Goal: Task Accomplishment & Management: Manage account settings

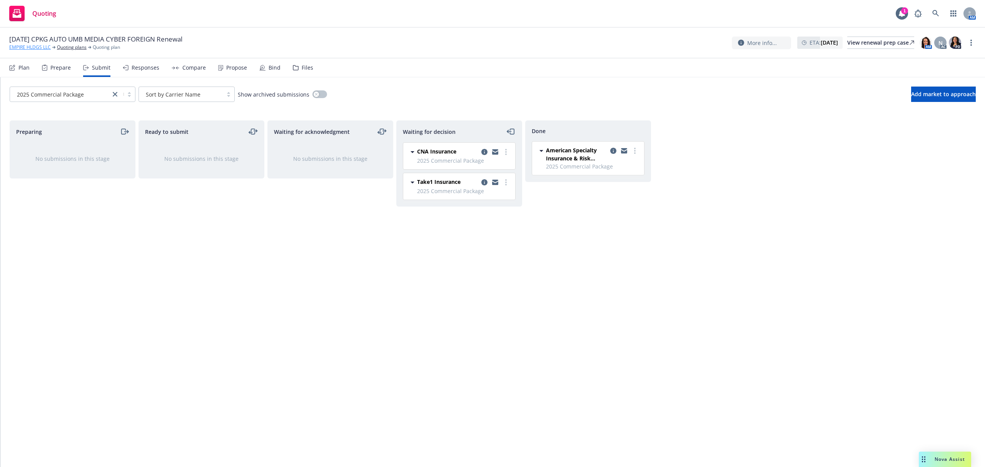
click at [19, 45] on link "EMPIRE HLDGS LLC" at bounding box center [30, 47] width 42 height 7
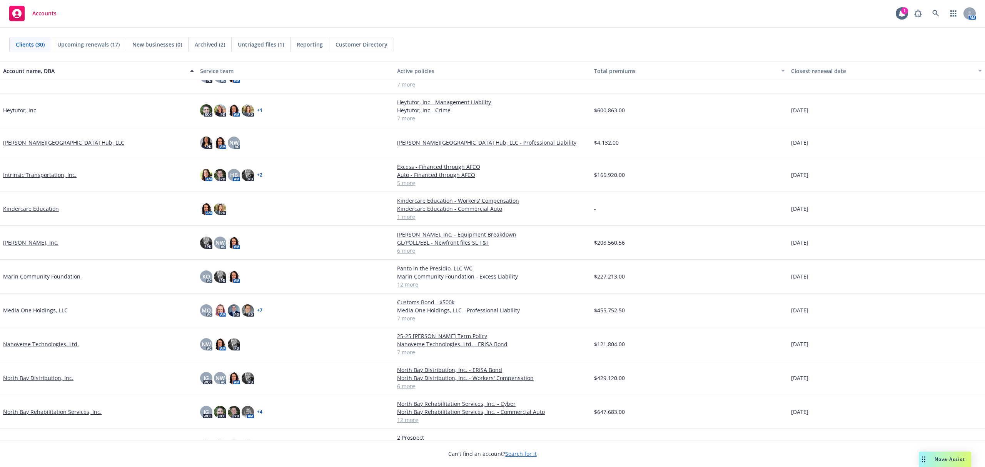
scroll to position [256, 0]
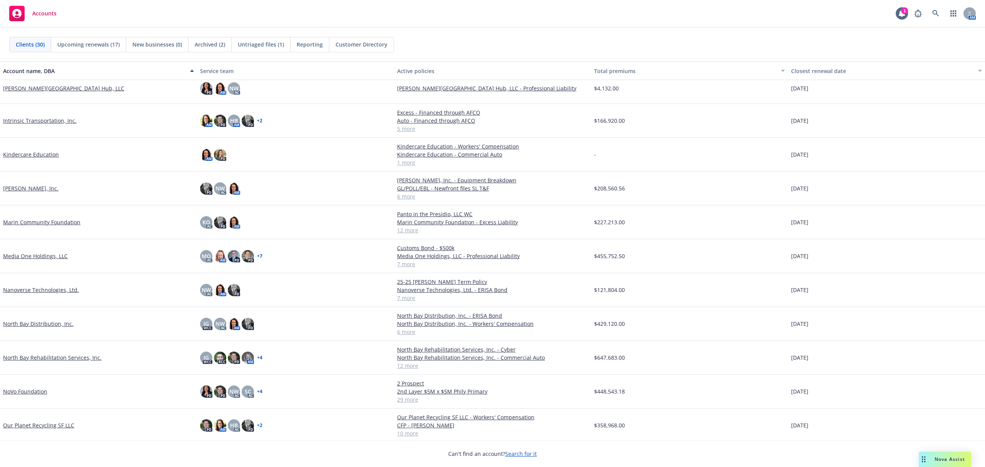
click at [32, 350] on link "NoVo Foundation" at bounding box center [25, 391] width 44 height 8
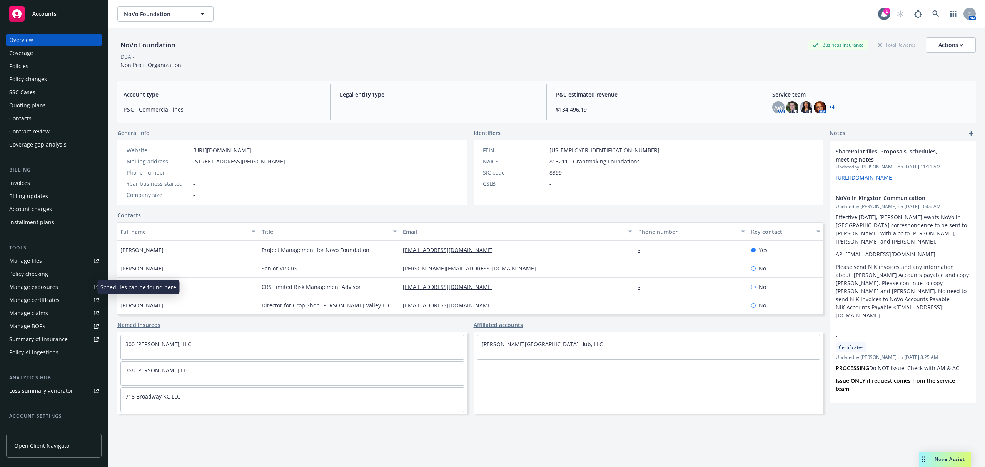
click at [32, 286] on div "Manage exposures" at bounding box center [33, 287] width 49 height 12
click at [27, 107] on div "Quoting plans" at bounding box center [27, 105] width 37 height 12
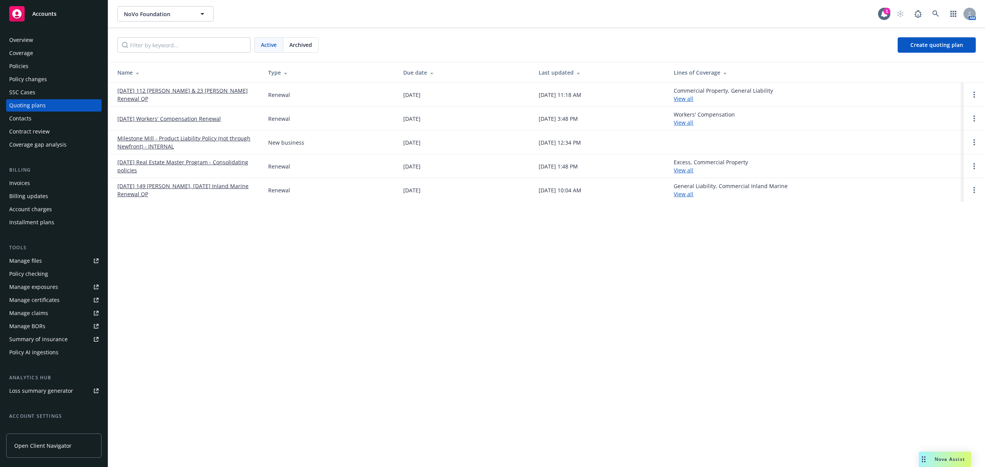
drag, startPoint x: 296, startPoint y: 47, endPoint x: 264, endPoint y: 45, distance: 32.0
click at [296, 46] on span "Archived" at bounding box center [300, 45] width 23 height 8
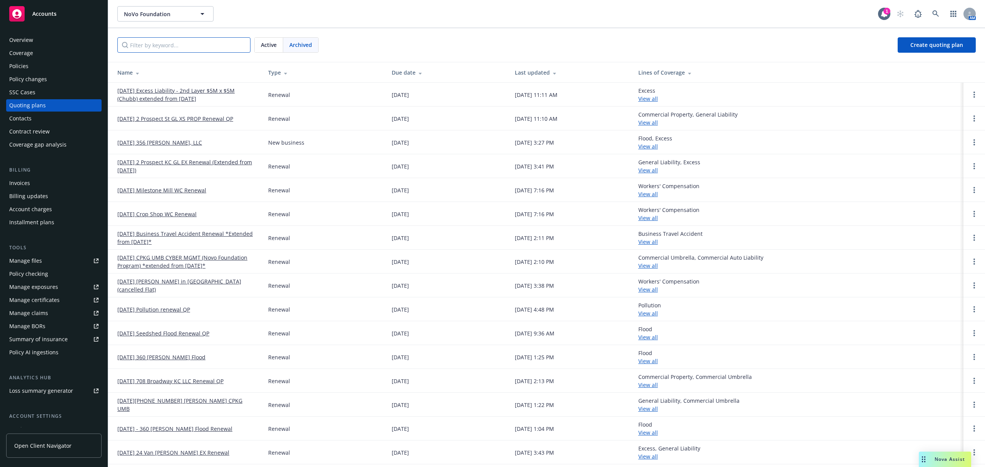
click at [157, 51] on input "Filter by keyword..." at bounding box center [183, 44] width 133 height 15
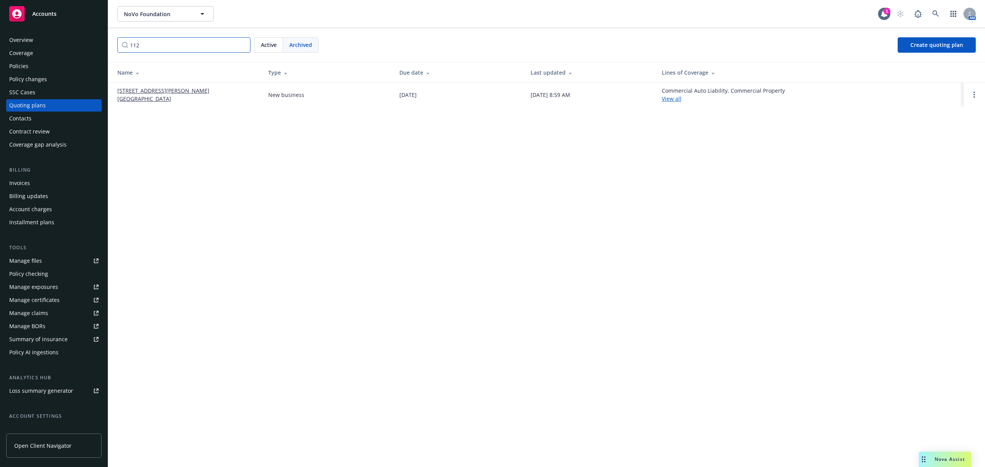
type input "112"
click at [161, 92] on link "[STREET_ADDRESS][PERSON_NAME] [GEOGRAPHIC_DATA]" at bounding box center [186, 95] width 138 height 16
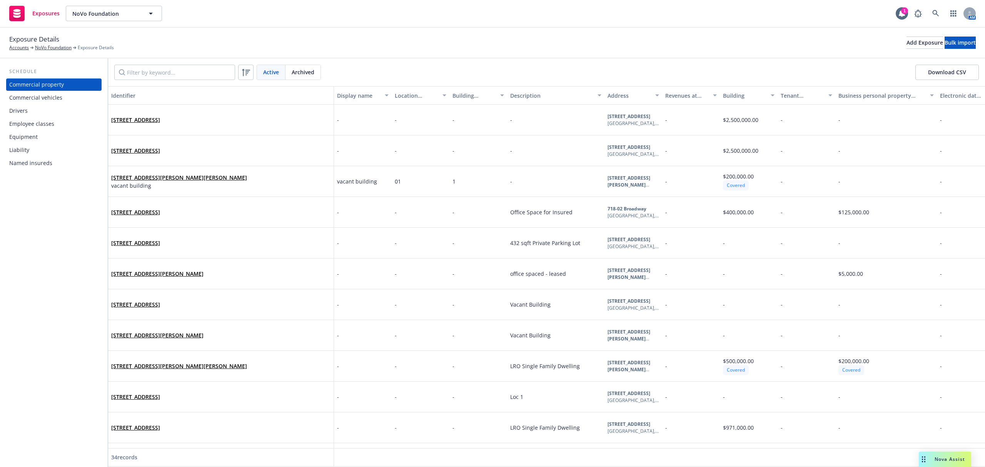
click at [52, 163] on div "Named insureds" at bounding box center [53, 163] width 89 height 12
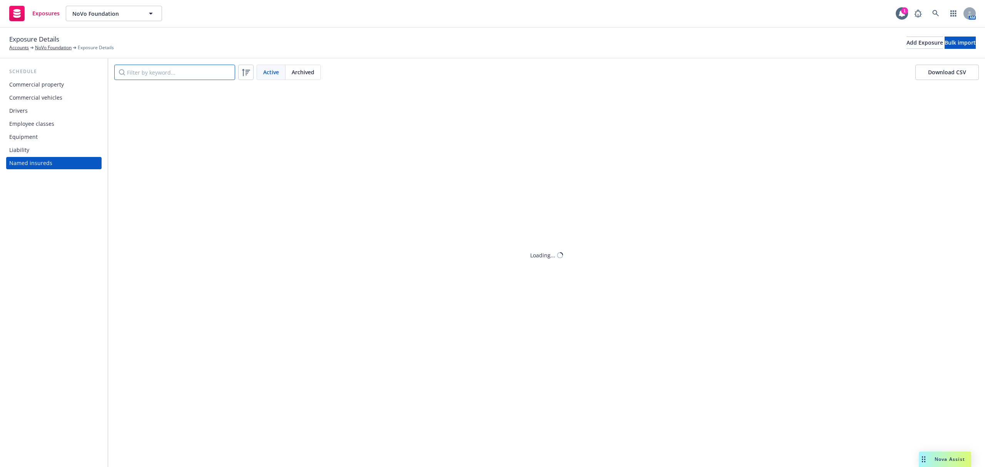
click at [138, 72] on input "Filter by keyword..." at bounding box center [174, 72] width 121 height 15
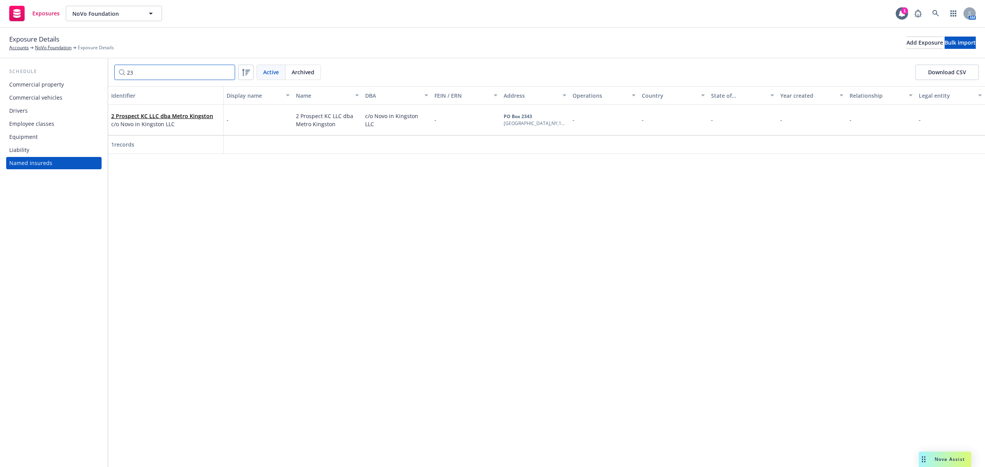
type input "2"
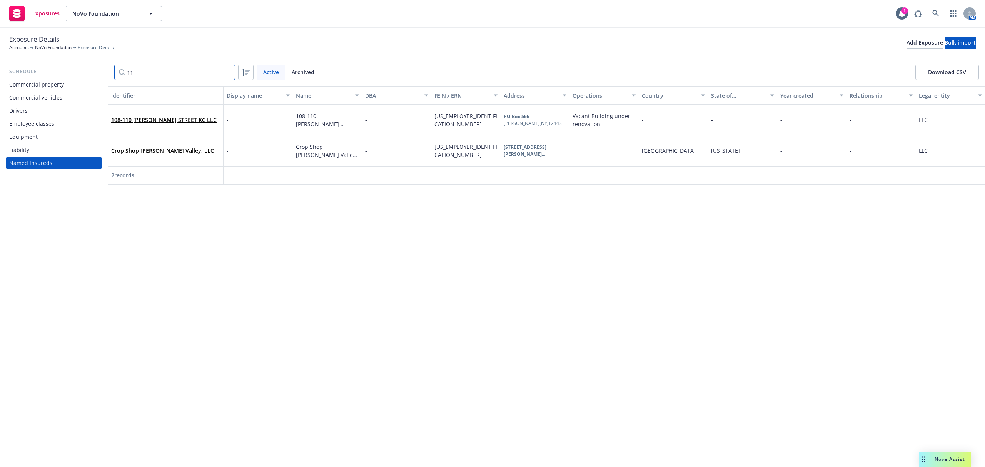
type input "1"
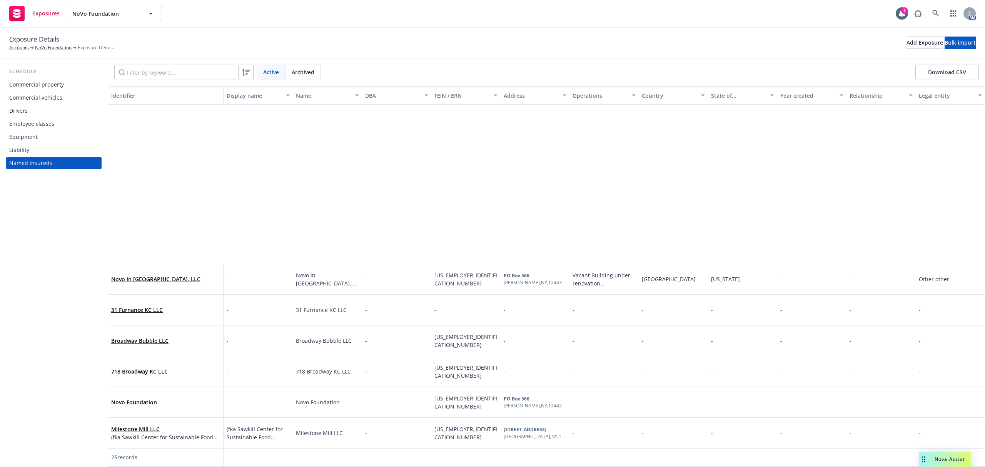
scroll to position [425, 0]
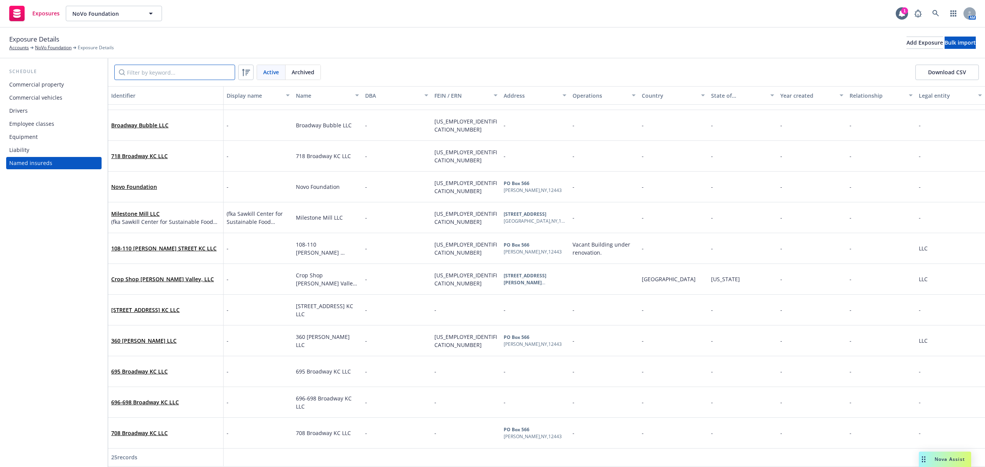
click at [158, 72] on input "Filter by keyword..." at bounding box center [174, 72] width 121 height 15
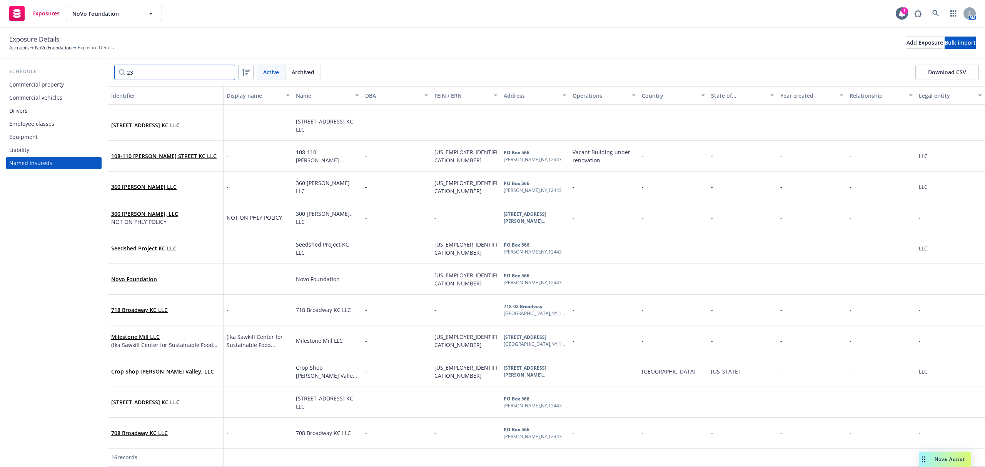
scroll to position [0, 0]
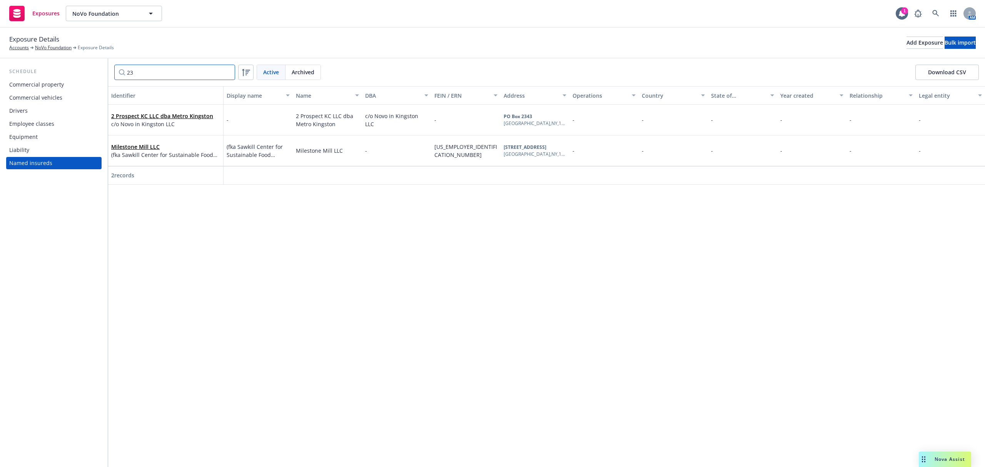
type input "2"
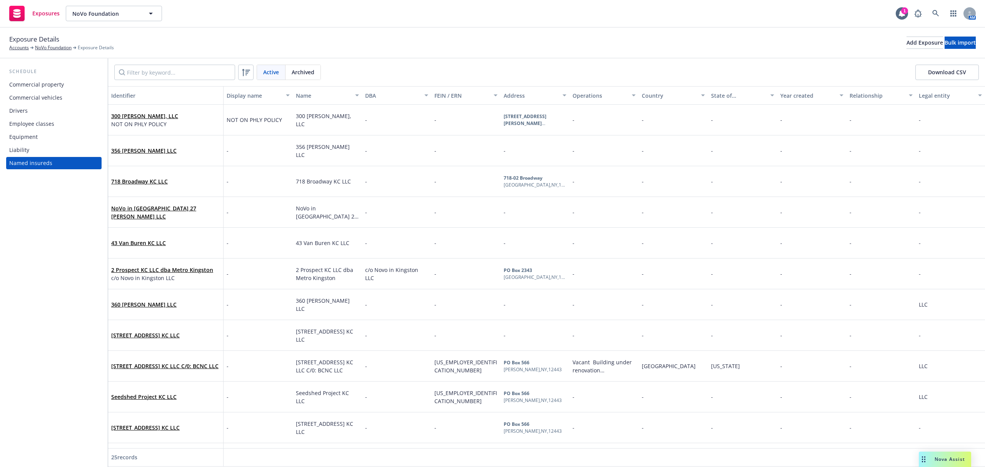
click at [309, 68] on span "Archived" at bounding box center [303, 72] width 23 height 8
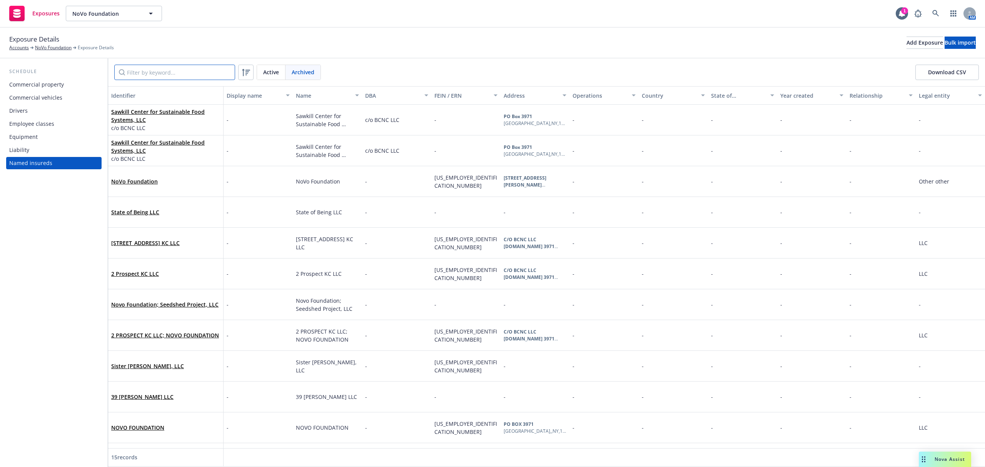
click at [181, 68] on input "Filter by keyword..." at bounding box center [174, 72] width 121 height 15
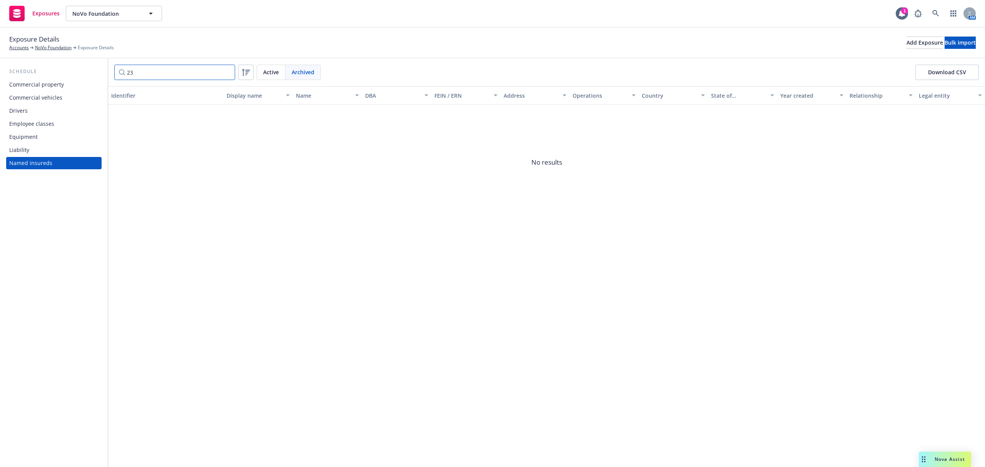
type input "2"
type input "112"
click at [270, 70] on span "Active" at bounding box center [271, 72] width 16 height 8
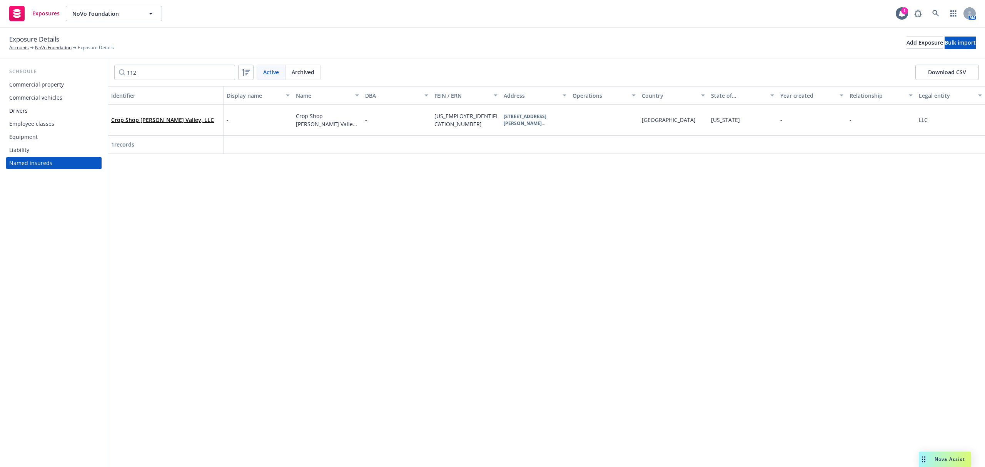
click at [263, 71] on div "Active" at bounding box center [271, 72] width 28 height 15
drag, startPoint x: 179, startPoint y: 71, endPoint x: 88, endPoint y: 73, distance: 91.2
click at [88, 73] on div "Schedule Commercial property Commercial vehicles Drivers Employee classes Equip…" at bounding box center [492, 262] width 985 height 408
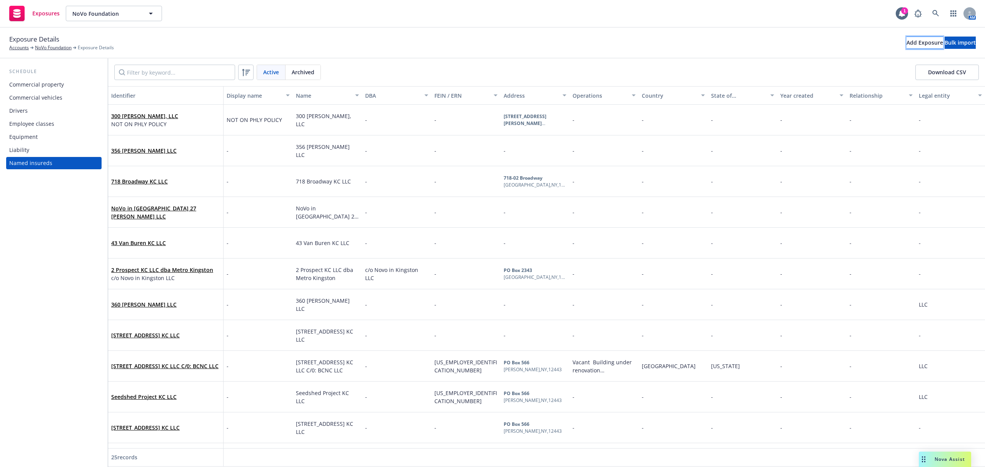
click at [906, 43] on div "Add Exposure" at bounding box center [924, 43] width 37 height 12
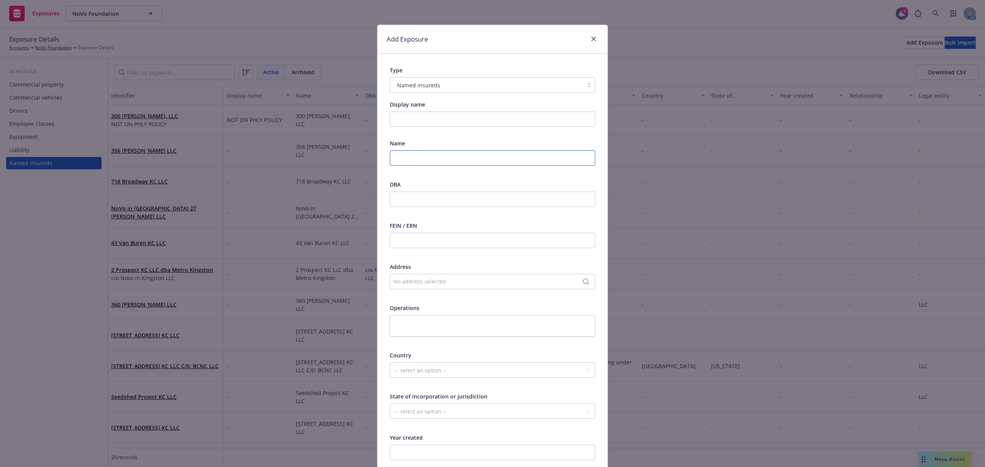
click at [405, 160] on input "text" at bounding box center [492, 157] width 205 height 15
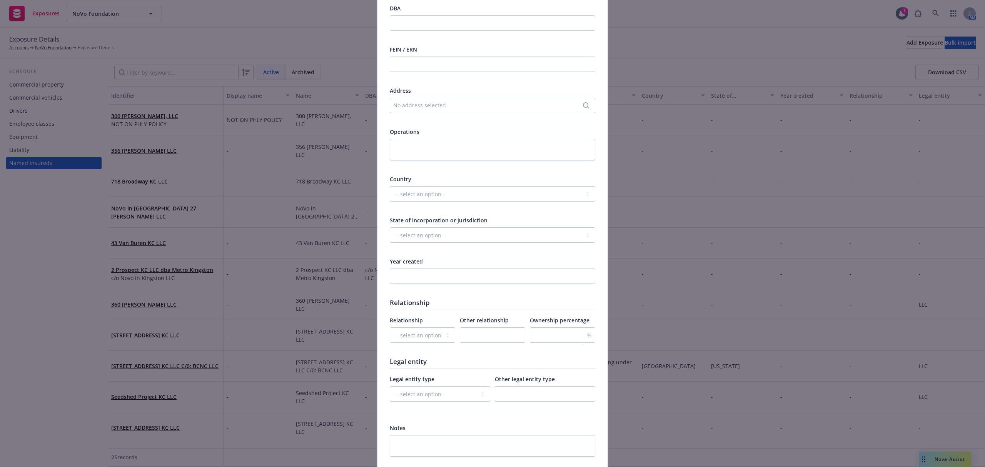
scroll to position [231, 0]
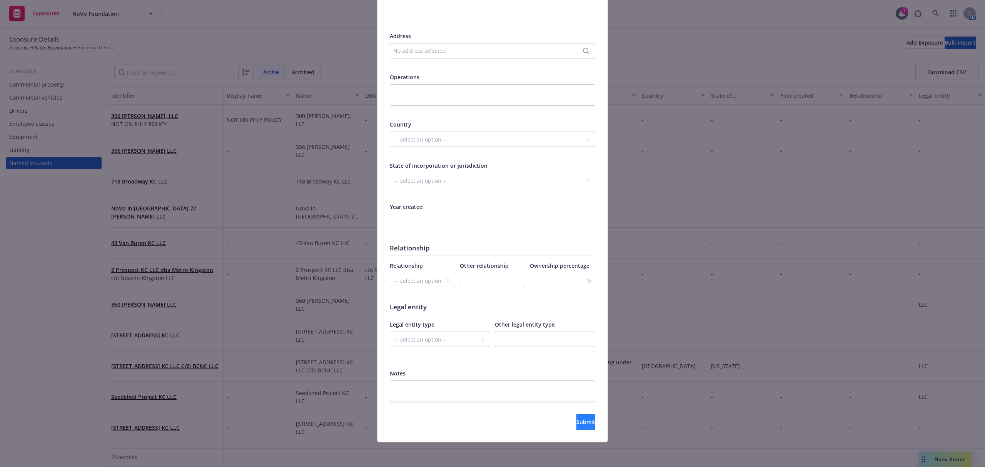
type input "112 Henry Street KC LLC"
click at [576, 418] on span "Submit" at bounding box center [585, 421] width 19 height 7
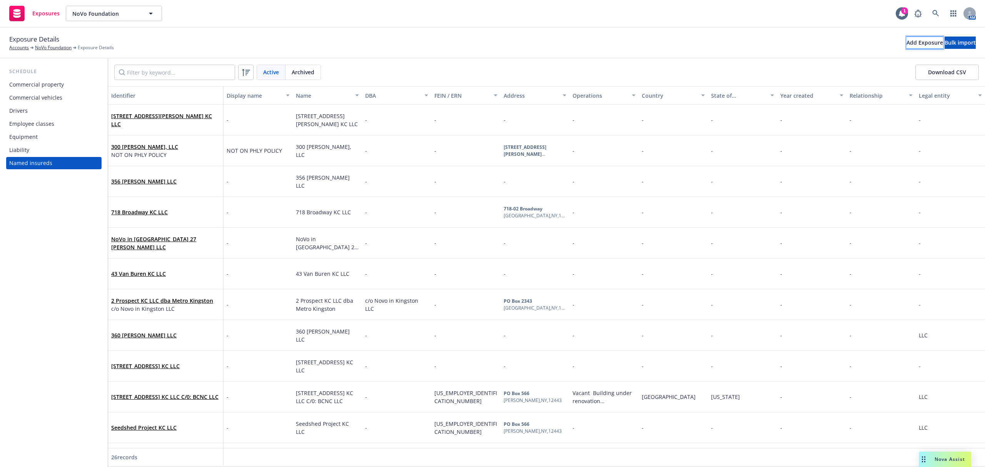
click at [906, 43] on div "Add Exposure" at bounding box center [924, 43] width 37 height 12
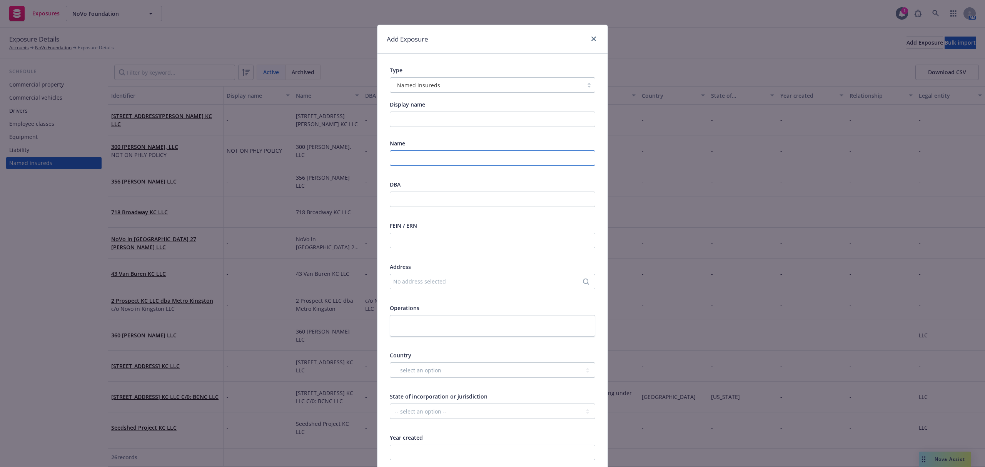
click at [408, 156] on input "text" at bounding box center [492, 157] width 205 height 15
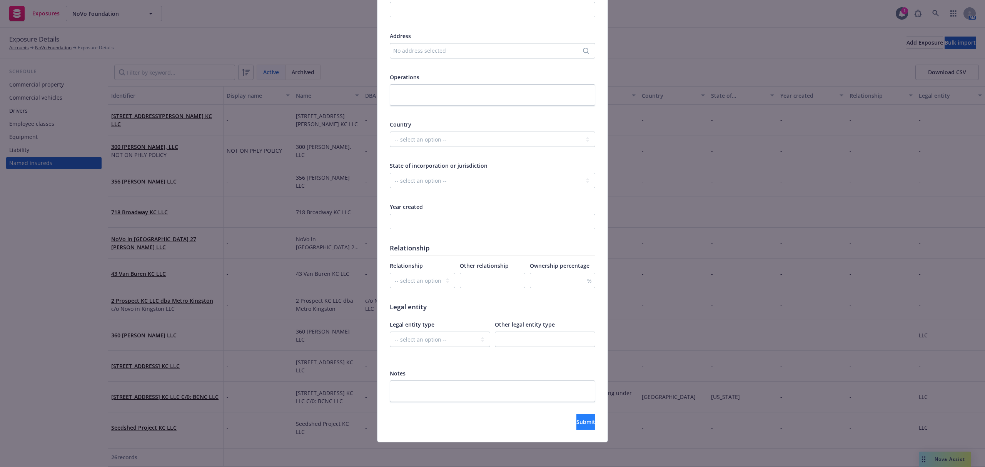
type input "23 Van Buren KC, LLC"
click at [577, 422] on span "Submit" at bounding box center [585, 421] width 19 height 7
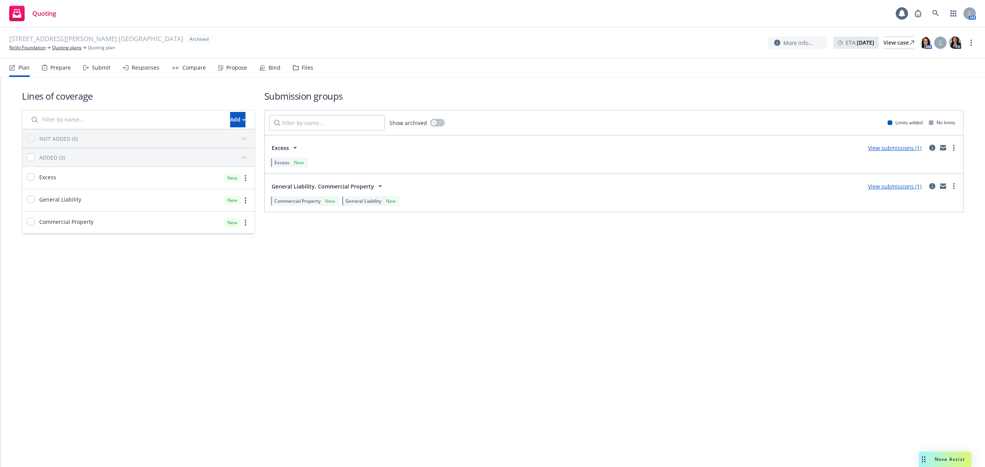
drag, startPoint x: 0, startPoint y: 0, endPoint x: 308, endPoint y: 70, distance: 316.2
click at [313, 70] on nav "Plan Prepare Submit Responses Compare Propose Bind Files" at bounding box center [492, 67] width 966 height 18
click at [308, 70] on div "Files" at bounding box center [308, 68] width 12 height 6
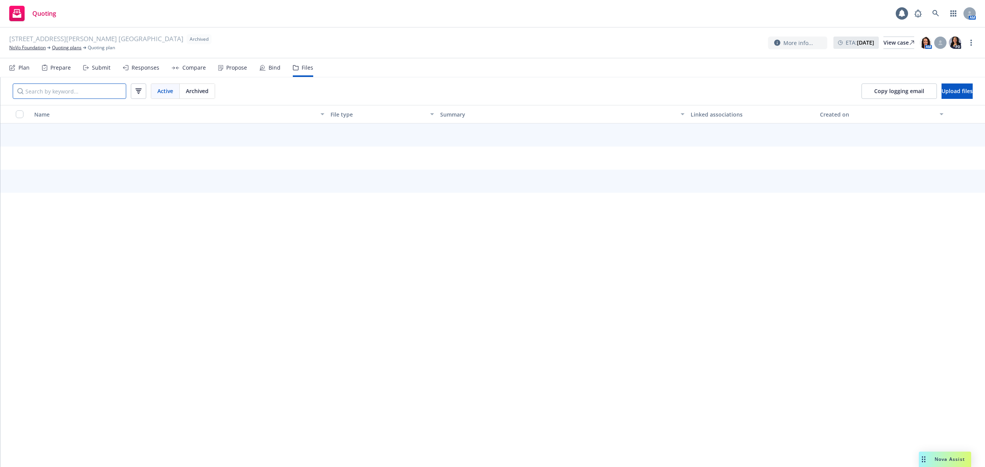
click at [79, 92] on input "Search by keyword..." at bounding box center [69, 90] width 113 height 15
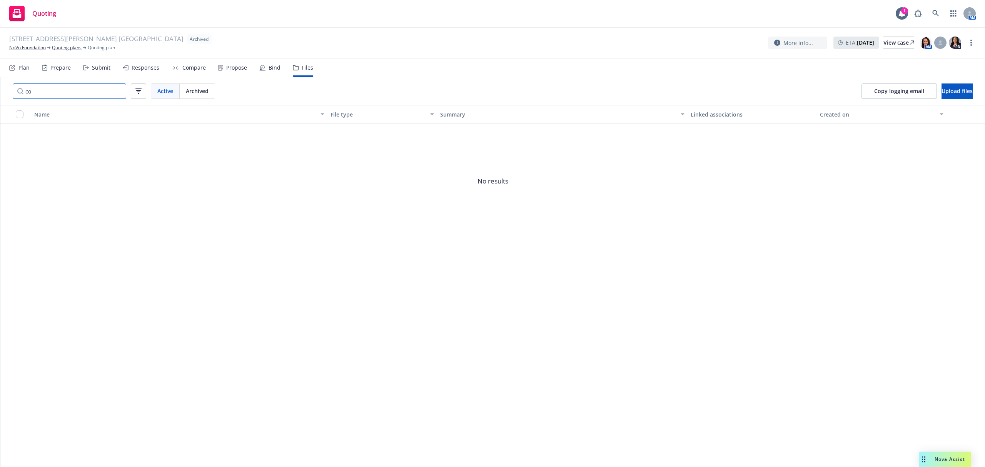
type input "c"
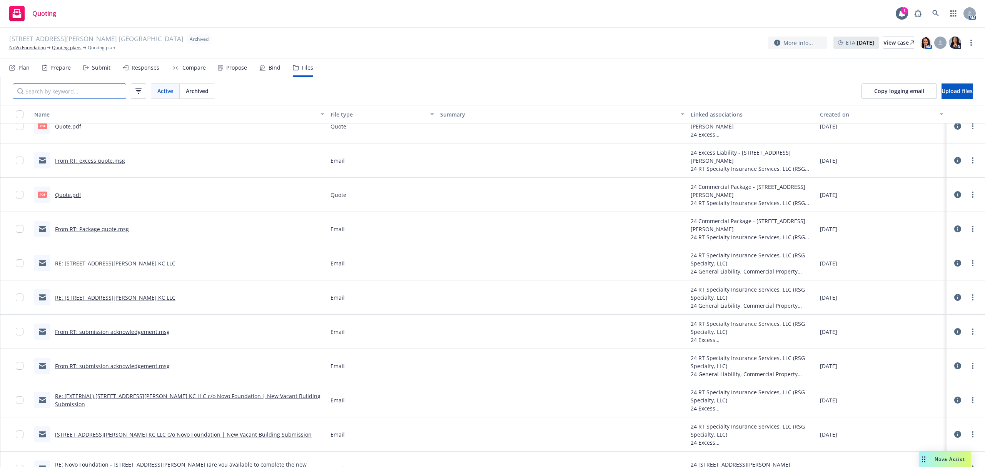
scroll to position [811, 0]
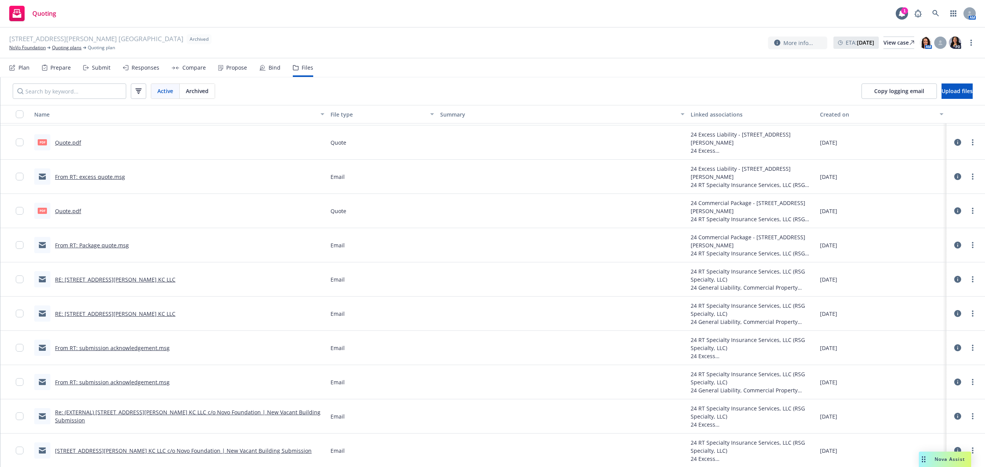
click at [85, 280] on link "RE: 112 Henry Street KC LLC" at bounding box center [115, 279] width 120 height 7
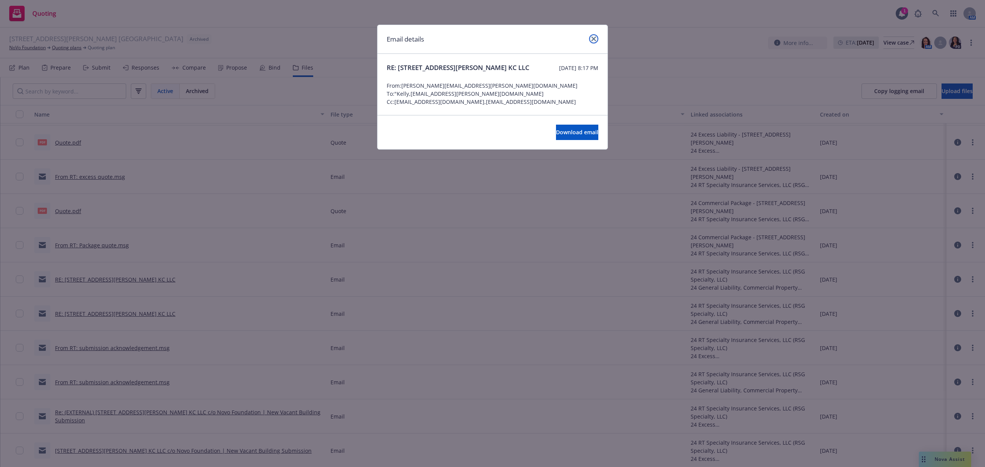
click at [595, 40] on icon "close" at bounding box center [593, 39] width 5 height 5
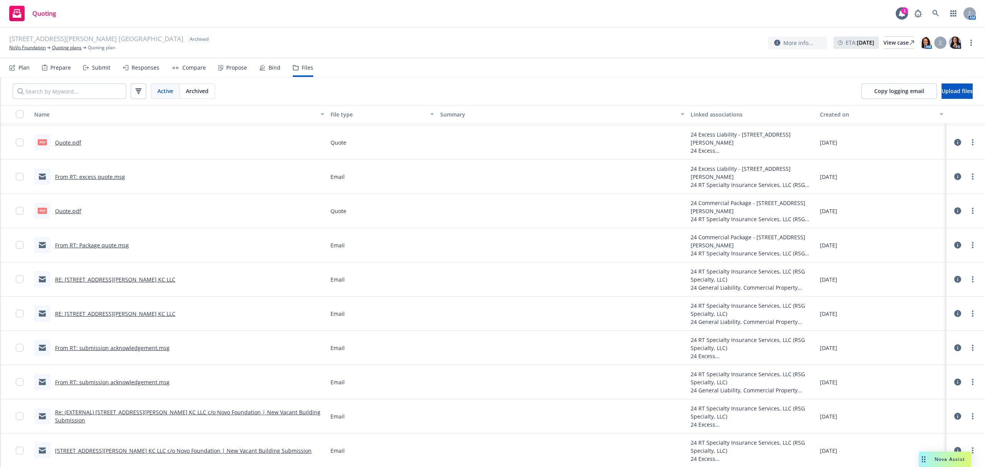
click at [98, 418] on link "Re: (EXTERNAL) 112 Henry Street KC LLC c/o Novo Foundation | New Vacant Buildin…" at bounding box center [187, 415] width 265 height 15
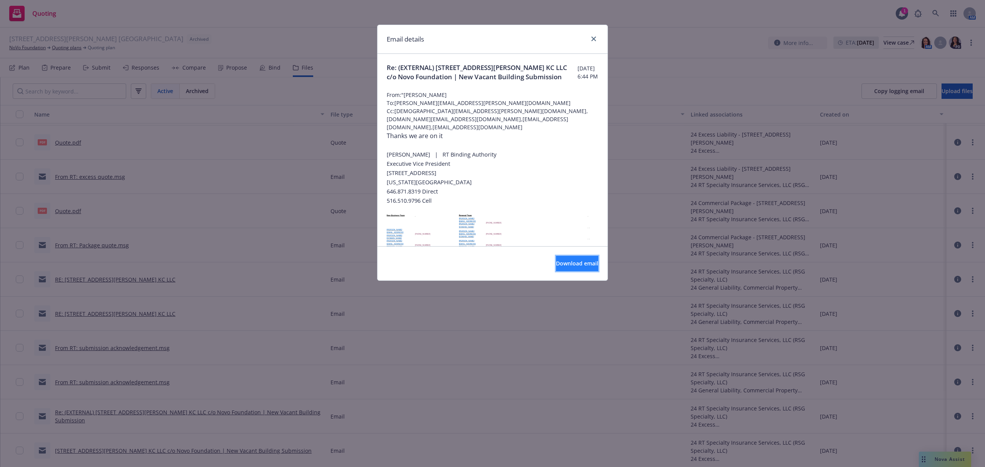
click at [556, 262] on span "Download email" at bounding box center [577, 263] width 42 height 7
drag, startPoint x: 594, startPoint y: 34, endPoint x: 591, endPoint y: 42, distance: 7.8
click at [594, 35] on link "close" at bounding box center [593, 38] width 9 height 9
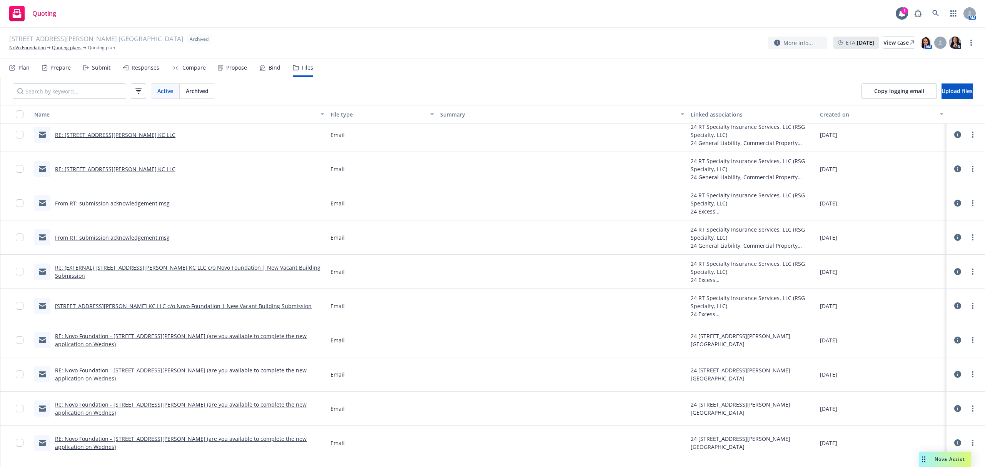
scroll to position [965, 0]
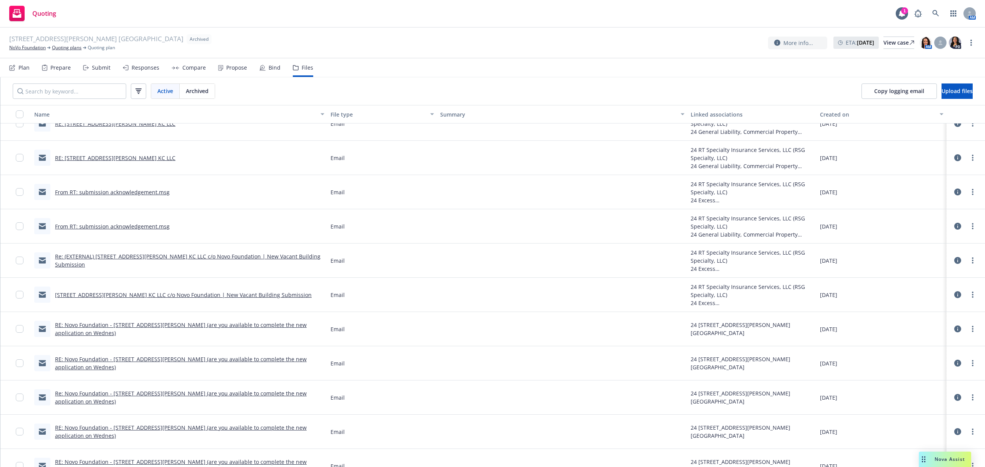
click at [162, 295] on link "112 Henry Street KC LLC c/o Novo Foundation | New Vacant Building Submission" at bounding box center [183, 294] width 257 height 7
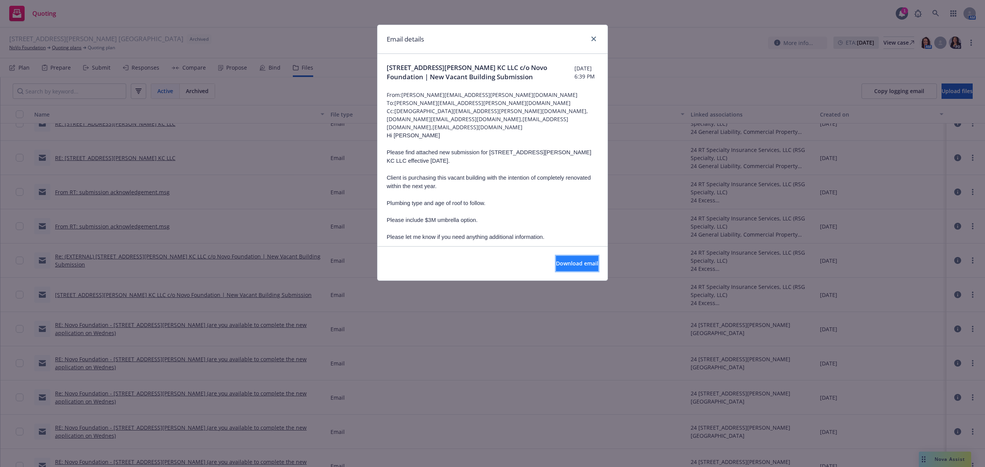
click at [556, 265] on span "Download email" at bounding box center [577, 263] width 42 height 7
click at [597, 36] on link "close" at bounding box center [593, 38] width 9 height 9
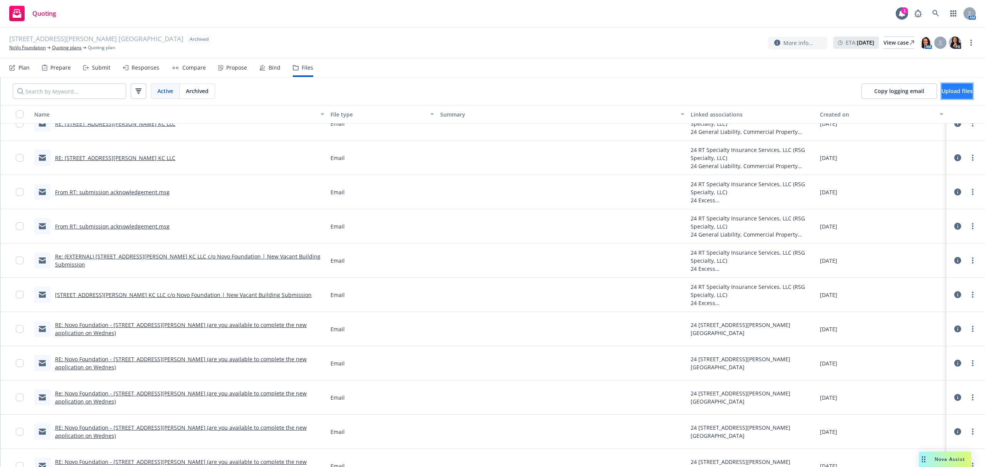
click at [941, 85] on button "Upload files" at bounding box center [956, 90] width 31 height 15
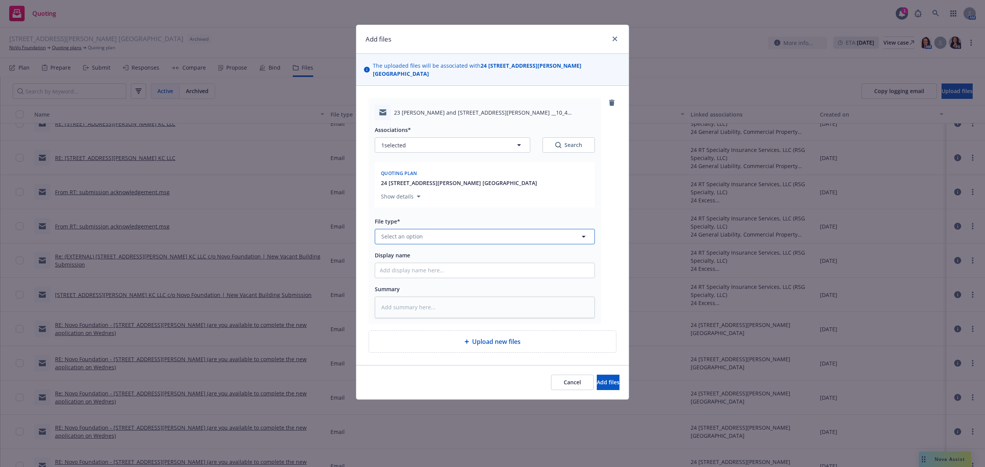
click at [433, 236] on button "Select an option" at bounding box center [485, 236] width 220 height 15
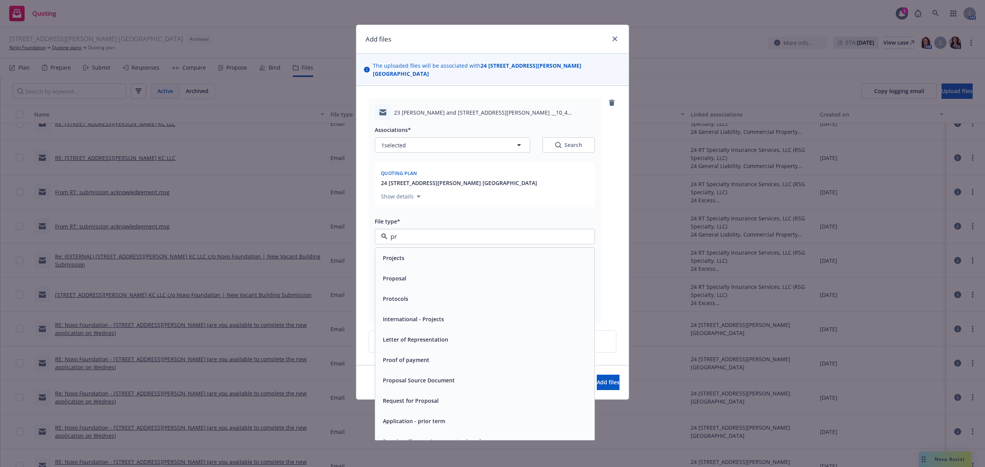
type input "pro"
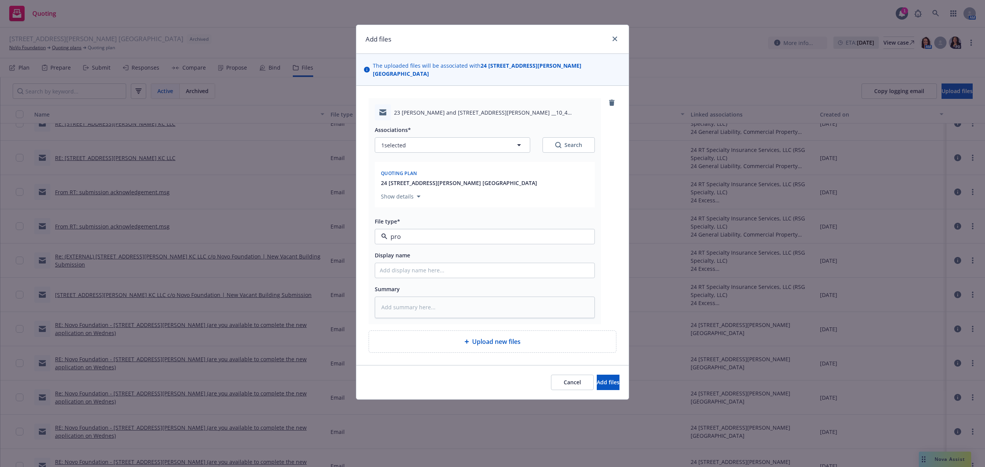
type textarea "x"
type input "2"
type textarea "x"
type input "25"
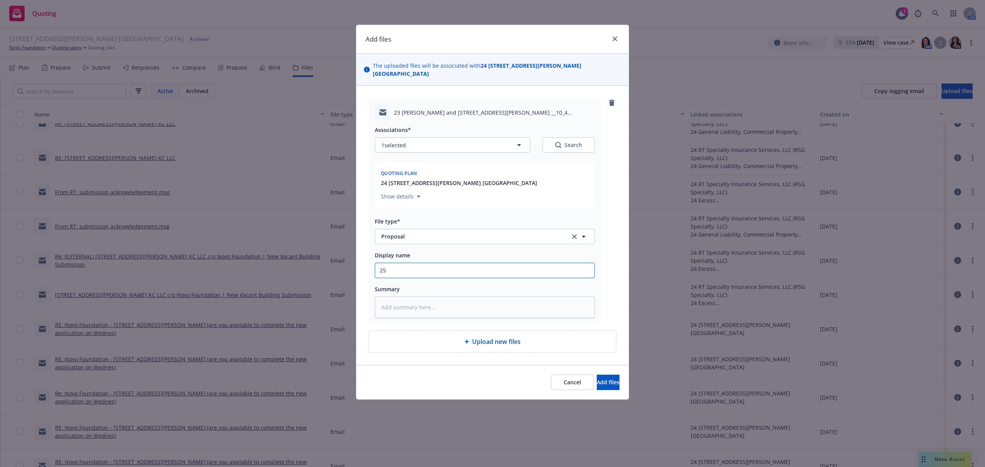
type textarea "x"
type input "25-"
type textarea "x"
type input "25-2"
type textarea "x"
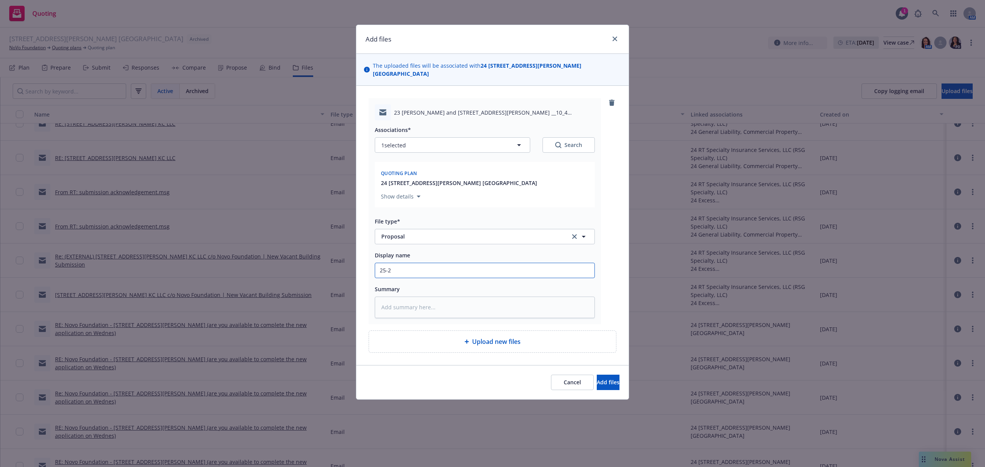
type input "25-26"
type textarea "x"
type input "25-26"
type textarea "x"
type input "25-26 C"
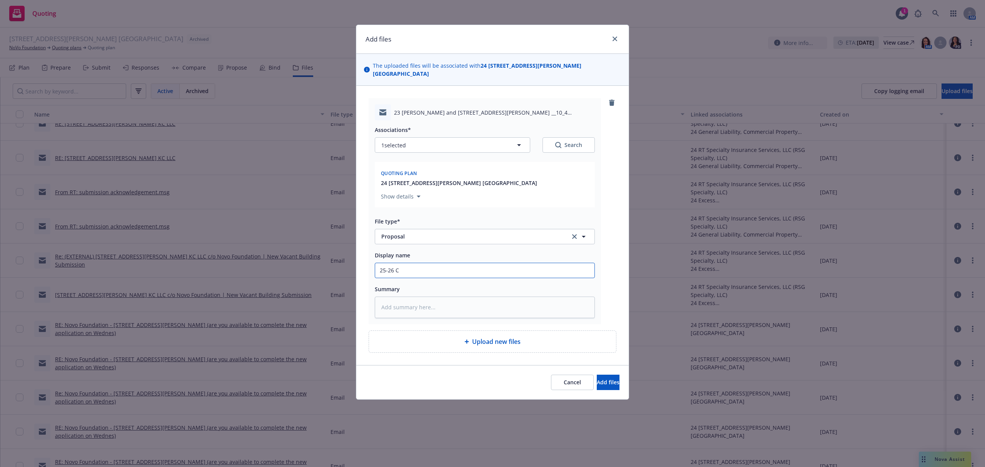
type textarea "x"
type input "25-26 CP"
type textarea "x"
type input "25-26 CPK"
type textarea "x"
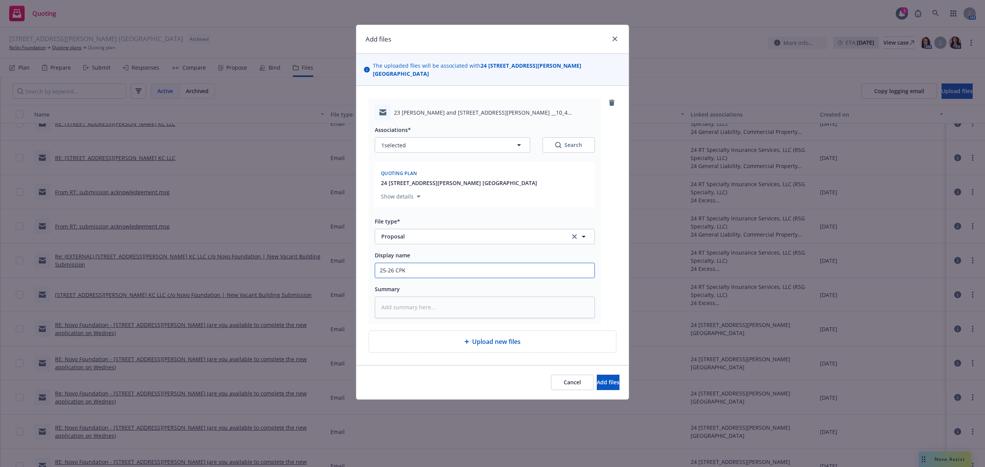
type input "25-26 CPKG"
type textarea "x"
type input "25-26 CPKG"
type textarea "x"
type input "25-26 CPKG U"
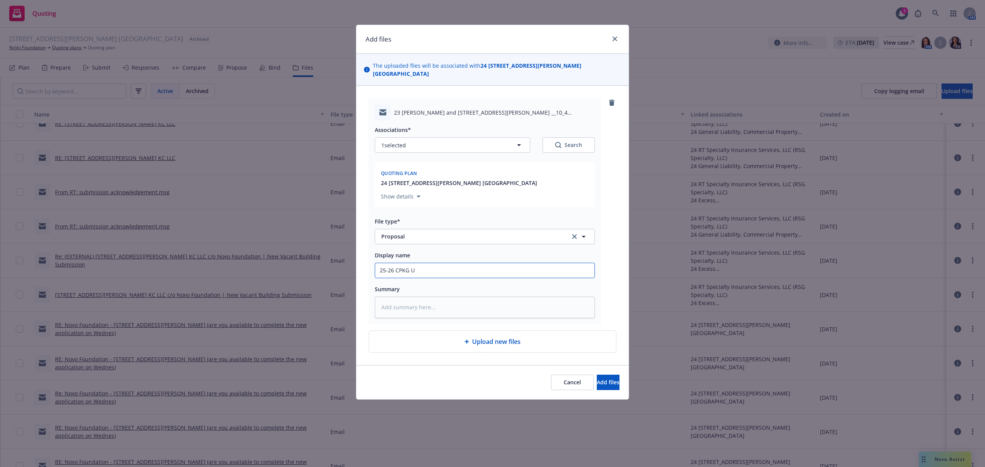
type textarea "x"
type input "25-26 CPKG UM"
type textarea "x"
type input "25-26 CPKG UMB"
type textarea "x"
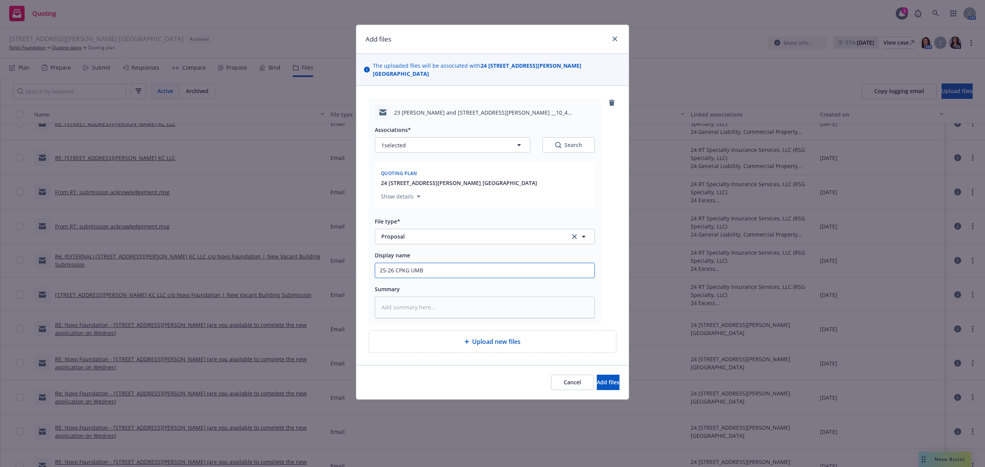
type input "25-26 CPKG UMB"
type textarea "x"
type input "25-26 CPKG UMB E"
type textarea "x"
type input "25-26 CPKG UMB EM"
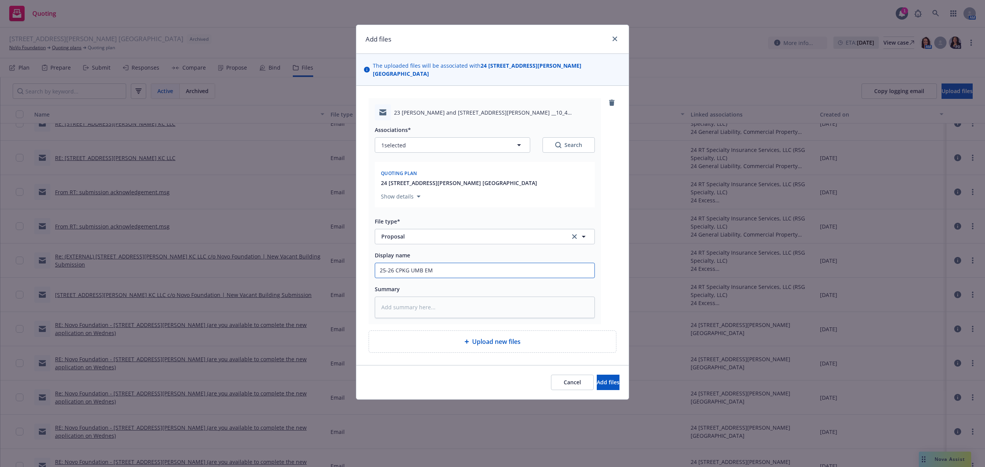
type textarea "x"
type input "25-26 CPKG UMB EMT"
type textarea "x"
type input "25-26 CPKG UMB EMTI"
type textarea "x"
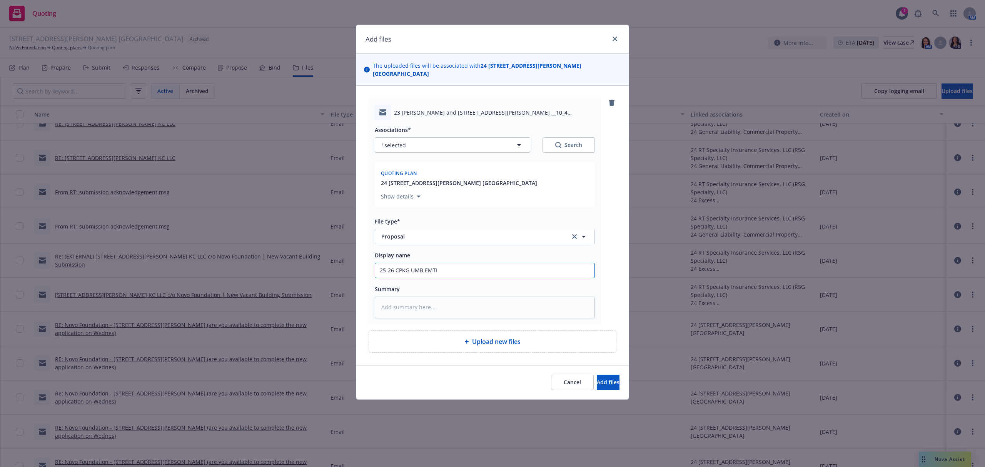
type input "25-26 CPKG UMB EMTI"
type textarea "x"
type input "25-26 CPKG UMB EMTI A"
type textarea "x"
type input "25-26 CPKG UMB EMTI Ad"
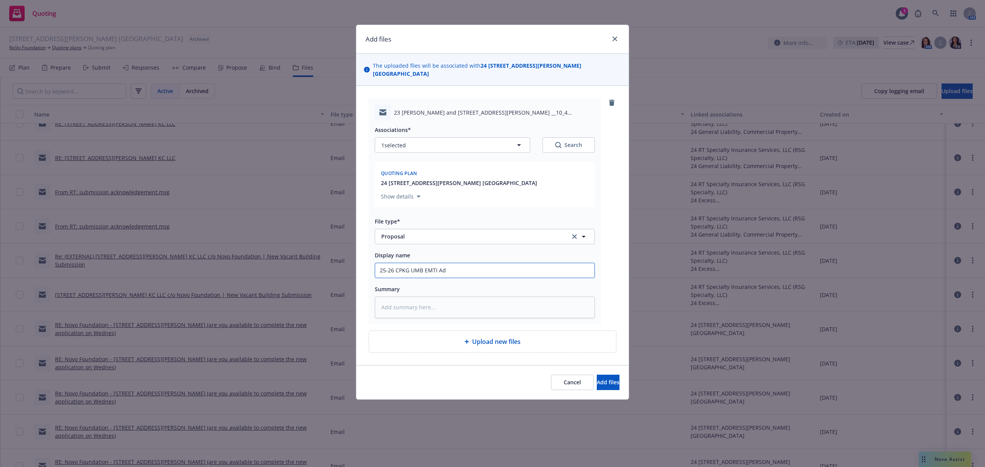
type textarea "x"
type input "25-26 CPKG UMB EMTI Adr"
type textarea "x"
type input "25-26 CPKG UMB EMTI Adri"
type textarea "x"
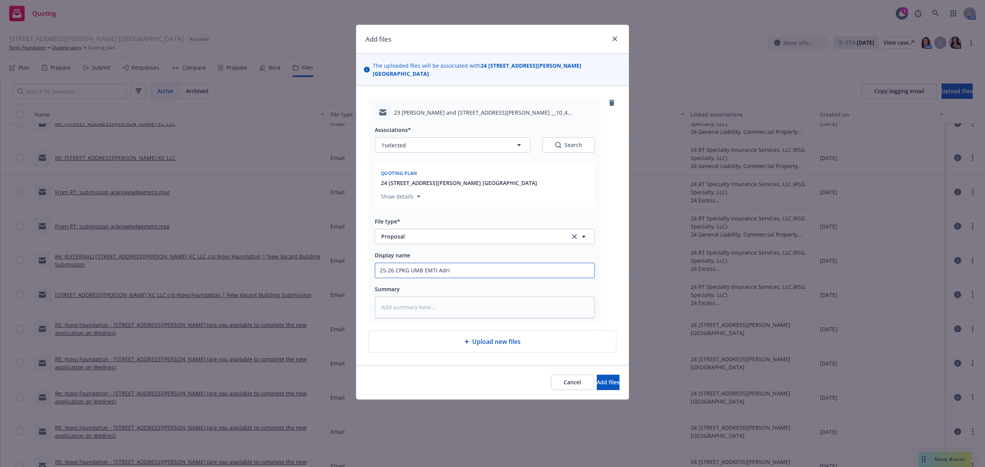
type input "25-26 CPKG UMB EMTI Adria"
type textarea "x"
type input "25-26 CPKG UMB EMTI Adrian"
type textarea "x"
type input "25-26 CPKG UMB EMTI Adrian"
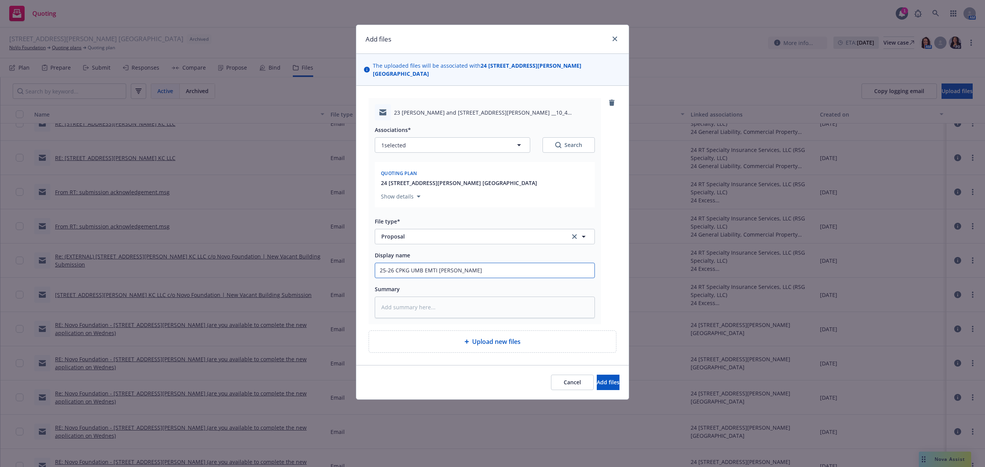
type textarea "x"
type input "25-26 CPKG UMB EMTI Adrian P"
type textarea "x"
type input "25-26 CPKG UMB EMTI Adrian Pr"
type textarea "x"
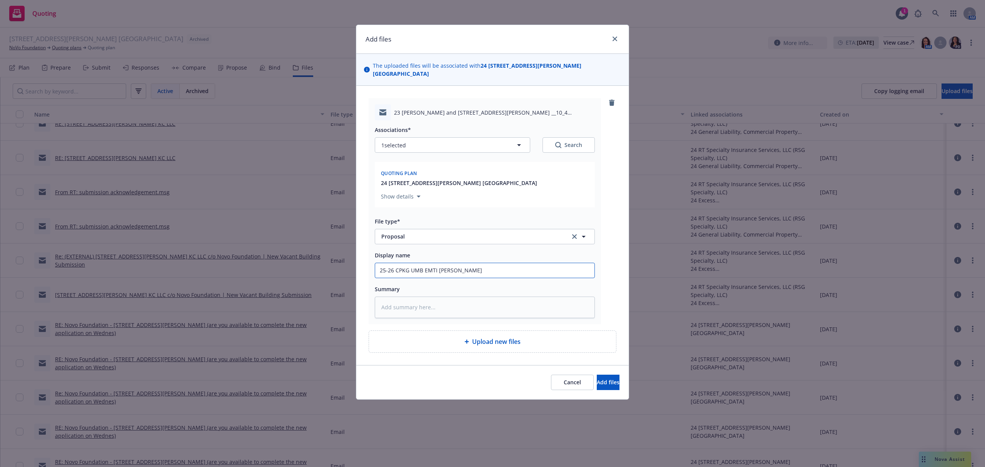
type input "25-26 CPKG UMB EMTI Adrian Pro"
type textarea "x"
type input "25-26 CPKG UMB EMTI Adrian Prop"
type textarea "x"
type input "25-26 CPKG UMB EMTI Adrian Propo"
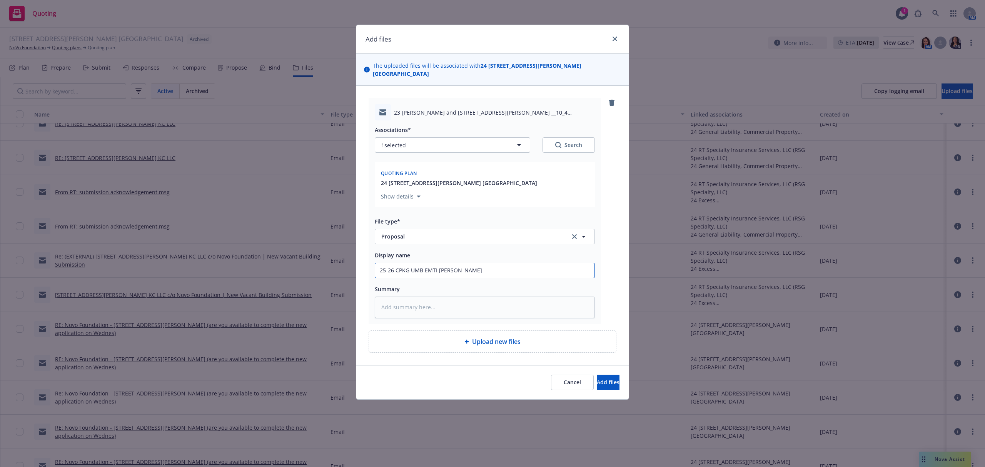
type textarea "x"
type input "25-26 CPKG UMB EMTI Adrian Propos"
type textarea "x"
type input "25-26 CPKG UMB EMTI Adrian Proposa"
type textarea "x"
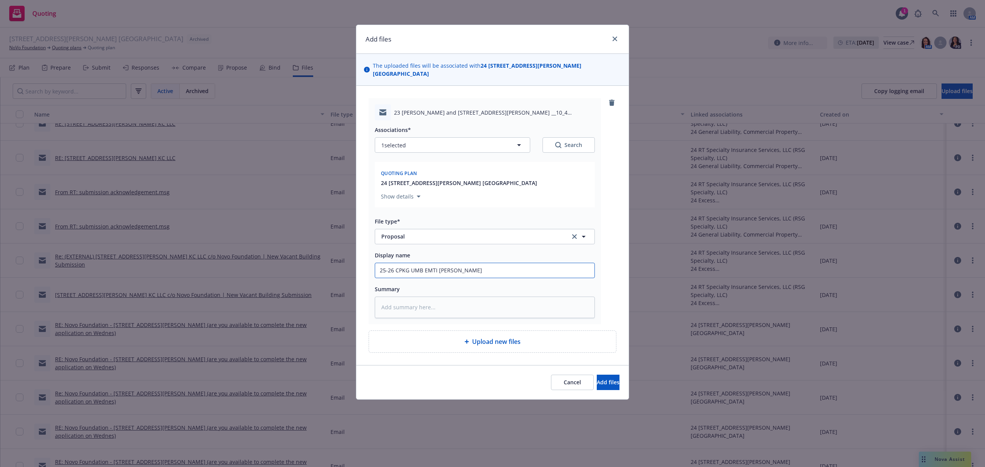
type input "25-26 CPKG UMB EMTI Adrian Proposal"
type textarea "x"
type input "25-26 CPKG UMB EMTI Adrian Proposal"
type textarea "x"
type input "25-26 CPKG UMB EMTI Adrian Proposal a"
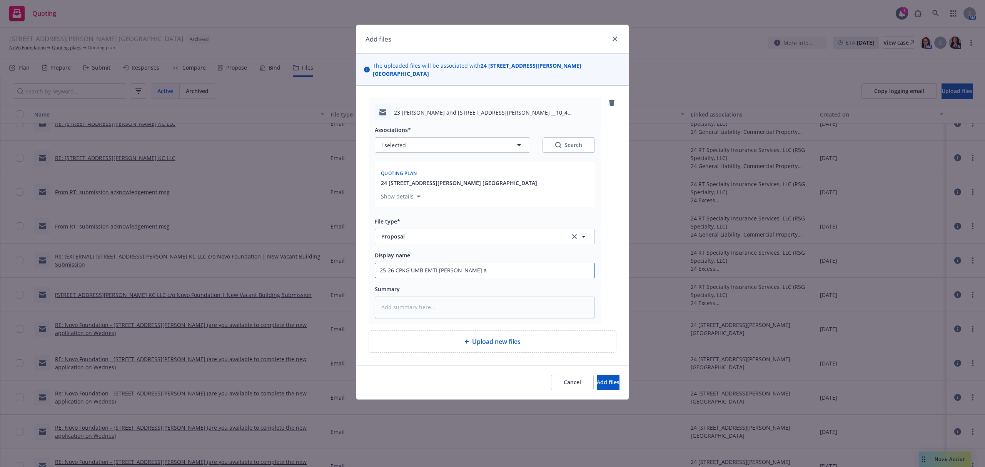
type textarea "x"
type input "25-26 CPKG UMB EMTI Adrian Proposal an"
type textarea "x"
type input "25-26 CPKG UMB EMTI Adrian Proposal and"
type textarea "x"
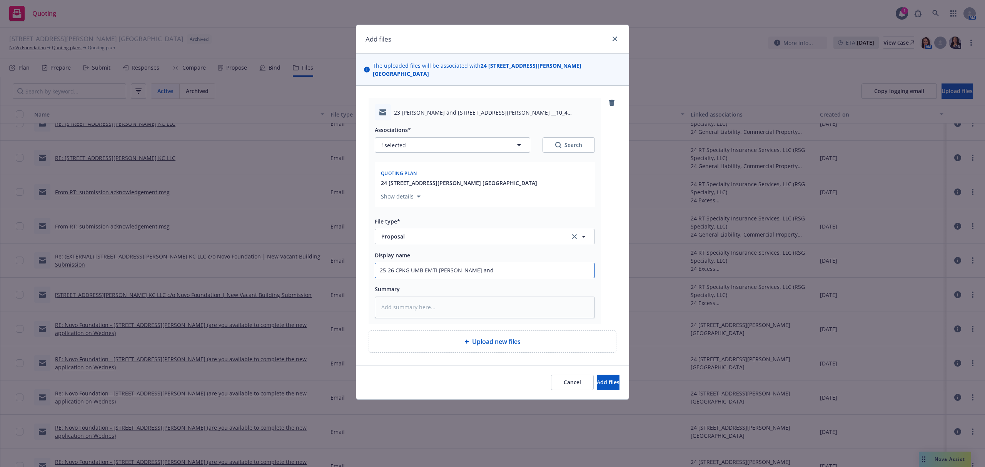
type input "25-26 CPKG UMB EMTI Adrian Proposal and"
type textarea "x"
type input "25-26 CPKG UMB EMTI Adrian Proposal and b"
type textarea "x"
type input "25-26 CPKG UMB EMTI Adrian Proposal and bi"
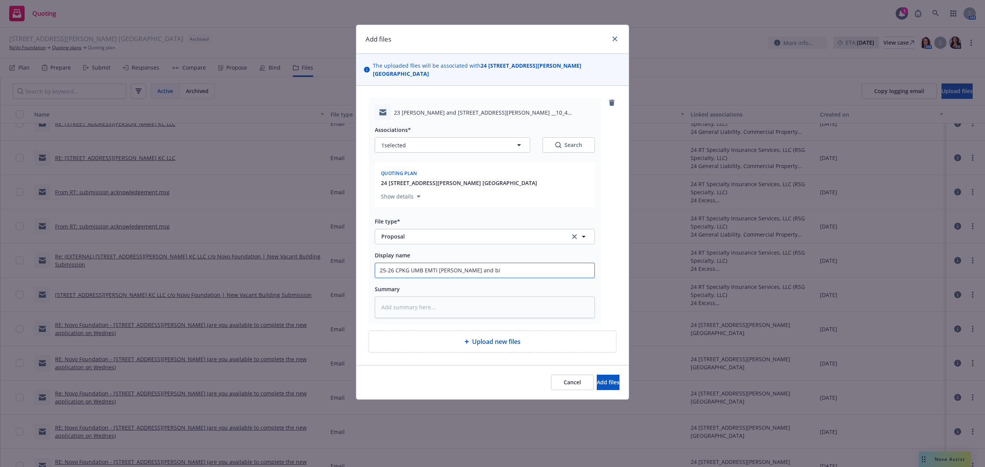
type textarea "x"
type input "25-26 CPKG UMB EMTI Adrian Proposal and bin"
type textarea "x"
type input "25-26 CPKG UMB EMTI Adrian Proposal and bind"
type textarea "x"
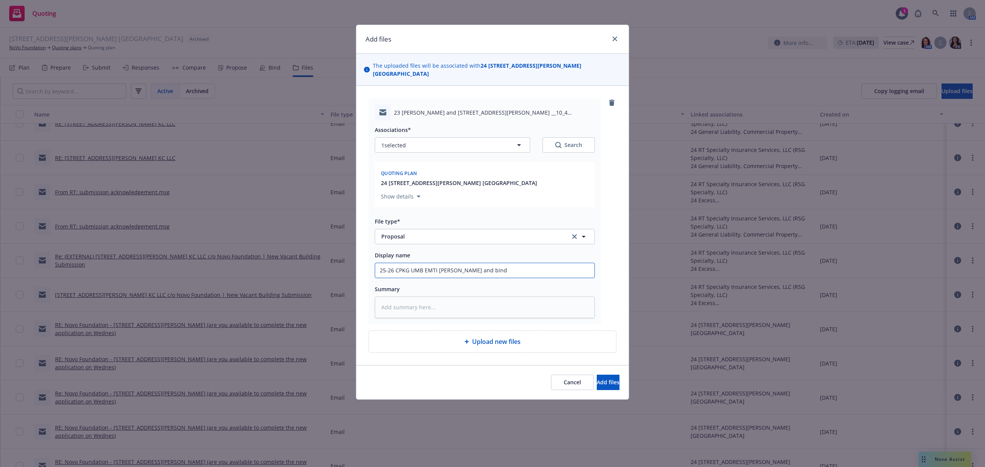
type input "25-26 CPKG UMB EMTI Adrian Proposal and bindi"
type textarea "x"
type input "25-26 CPKG UMB EMTI Adrian Proposal and bindin"
type textarea "x"
type input "25-26 CPKG UMB EMTI Adrian Proposal and binding"
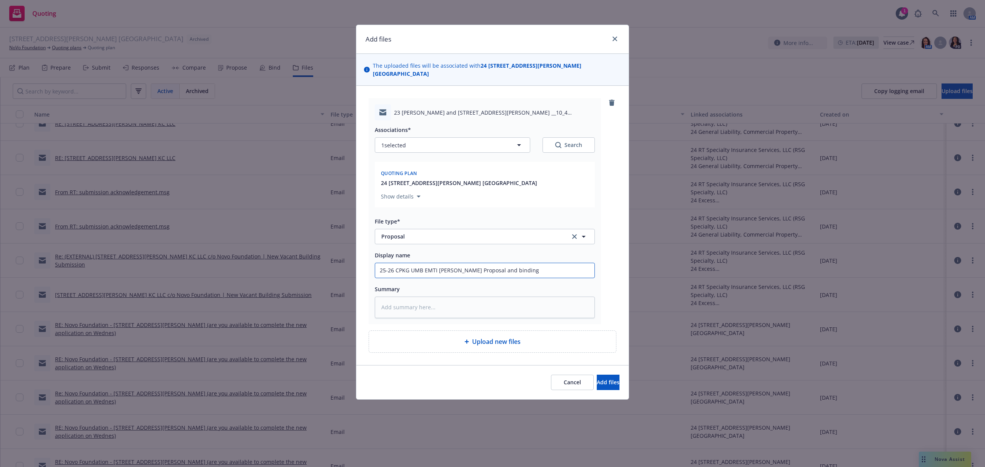
type textarea "x"
type input "25-26 CPKG UMB EMTI Adrian Proposal and binding"
type textarea "x"
type input "25-26 CPKG UMB EMTI Adrian Proposal and binding s"
type textarea "x"
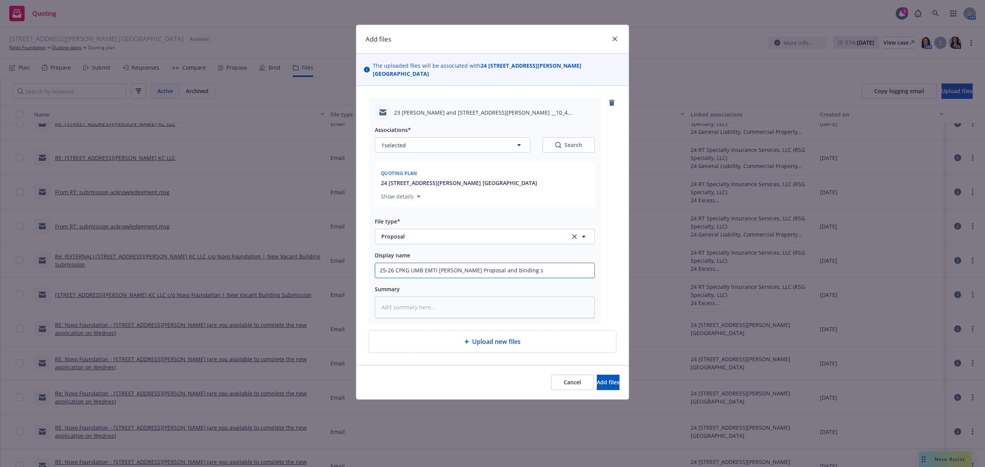
type input "25-26 CPKG UMB EMTI Adrian Proposal and binding su"
type textarea "x"
type input "25-26 CPKG UMB EMTI Adrian Proposal and binding sub"
type textarea "x"
type input "25-26 CPKG UMB EMTI Adrian Proposal and binding subj"
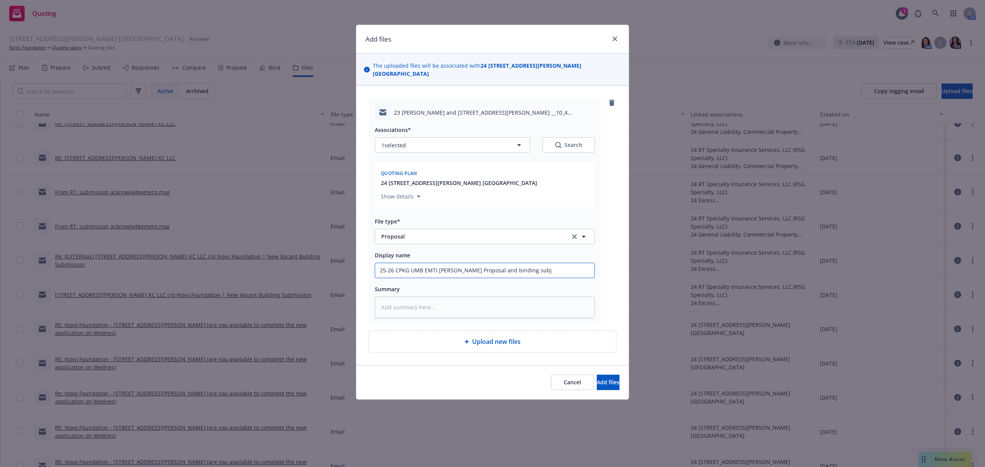
type textarea "x"
type input "25-26 CPKG UMB EMTI Adrian Proposal and binding subje"
type textarea "x"
type input "25-26 CPKG UMB EMTI Adrian Proposal and binding subjec"
type textarea "x"
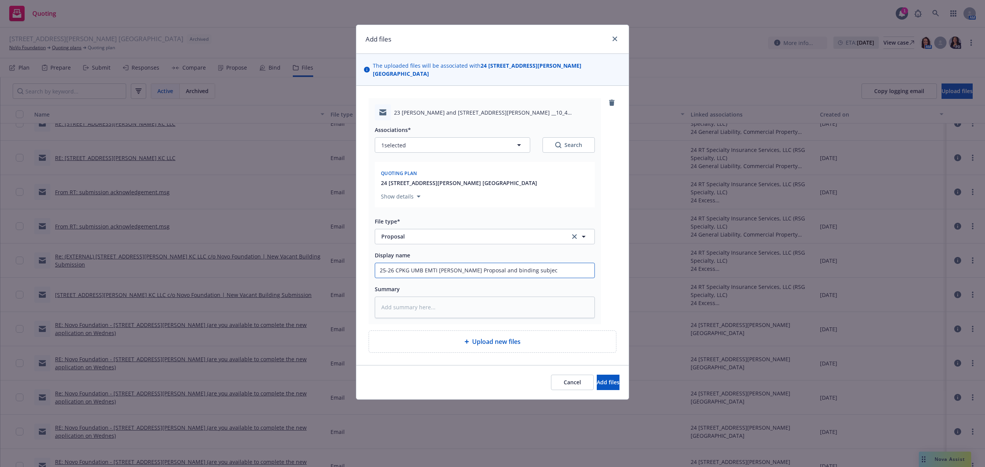
type input "25-26 CPKG UMB EMTI Adrian Proposal and binding subject"
type textarea "x"
type input "25-26 CPKG UMB EMTI Adrian Proposal and binding subjecti"
type textarea "x"
type input "25-26 CPKG UMB EMTI Adrian Proposal and binding subjectiv"
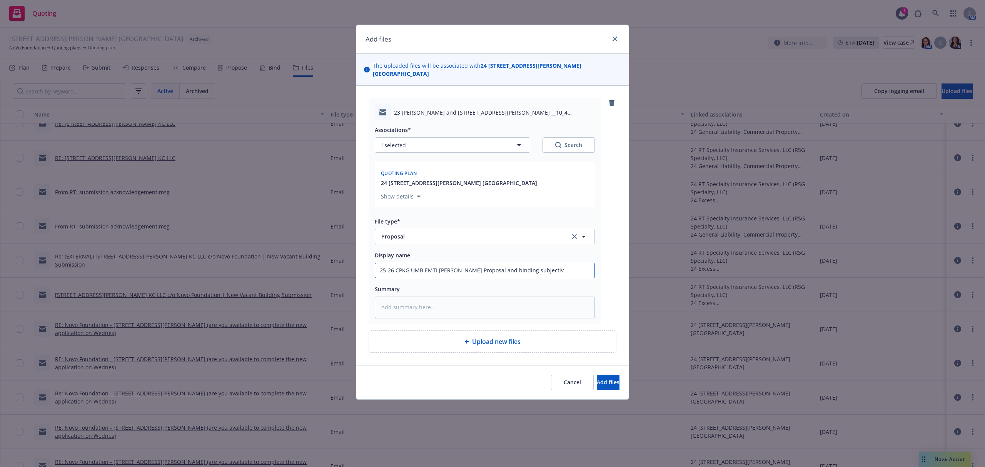
type textarea "x"
type input "25-26 CPKG UMB EMTI Adrian Proposal and binding subjectivi"
type textarea "x"
type input "25-26 CPKG UMB EMTI Adrian Proposal and binding subjectivit"
type textarea "x"
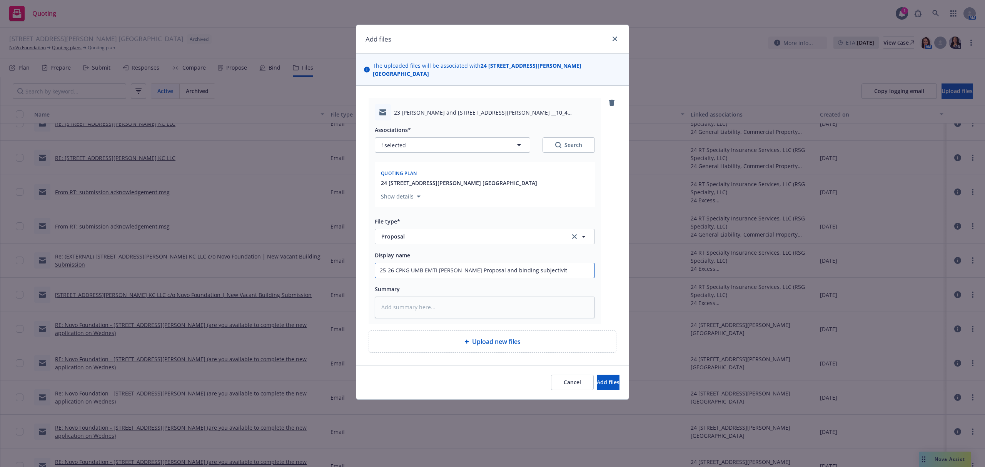
type input "25-26 CPKG UMB EMTI Adrian Proposal and binding subjectiviti"
type textarea "x"
type input "25-26 CPKG UMB EMTI Adrian Proposal and binding subjectivitie"
type textarea "x"
type input "25-26 CPKG UMB EMTI Adrian Proposal and binding subjectivities"
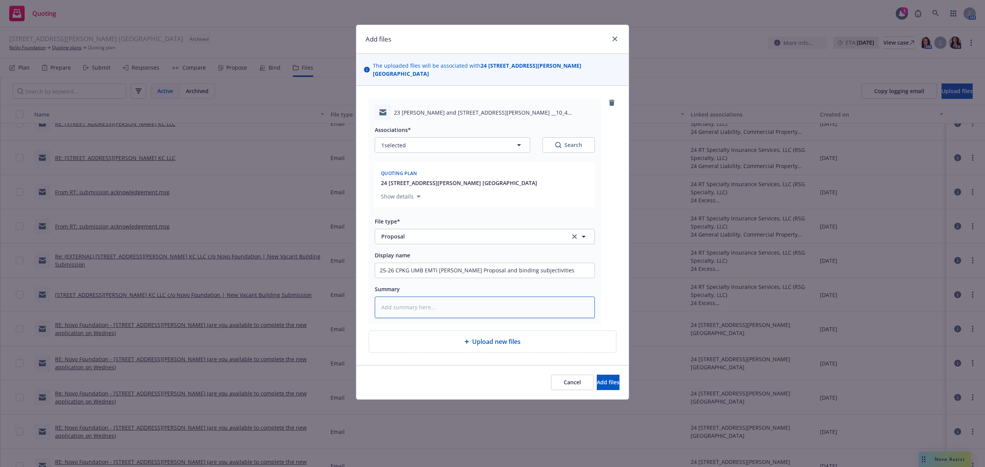
paste textarea "Hi CRS Team and NIK Team, Here is your proposal for 23 Van Buren and 112 Henry.…"
type textarea "x"
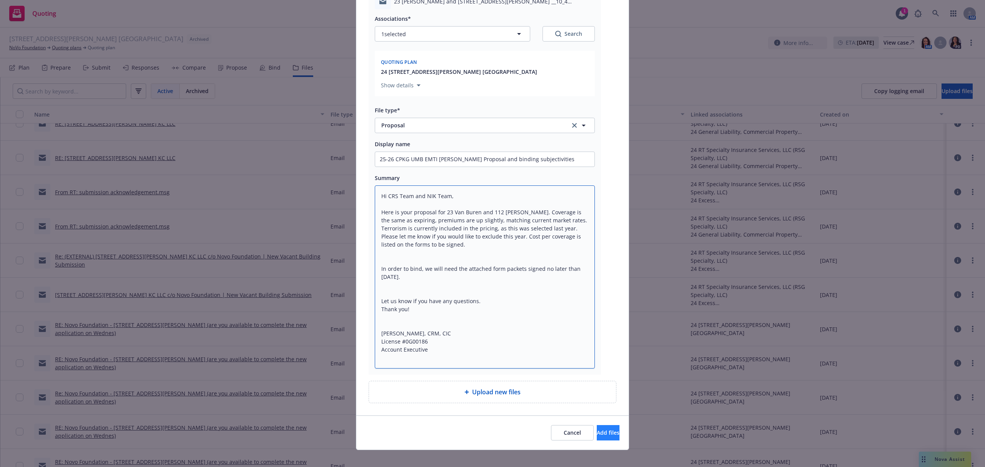
type textarea "Hi CRS Team and NIK Team, Here is your proposal for 23 Van Buren and 112 Henry.…"
click at [596, 429] on span "Add files" at bounding box center [607, 432] width 23 height 7
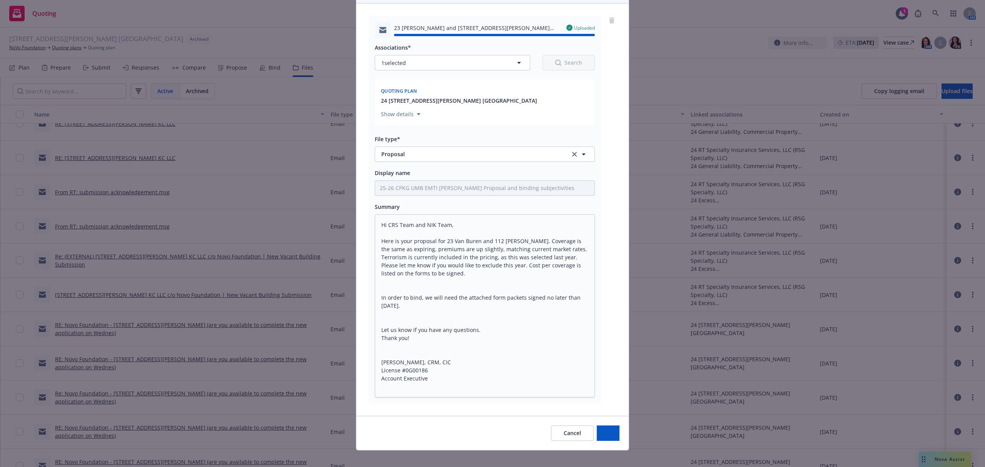
type textarea "x"
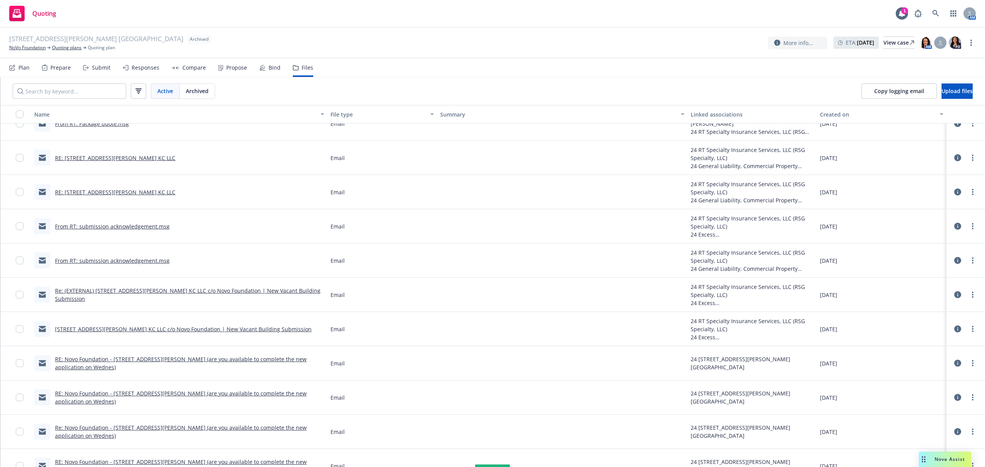
scroll to position [999, 0]
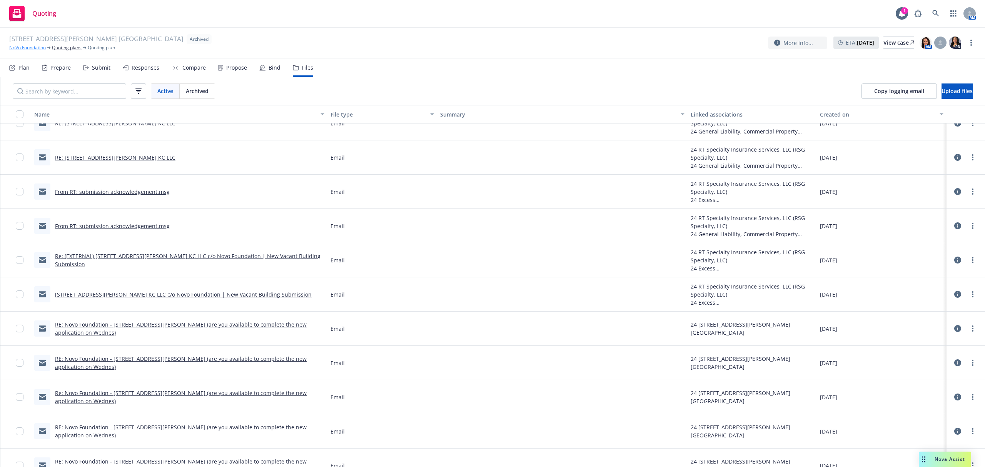
click at [17, 47] on link "NoVo Foundation" at bounding box center [27, 47] width 37 height 7
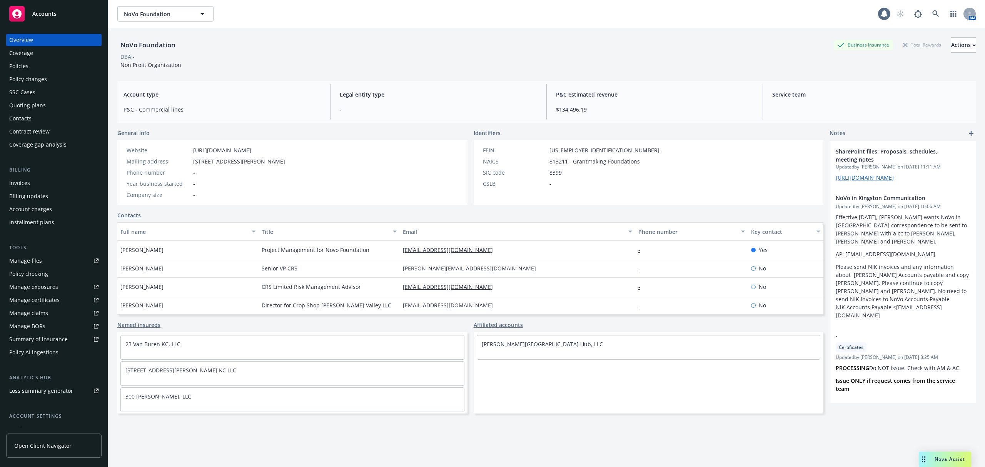
click at [44, 13] on span "Accounts" at bounding box center [44, 14] width 24 height 6
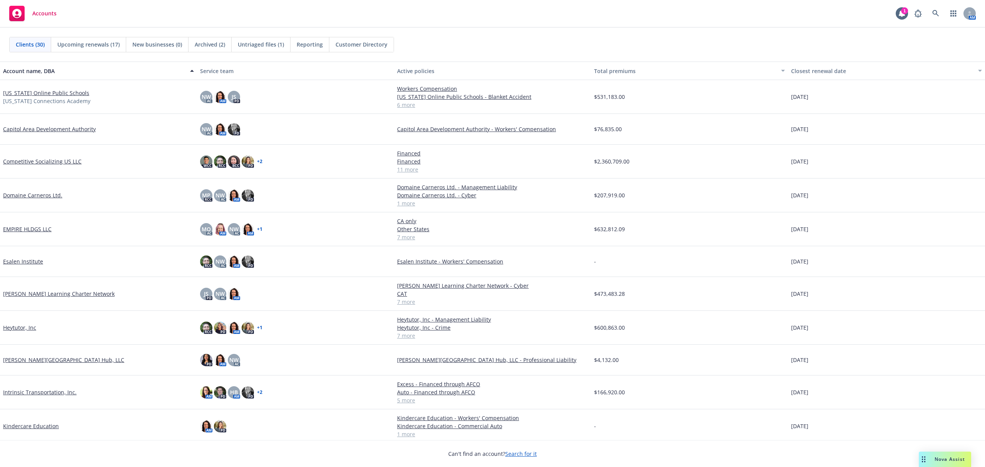
click at [22, 227] on link "EMPIRE HLDGS LLC" at bounding box center [27, 229] width 48 height 8
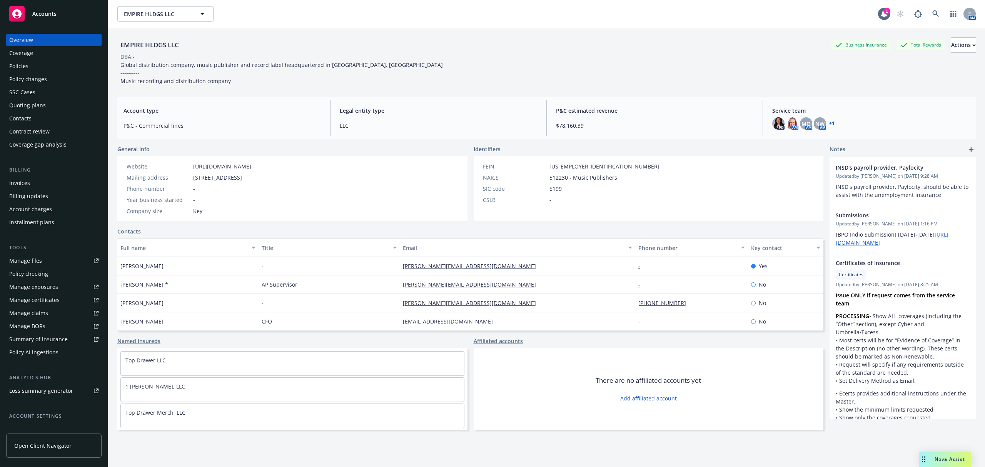
click at [27, 105] on div "Quoting plans" at bounding box center [27, 105] width 37 height 12
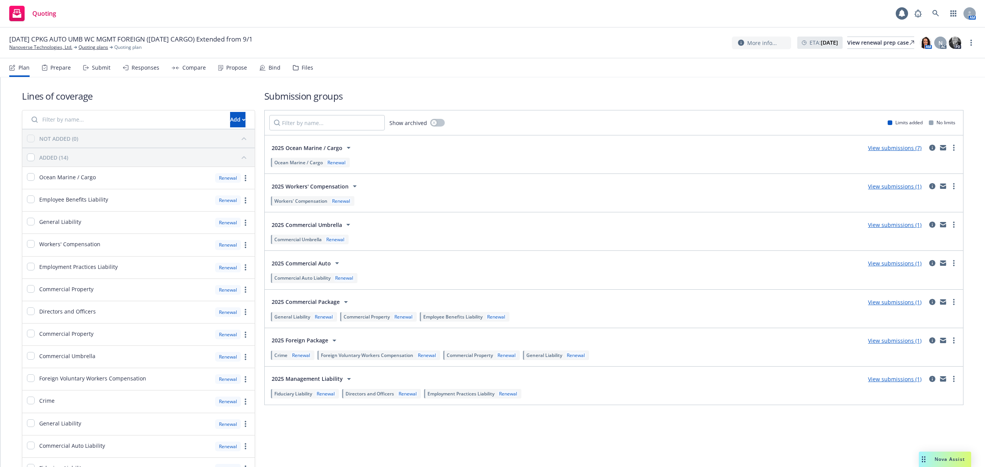
click at [93, 62] on div "Submit" at bounding box center [96, 67] width 27 height 18
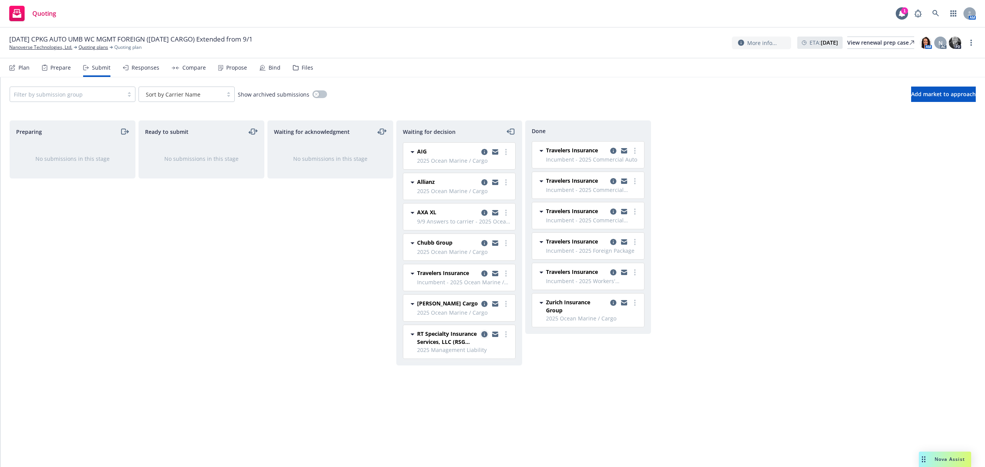
click at [481, 334] on icon "copy logging email" at bounding box center [484, 334] width 6 height 6
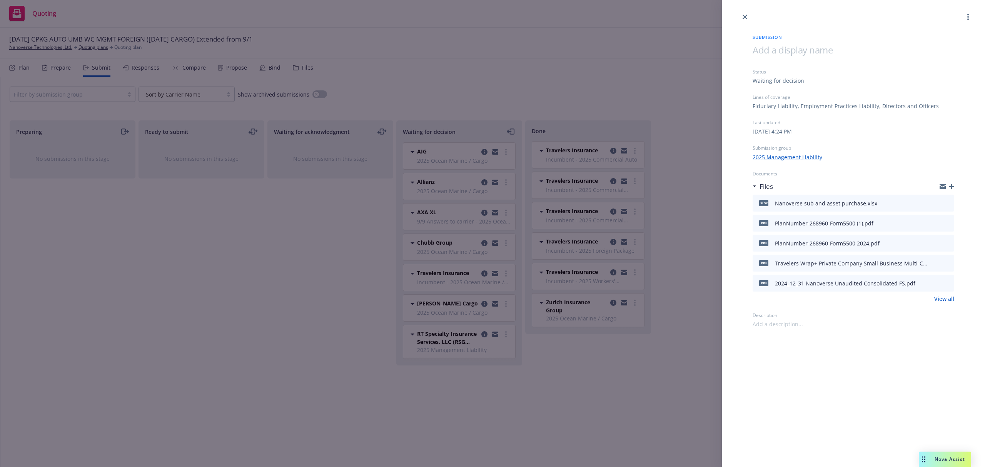
click at [945, 296] on link "View all" at bounding box center [944, 299] width 20 height 8
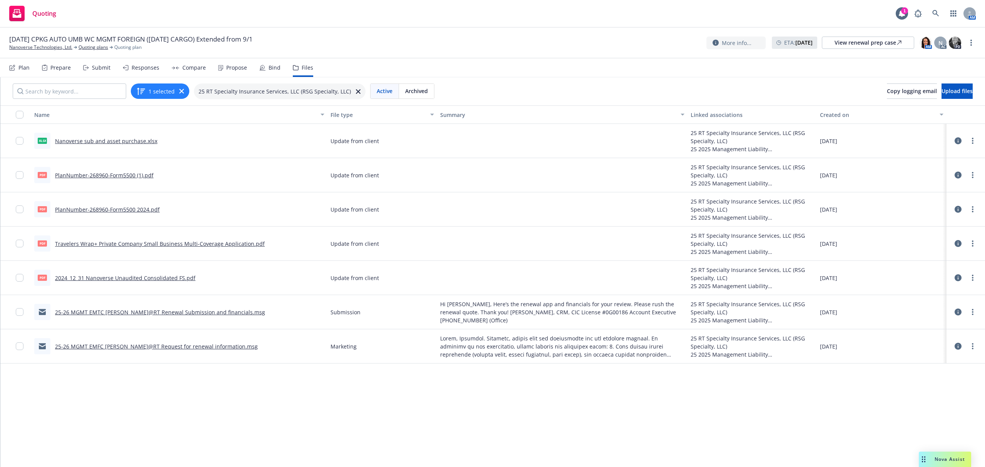
click at [139, 311] on link "25-26 MGMT EMTC [PERSON_NAME]@RT Renewal Submission and financials.msg" at bounding box center [160, 311] width 210 height 7
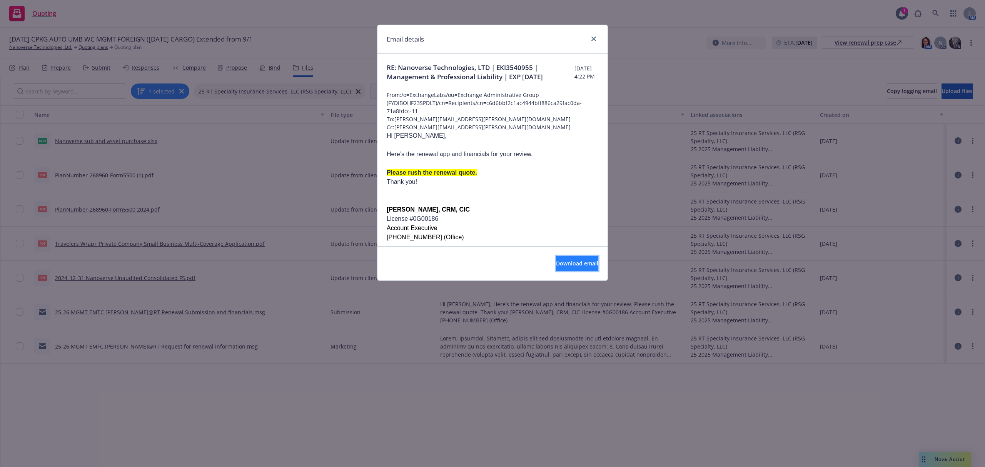
click at [556, 260] on span "Download email" at bounding box center [577, 263] width 42 height 7
drag, startPoint x: 597, startPoint y: 39, endPoint x: 528, endPoint y: 22, distance: 70.9
click at [597, 39] on link "close" at bounding box center [593, 38] width 9 height 9
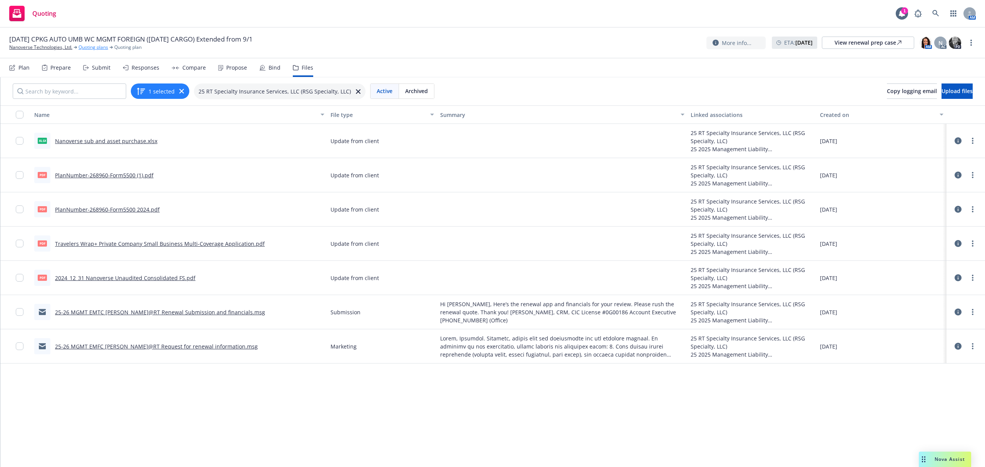
click at [94, 45] on link "Quoting plans" at bounding box center [93, 47] width 30 height 7
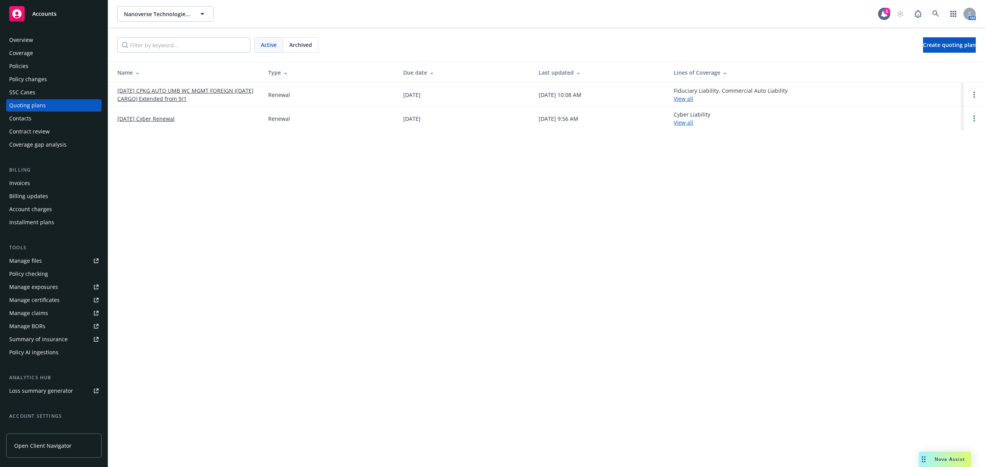
click at [135, 91] on link "[DATE] CPKG AUTO UMB WC MGMT FOREIGN ([DATE] CARGO) Extended from 9/1" at bounding box center [186, 95] width 138 height 16
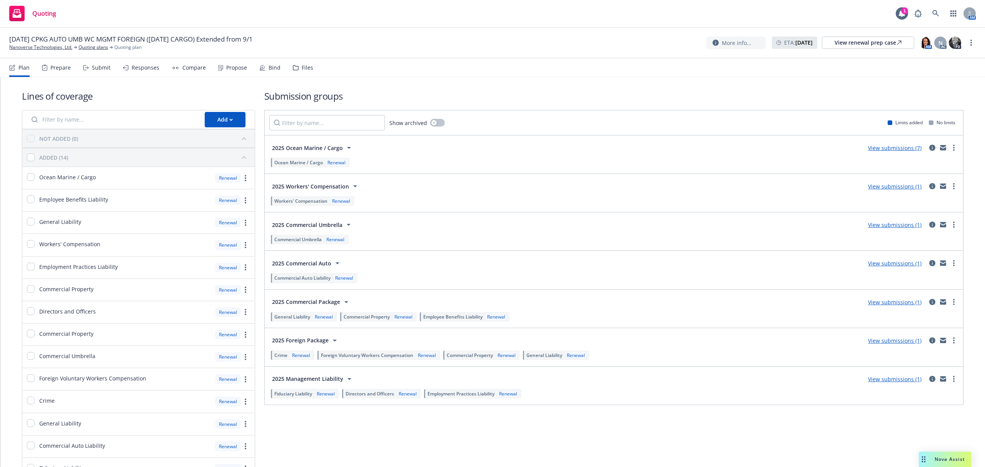
click at [92, 70] on div "Submit" at bounding box center [101, 68] width 18 height 6
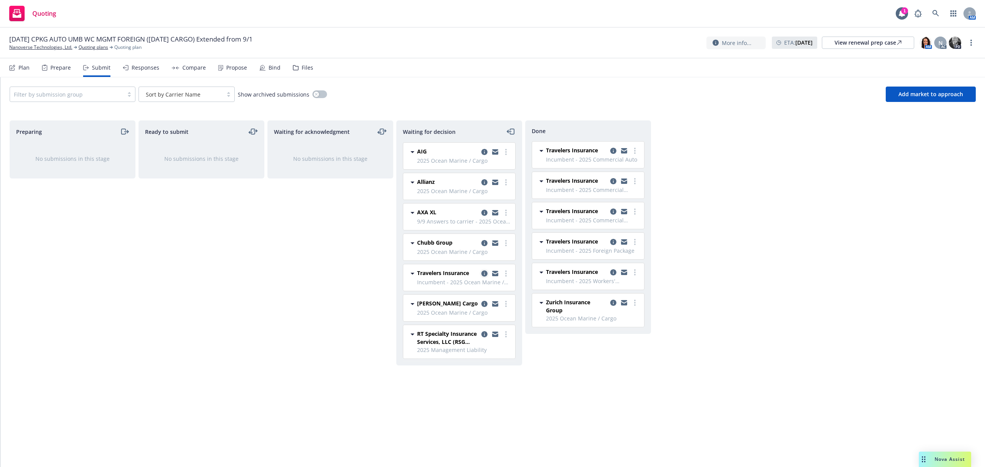
click at [483, 276] on icon "copy logging email" at bounding box center [484, 273] width 6 height 6
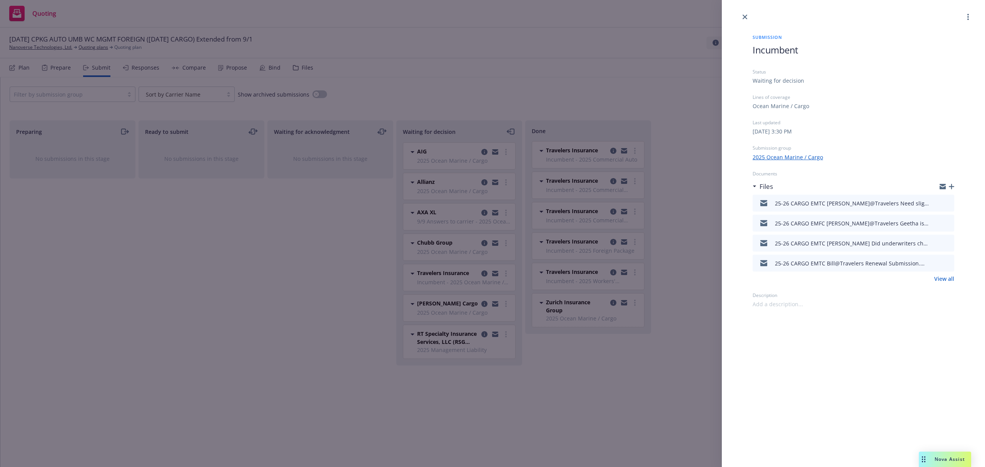
click at [951, 183] on div at bounding box center [946, 186] width 15 height 6
click at [953, 188] on icon "button" at bounding box center [950, 186] width 5 height 5
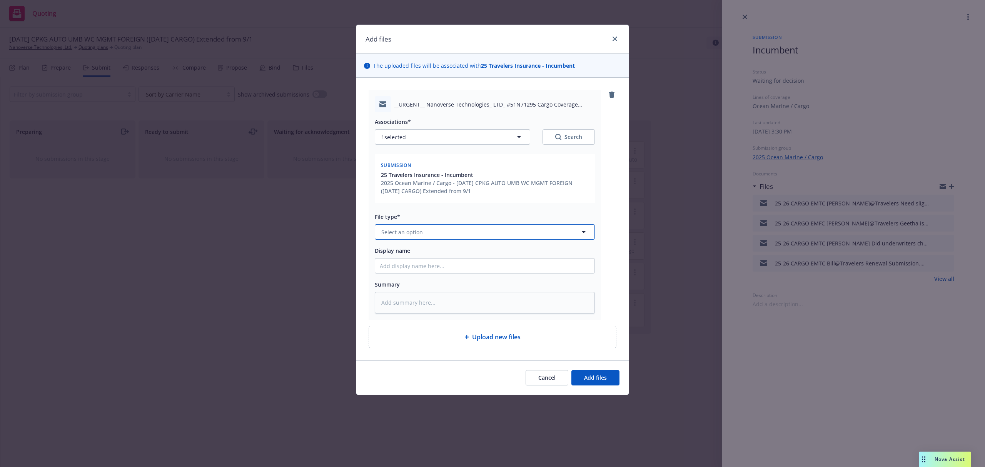
click at [396, 234] on span "Select an option" at bounding box center [402, 232] width 42 height 8
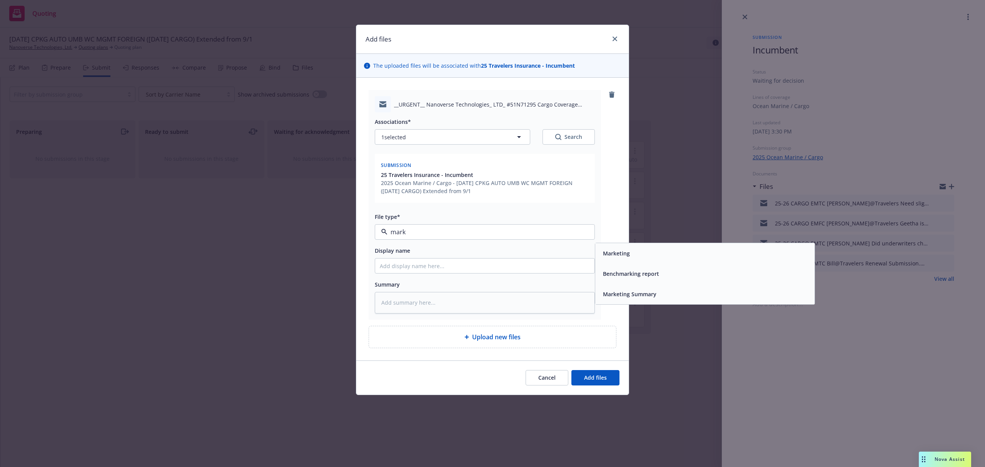
type input "mark"
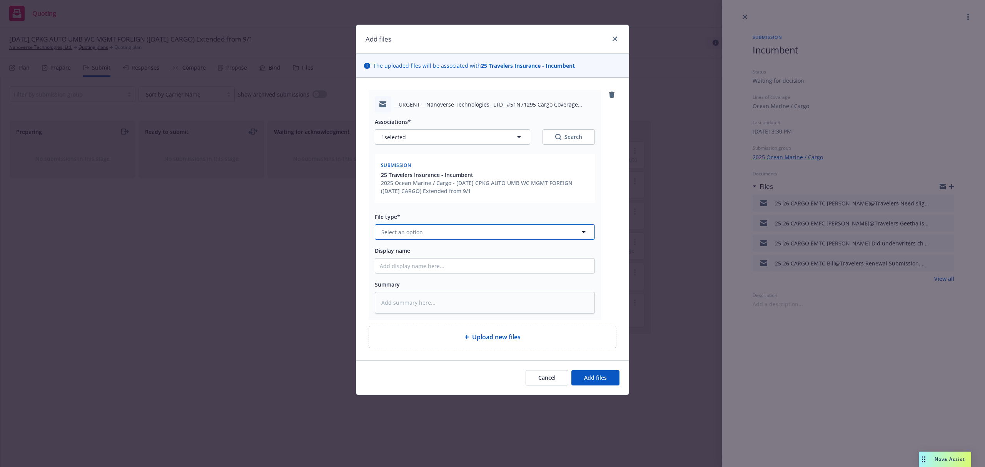
click at [396, 234] on span "Select an option" at bounding box center [402, 232] width 42 height 8
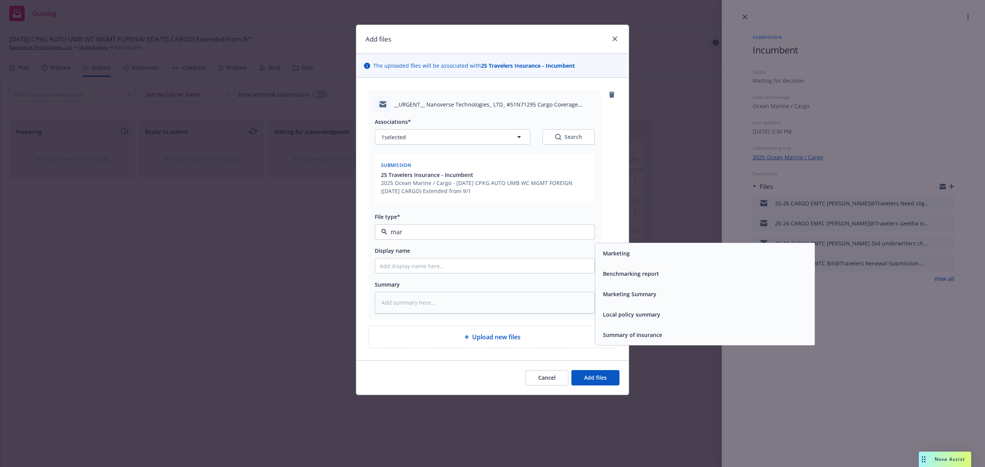
type input "mark"
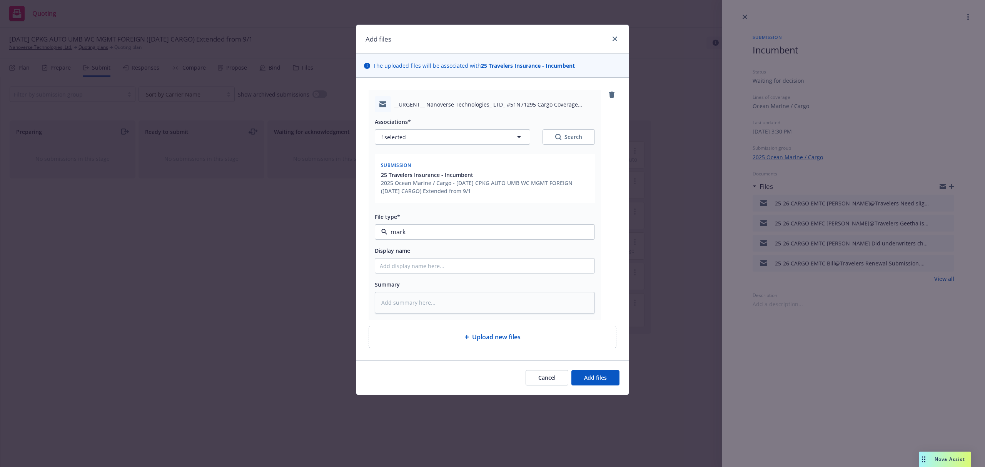
type textarea "x"
type input "2"
type textarea "x"
type input "25"
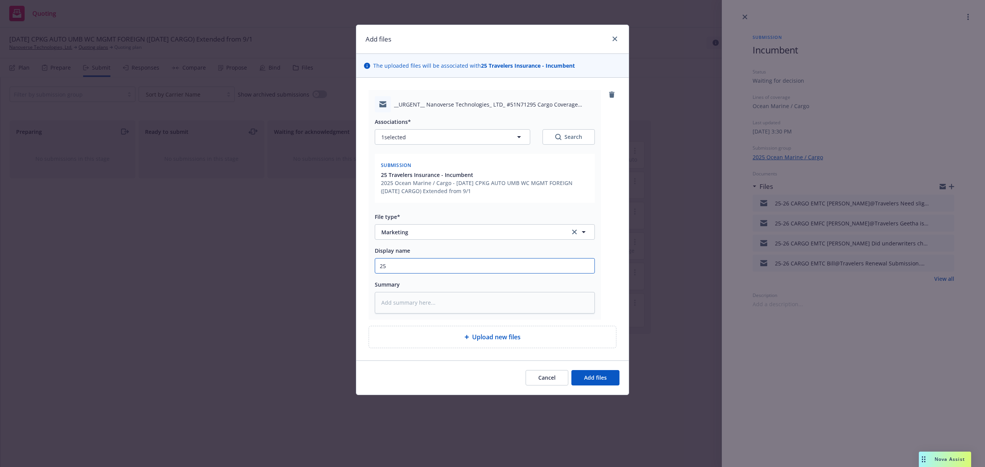
type textarea "x"
type input "25-"
type textarea "x"
type input "25-2"
type textarea "x"
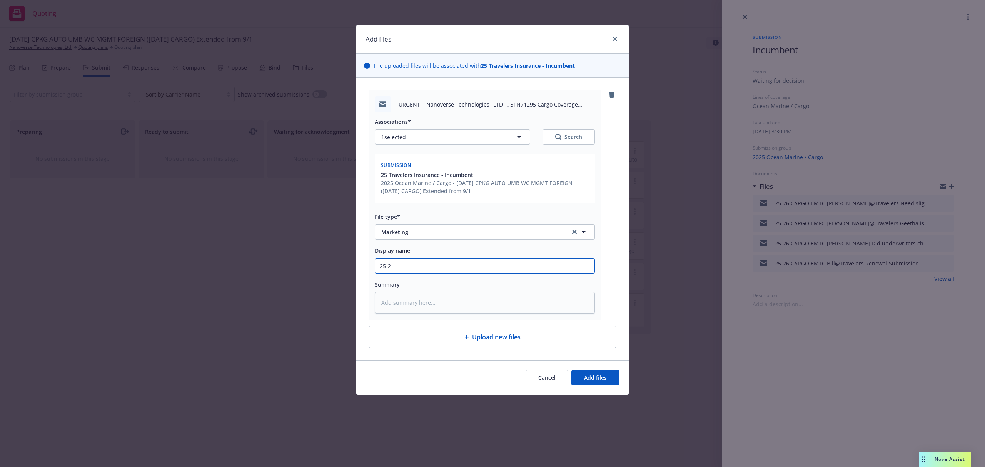
type input "25-26"
type textarea "x"
type input "25-26"
type textarea "x"
type input "25-26 C"
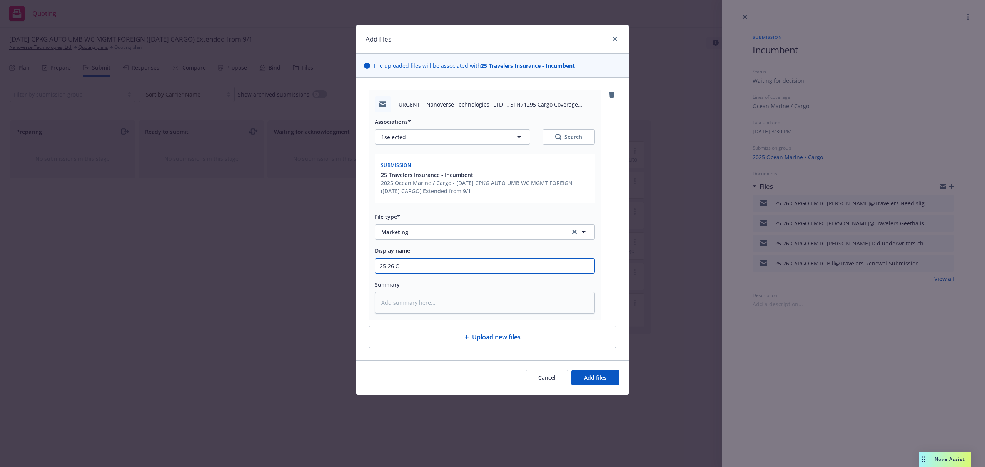
type textarea "x"
type input "25-26 CA"
type textarea "x"
type input "25-26 CAR"
type textarea "x"
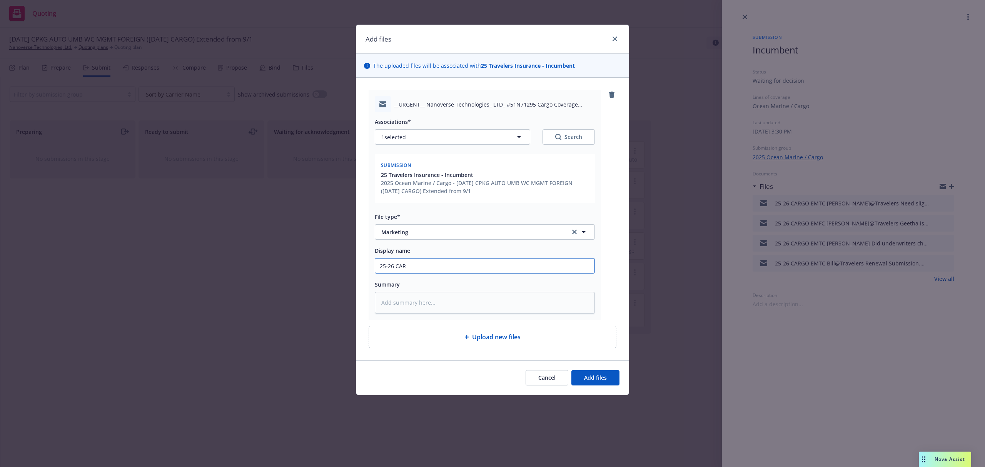
type input "25-26 CARG"
type textarea "x"
type input "25-26 CARGO"
type textarea "x"
type input "25-26 CARGO"
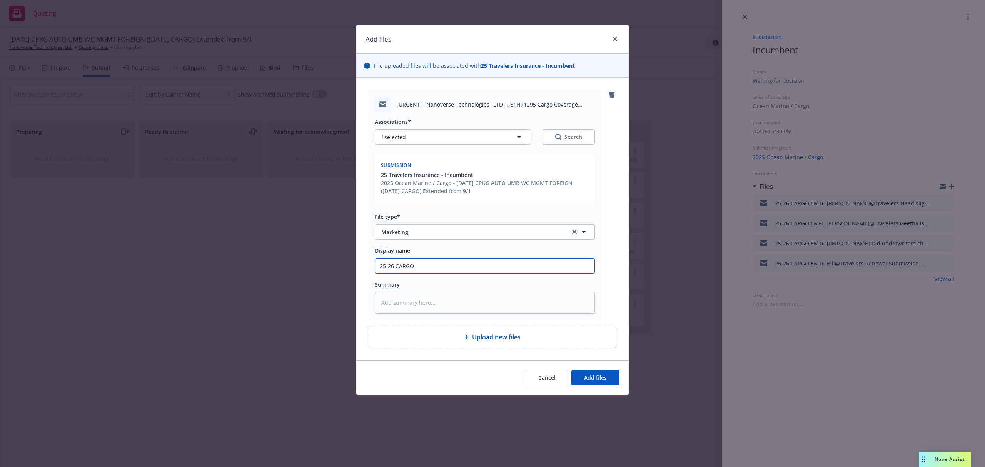
type textarea "x"
type input "25-26 CARGO E"
type textarea "x"
type input "25-26 CARGO EM"
type textarea "x"
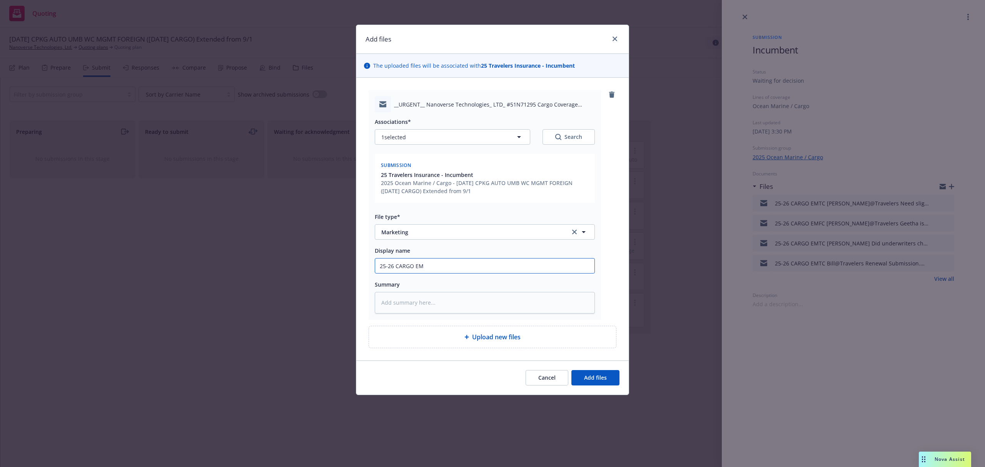
type input "25-26 CARGO EMF"
type textarea "x"
type input "25-26 CARGO EMFC"
type textarea "x"
type input "25-26 CARGO EMFC"
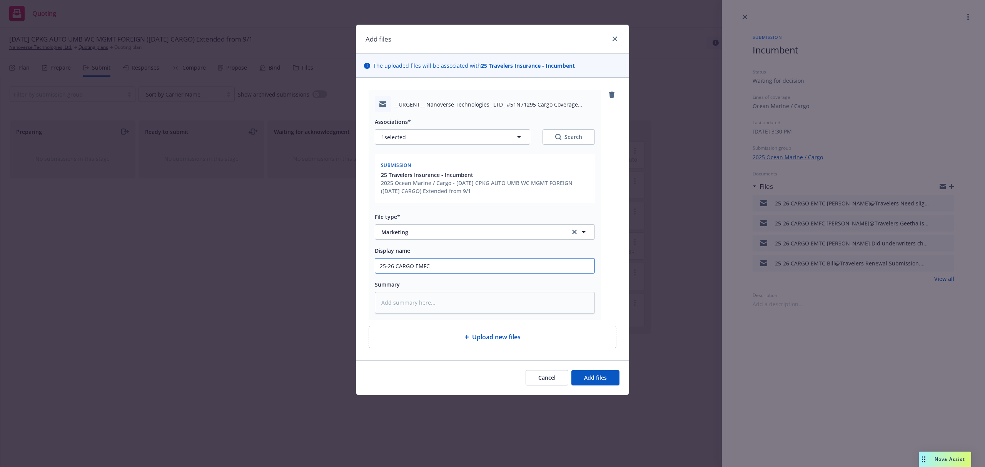
type textarea "x"
type input "25-26 CARGO EMFC G"
type textarea "x"
type input "25-26 CARGO EMFC Ge"
type textarea "x"
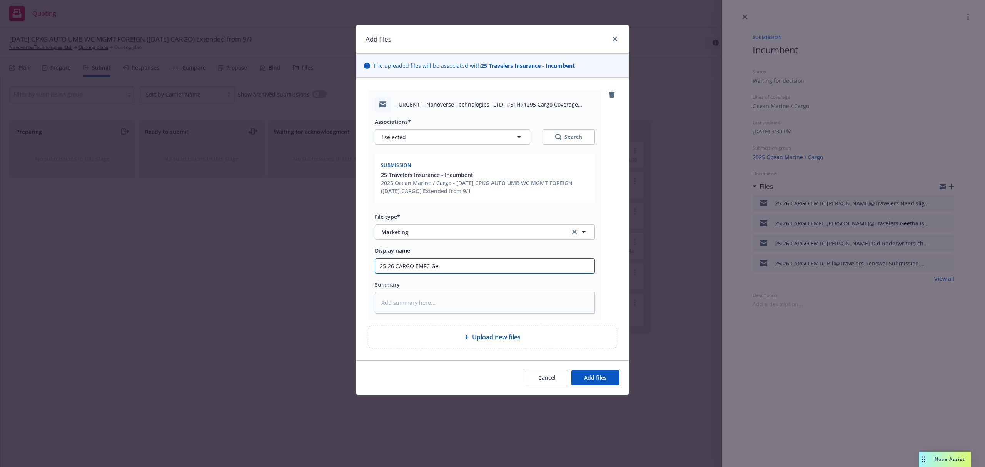
type input "25-26 CARGO EMFC Gee"
type textarea "x"
type input "25-26 CARGO EMFC Geet"
type textarea "x"
type input "25-26 CARGO EMFC Geeth"
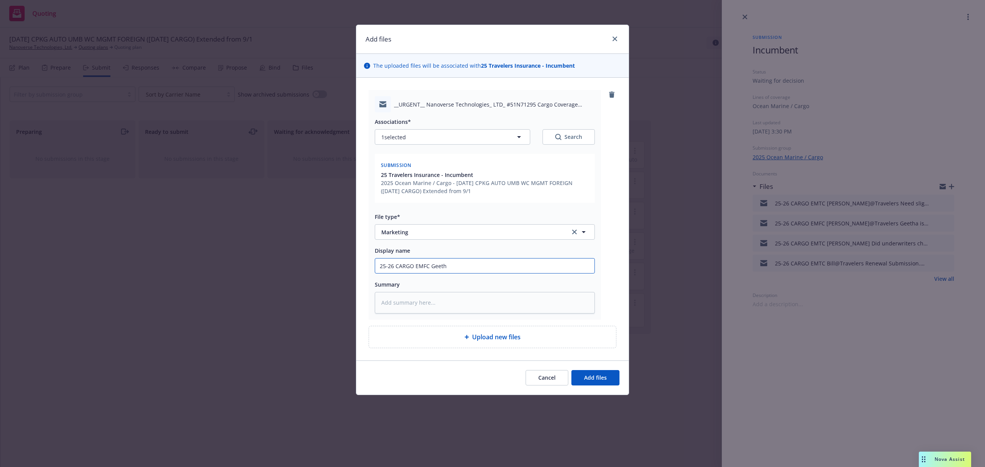
type textarea "x"
type input "25-26 CARGO EMFC Geetha"
type textarea "x"
type input "25-26 CARGO EMFC Geetha@"
type textarea "x"
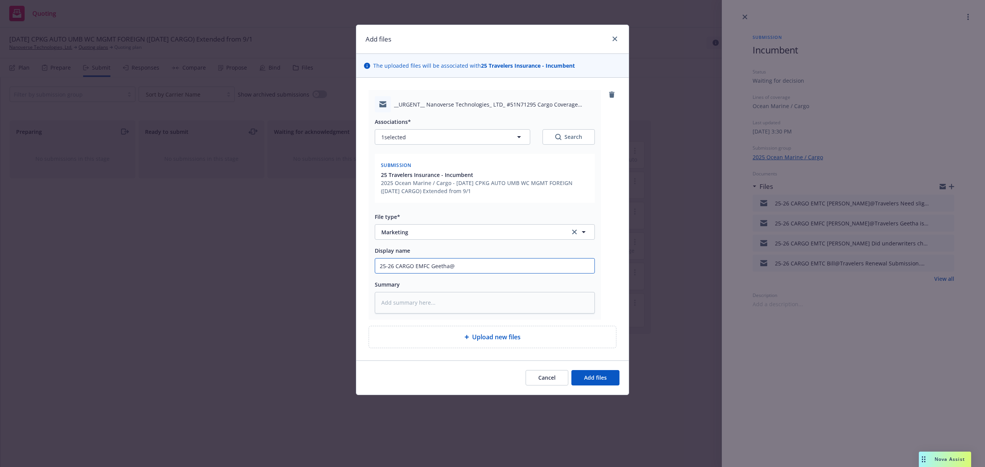
type input "25-26 CARGO EMFC Geetha@T"
type textarea "x"
type input "25-26 CARGO EMFC Geetha@Tr"
type textarea "x"
type input "25-26 CARGO EMFC Geetha@Tra"
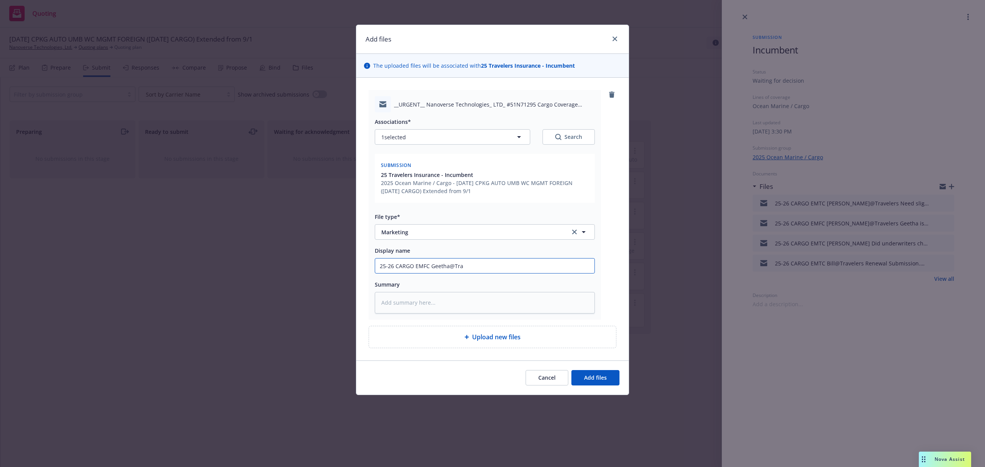
type textarea "x"
type input "25-26 CARGO EMFC Geetha@Trav"
type textarea "x"
type input "25-26 CARGO EMFC Geetha@Trave"
type textarea "x"
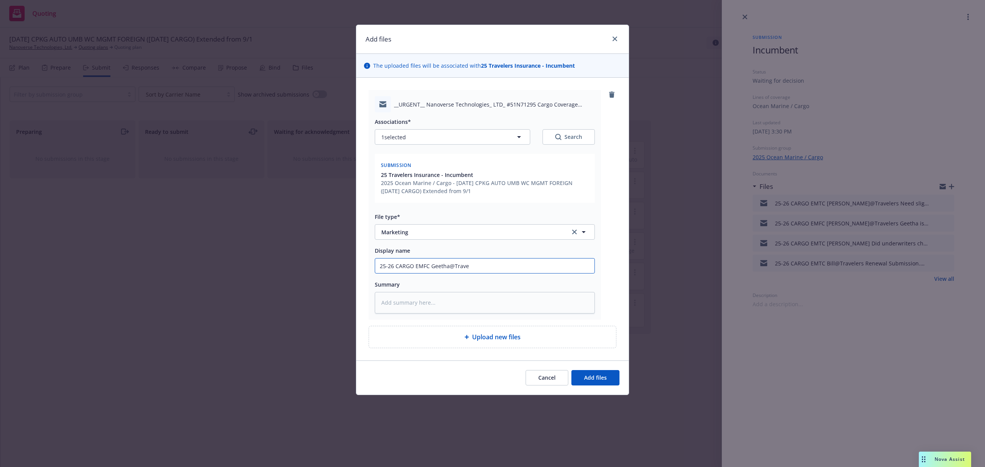
type input "25-26 CARGO EMFC Geetha@Travel"
type textarea "x"
type input "25-26 CARGO EMFC Geetha@Travele"
type textarea "x"
type input "25-26 CARGO EMFC Geetha@Traveler"
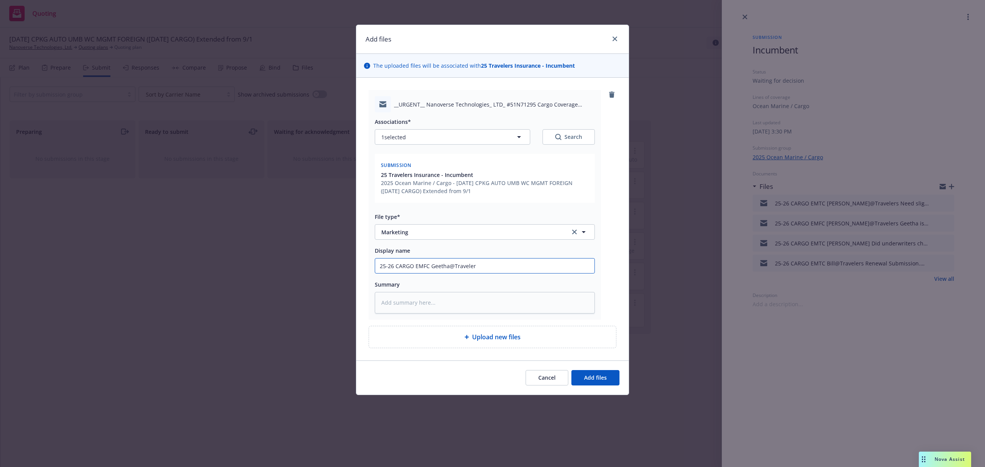
type textarea "x"
type input "25-26 CARGO EMFC Geetha@Travelers"
type textarea "x"
type input "25-26 CARGO EMFC Geetha@Travelers"
type textarea "x"
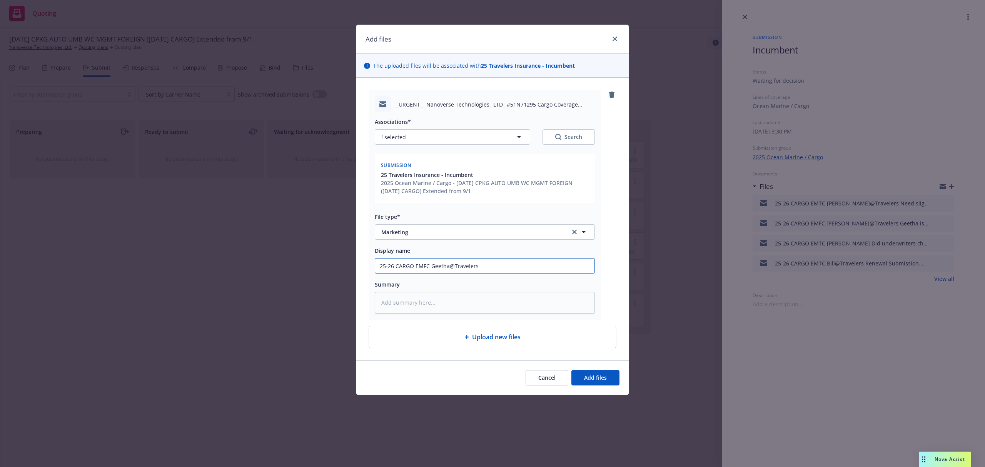
type input "25-26 CARGO EMFC Geetha@Travelers R"
type textarea "x"
type input "25-26 CARGO EMFC Geetha@Travelers RE"
type textarea "x"
type input "25-26 CARGO EMFC Geetha@Travelers RE"
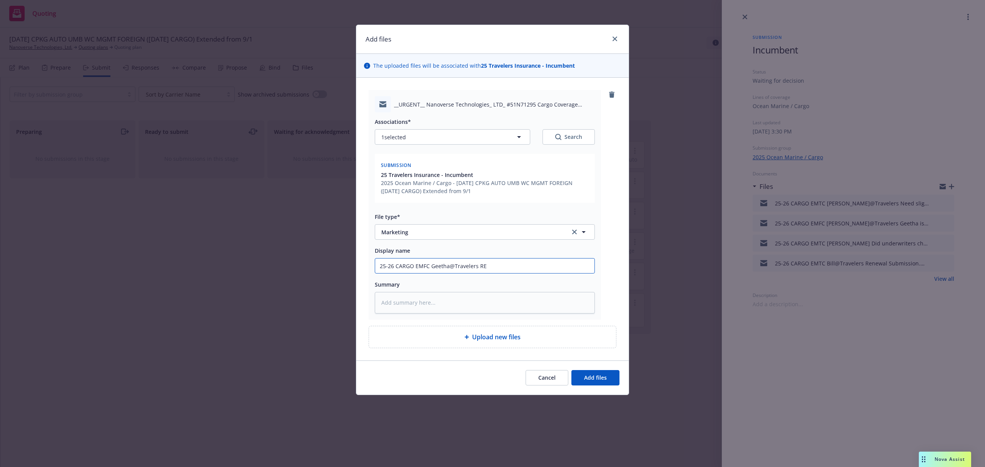
type textarea "x"
type input "25-26 CARGO EMFC Geetha@Travelers RE T"
type textarea "x"
type input "25-26 CARGO EMFC Geetha@Travelers RE To"
type textarea "x"
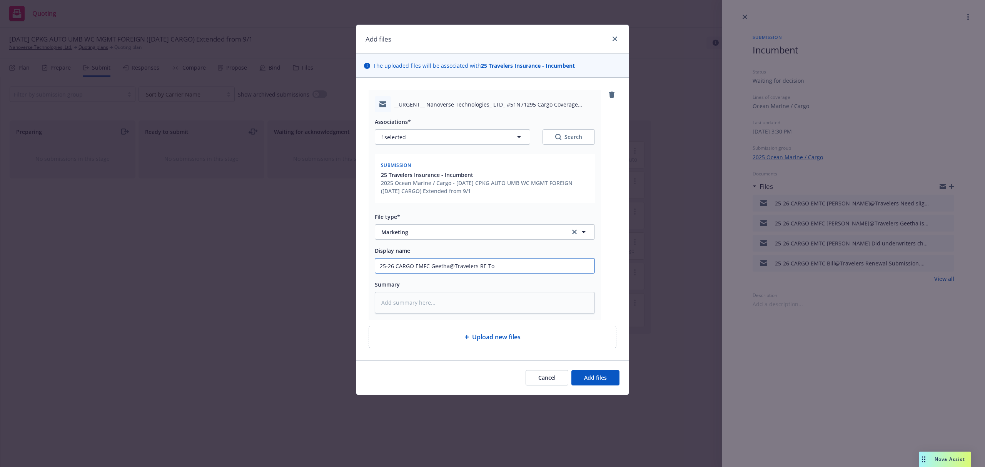
type input "25-26 CARGO EMFC Geetha@Travelers RE Tot"
type textarea "x"
type input "25-26 CARGO EMFC Geetha@Travelers RE Tota"
type textarea "x"
type input "25-26 CARGO EMFC Geetha@Travelers RE Total"
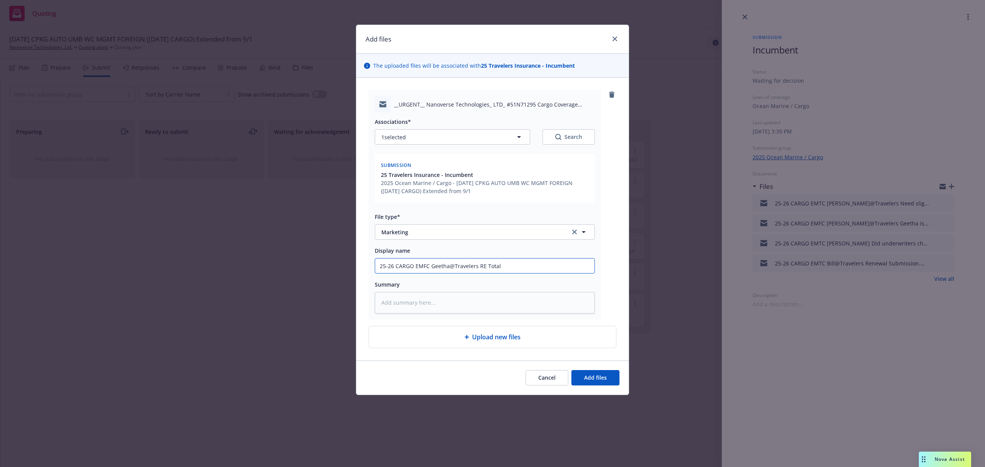
type textarea "x"
type input "25-26 CARGO EMFC Geetha@Travelers RE Total"
type textarea "x"
type input "25-26 CARGO EMFC Geetha@Travelers RE Total s"
type textarea "x"
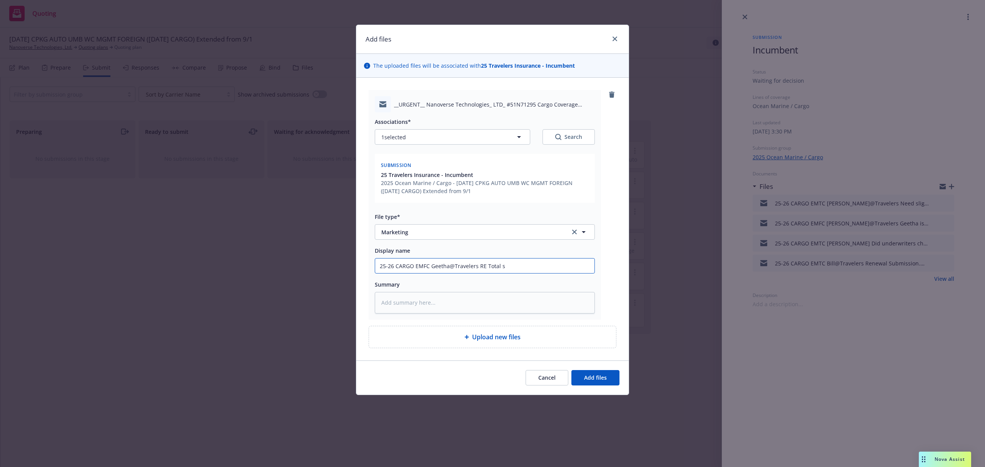
type input "25-26 CARGO EMFC Geetha@Travelers RE Total sh"
type textarea "x"
type input "25-26 CARGO EMFC Geetha@Travelers RE Total shi"
type textarea "x"
type input "25-26 CARGO EMFC Geetha@Travelers RE Total ship"
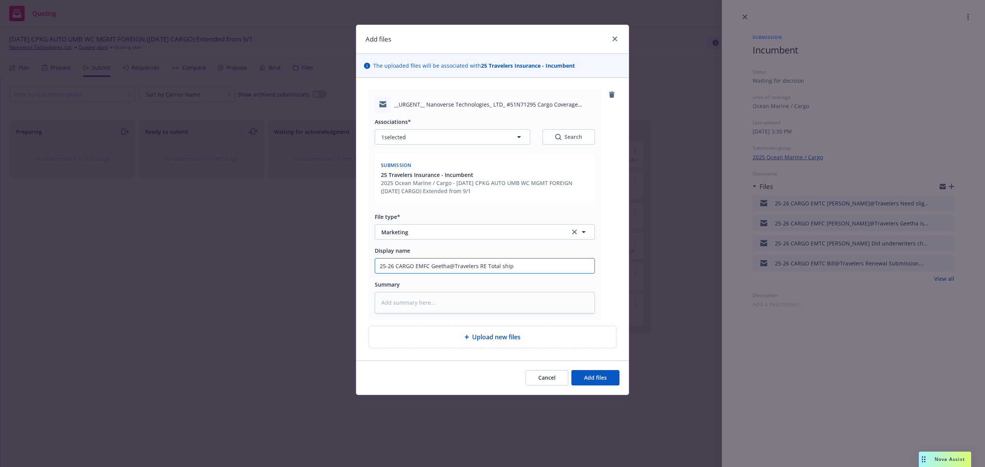
type textarea "x"
type input "25-26 CARGO EMFC Geetha@Travelers RE Total shipp"
type textarea "x"
type input "25-26 CARGO EMFC Geetha@Travelers RE Total shippe"
type textarea "x"
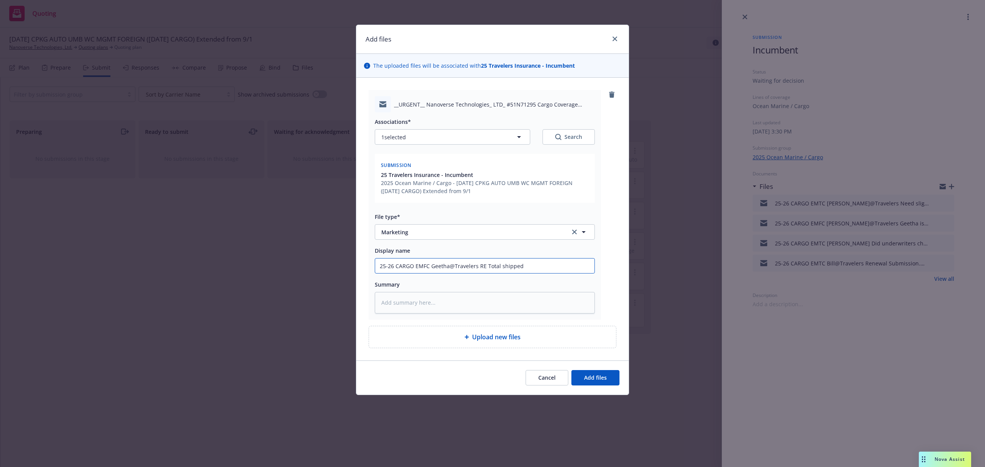
type input "25-26 CARGO EMFC Geetha@Travelers RE Total shipped"
paste textarea "Hi Samantha, Would you please advise the following asap: • Overland transit o W…"
type textarea "x"
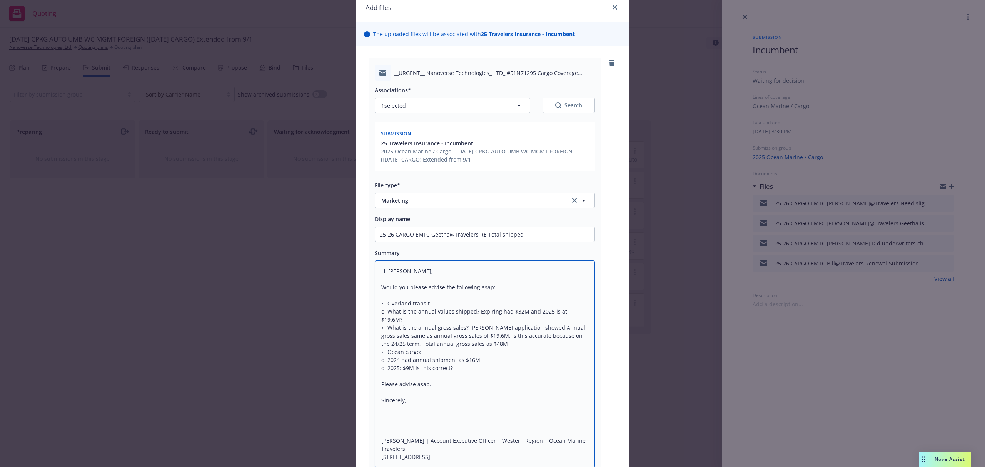
scroll to position [8, 0]
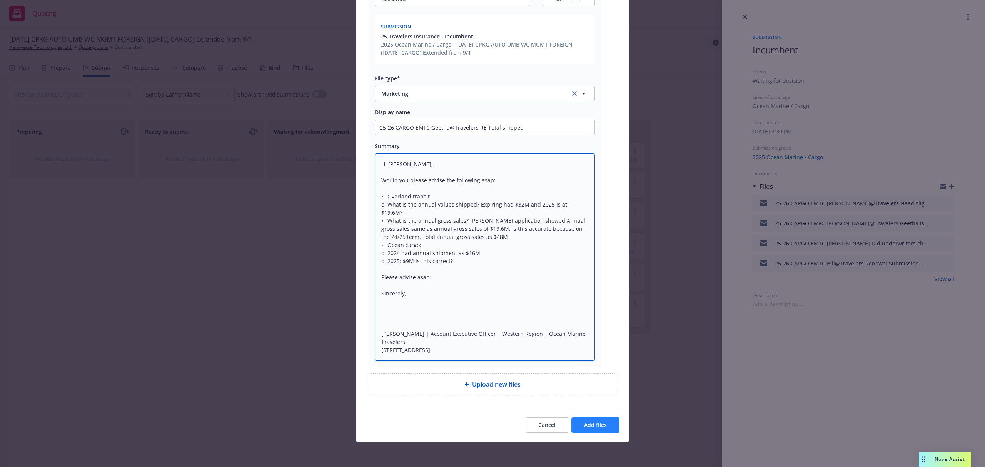
type textarea "Hi Samantha, Would you please advise the following asap: • Overland transit o W…"
click at [584, 428] on span "Add files" at bounding box center [595, 424] width 23 height 7
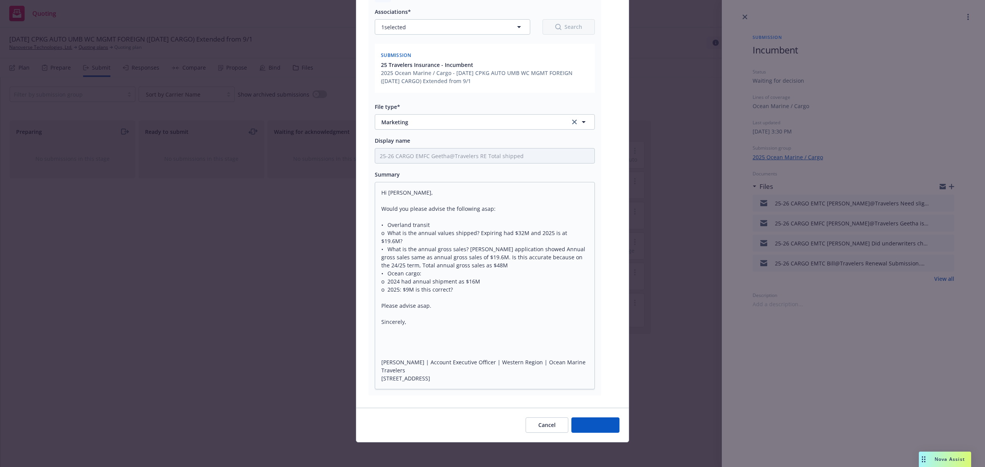
scroll to position [110, 0]
type textarea "x"
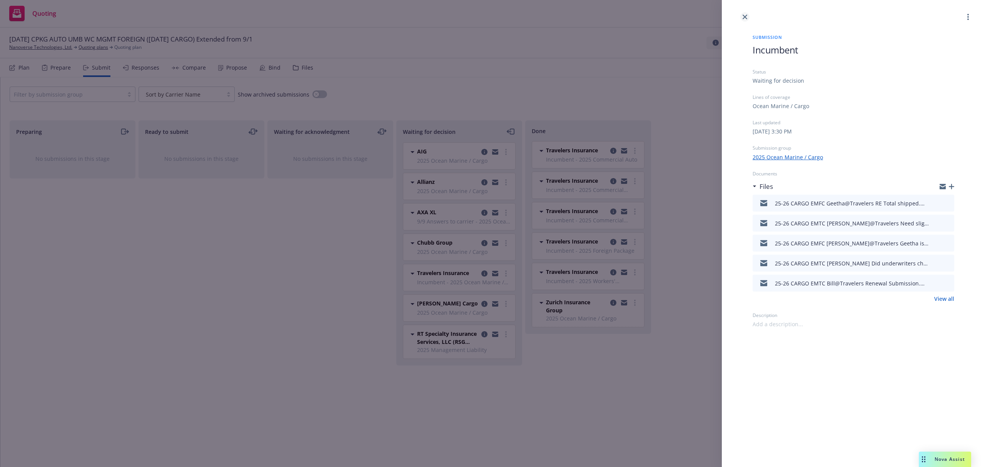
click at [745, 17] on icon "close" at bounding box center [744, 17] width 5 height 5
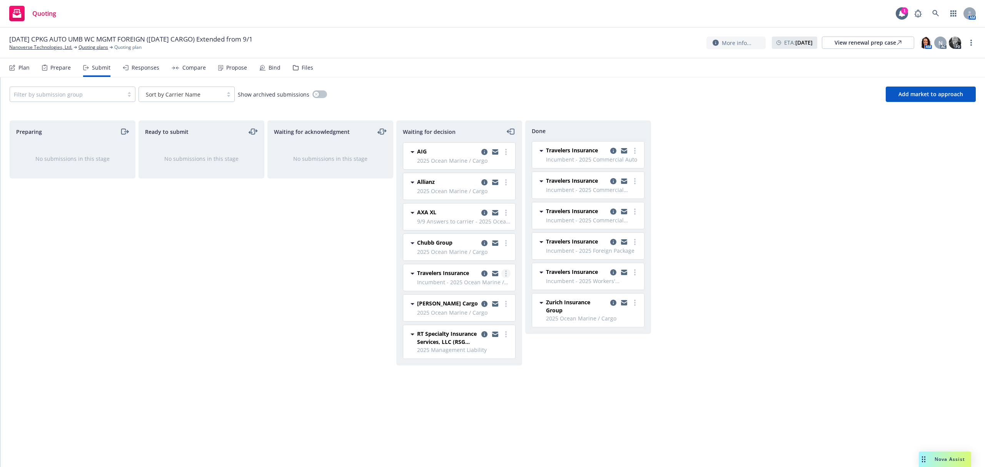
click at [505, 276] on circle "more" at bounding box center [506, 276] width 2 height 2
click at [482, 322] on span "Add accepted decision" at bounding box center [471, 321] width 77 height 7
select select "12"
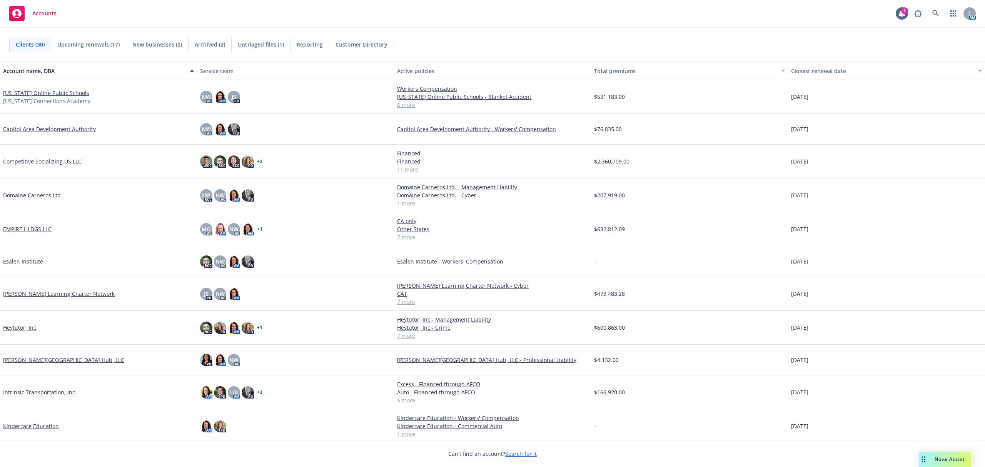
click at [45, 225] on div "EMPIRE HLDGS LLC" at bounding box center [98, 229] width 197 height 34
click at [38, 225] on link "EMPIRE HLDGS LLC" at bounding box center [27, 229] width 48 height 8
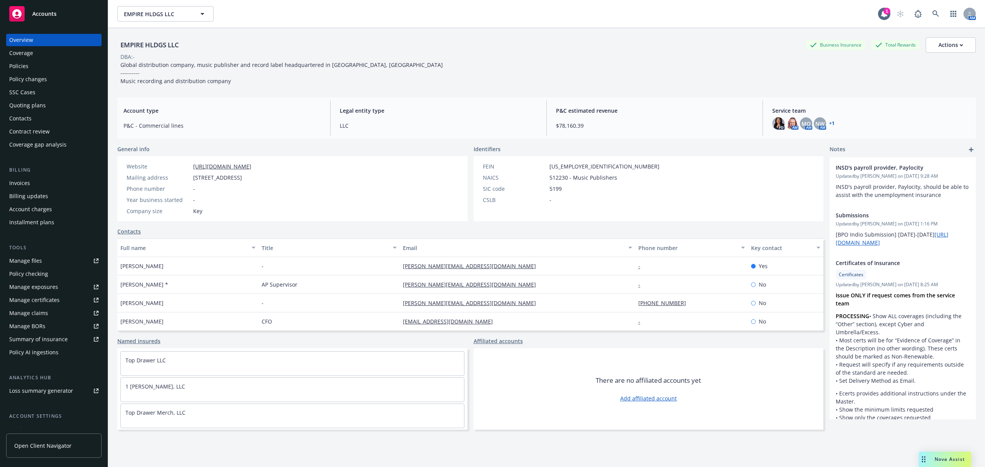
click at [20, 100] on div "Quoting plans" at bounding box center [27, 105] width 37 height 12
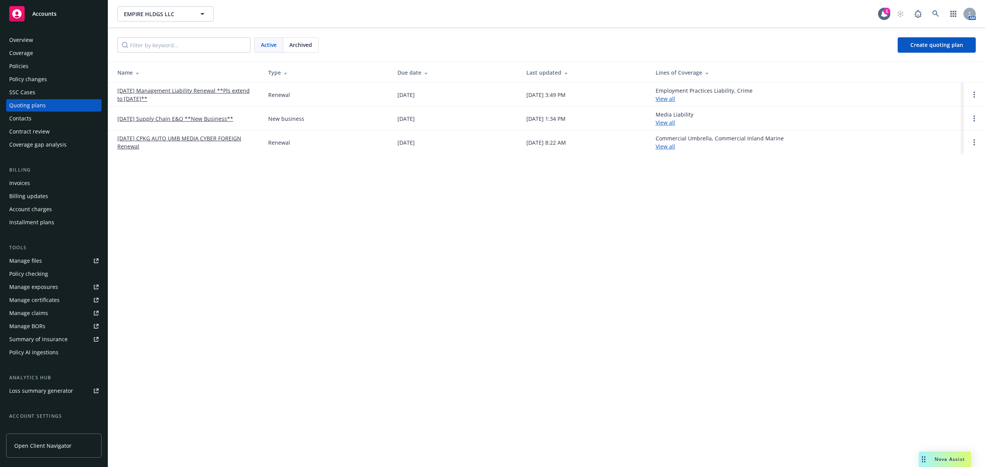
click at [36, 12] on span "Accounts" at bounding box center [44, 14] width 24 height 6
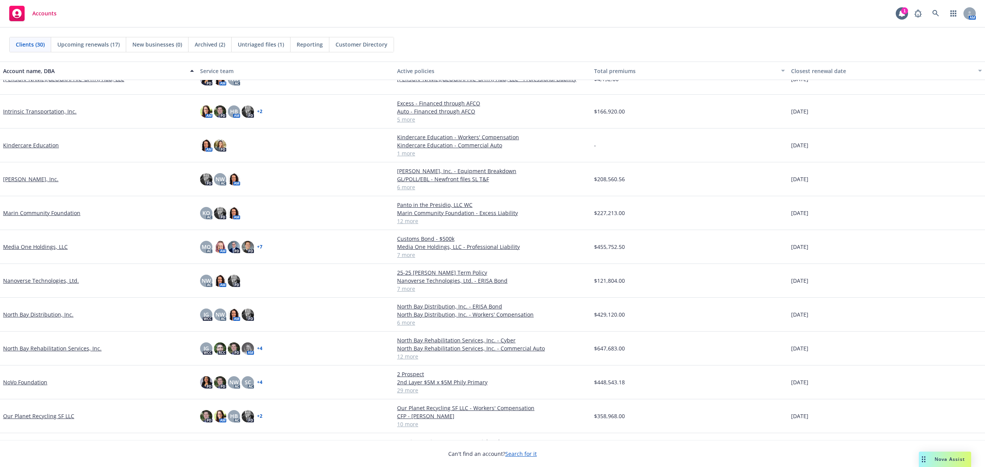
scroll to position [308, 0]
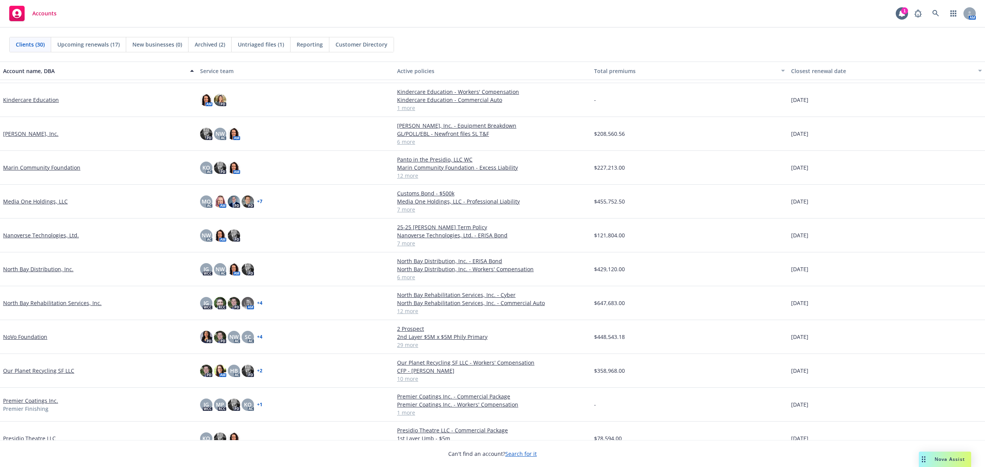
click at [43, 235] on link "Nanoverse Technologies, Ltd." at bounding box center [41, 235] width 76 height 8
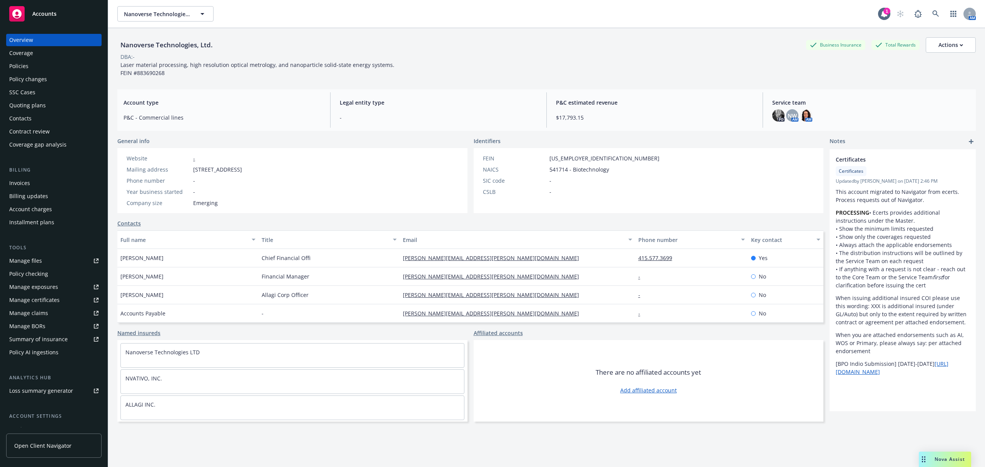
click at [30, 106] on div "Quoting plans" at bounding box center [27, 105] width 37 height 12
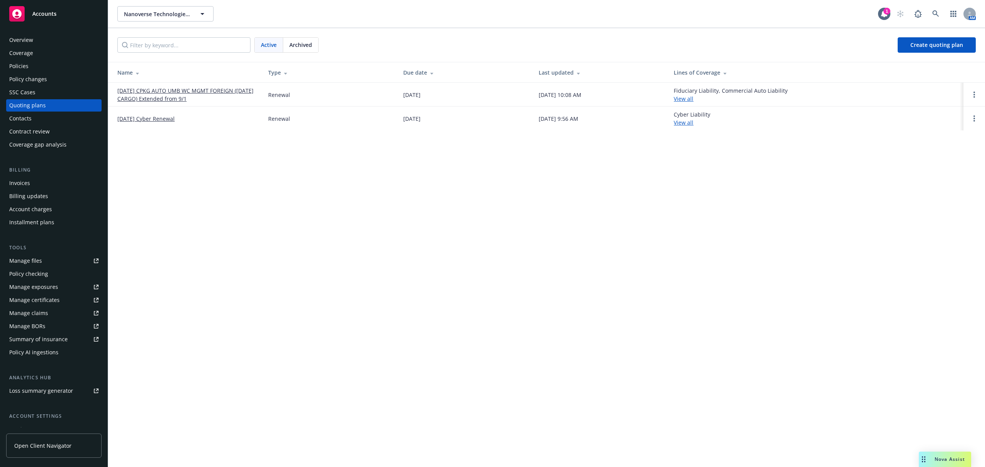
click at [139, 94] on link "[DATE] CPKG AUTO UMB WC MGMT FOREIGN ([DATE] CARGO) Extended from 9/1" at bounding box center [186, 95] width 138 height 16
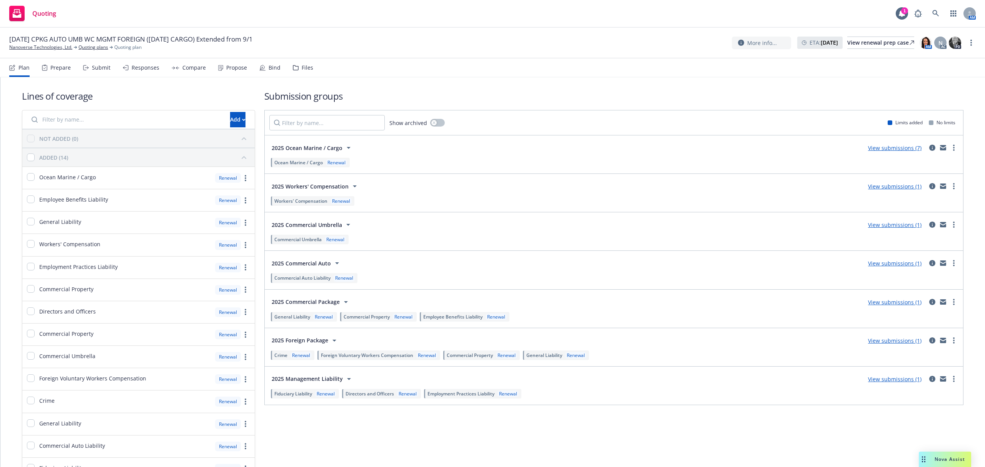
click at [89, 66] on div "Submit" at bounding box center [96, 67] width 27 height 18
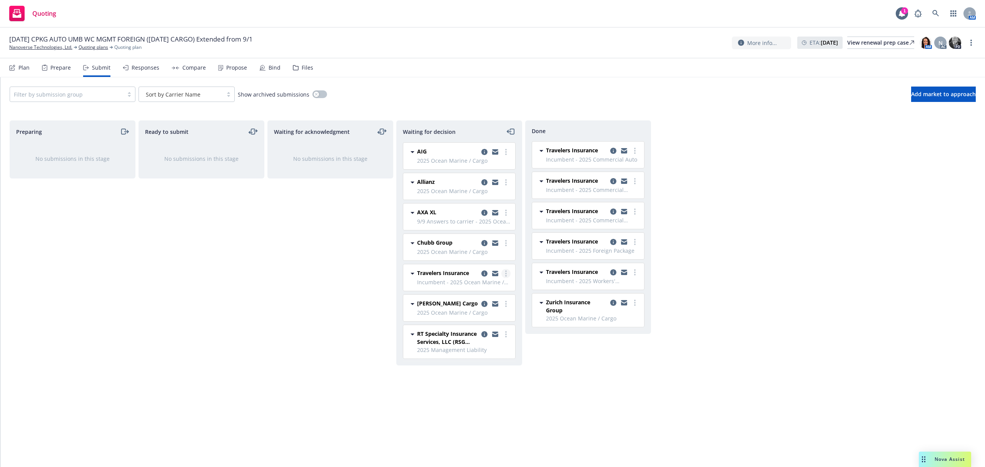
click at [506, 276] on link "more" at bounding box center [505, 273] width 9 height 9
click at [481, 328] on link "Add accepted decision" at bounding box center [471, 321] width 77 height 15
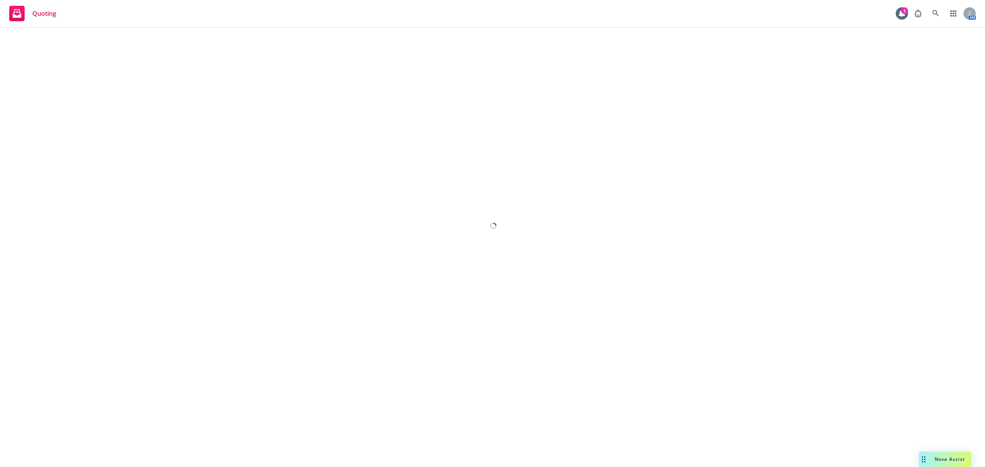
select select "12"
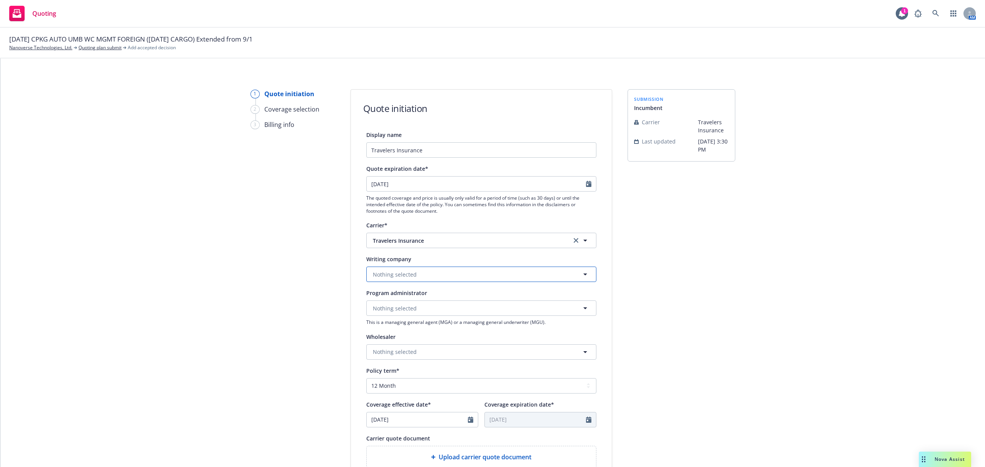
click at [444, 276] on button "Nothing selected" at bounding box center [481, 274] width 230 height 15
type input "travelers proper"
click at [448, 246] on strong "Travelers Property Casualty Company of [GEOGRAPHIC_DATA]" at bounding box center [456, 243] width 163 height 7
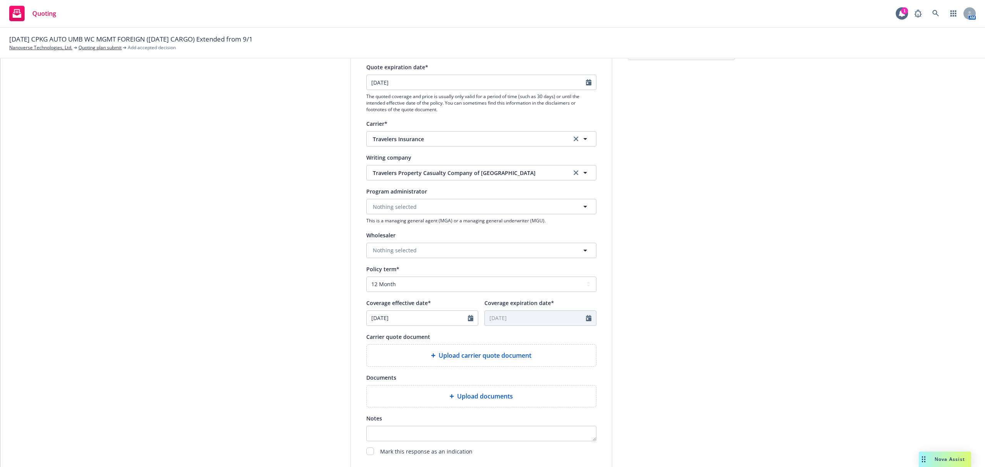
scroll to position [102, 0]
click at [385, 279] on select "Select policy term 12 Month 6 Month 4 Month 3 Month 2 Month 1 Month 36 Month (3…" at bounding box center [481, 283] width 230 height 15
select select "other"
click at [366, 276] on select "Select policy term 12 Month 6 Month 4 Month 3 Month 2 Month 1 Month 36 Month (3…" at bounding box center [481, 283] width 230 height 15
click at [531, 314] on input "[DATE]" at bounding box center [535, 317] width 101 height 15
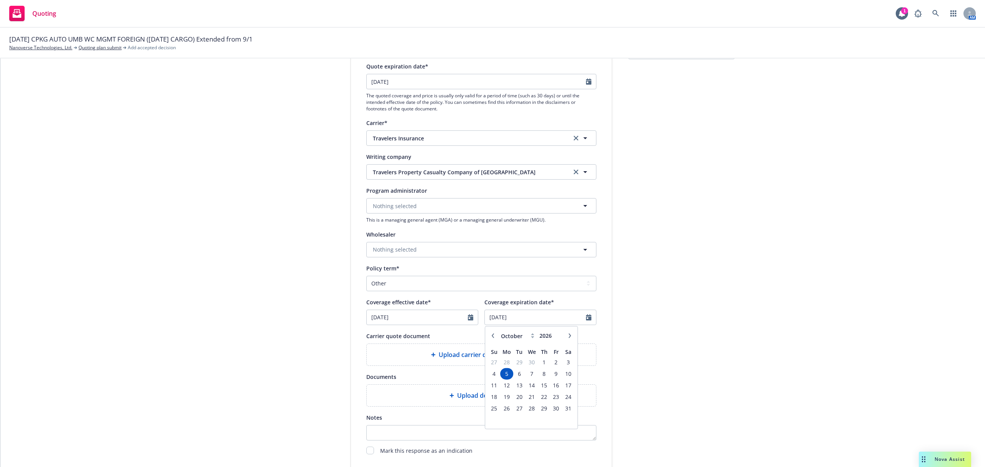
click at [491, 336] on icon "button" at bounding box center [492, 335] width 5 height 5
select select "9"
click at [526, 411] on span "30" at bounding box center [531, 408] width 11 height 10
type input "09/30/2026"
click at [685, 348] on div "submission Incumbent Carrier Travelers Insurance Last updated 9/5, 3:30 PM" at bounding box center [681, 245] width 108 height 516
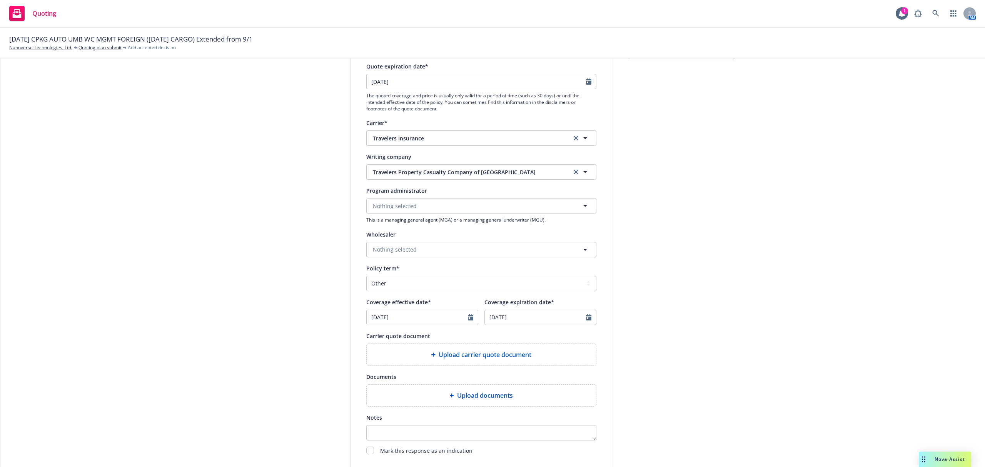
scroll to position [154, 0]
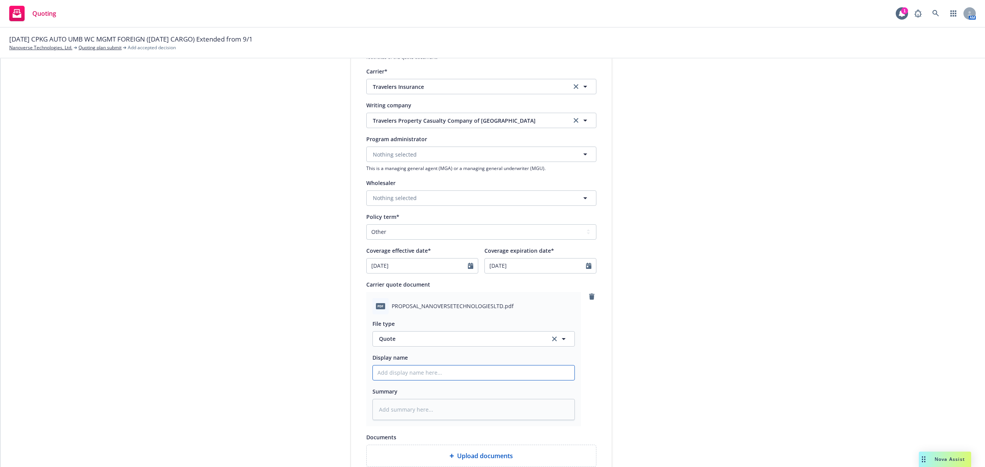
click at [461, 372] on input "Display name" at bounding box center [474, 372] width 202 height 15
type textarea "x"
type input "2"
type textarea "x"
type input "25"
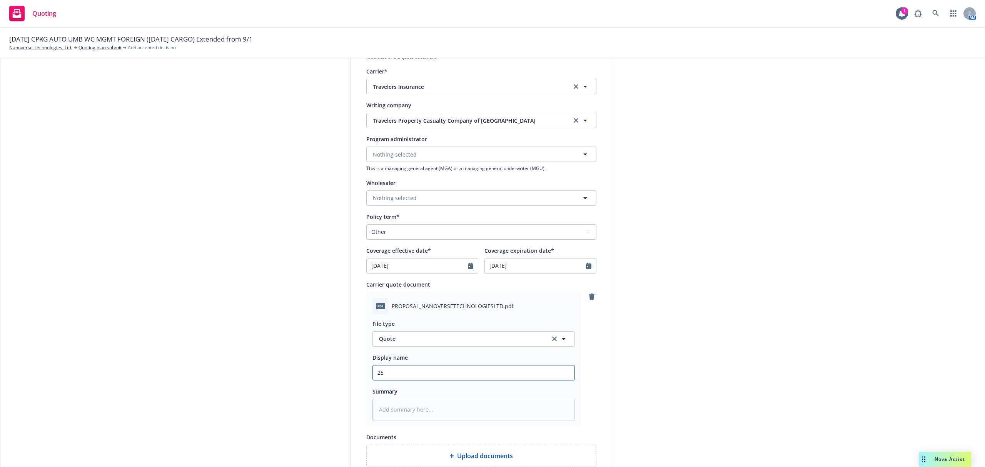
type textarea "x"
type input "25-"
type textarea "x"
type input "25-2"
type textarea "x"
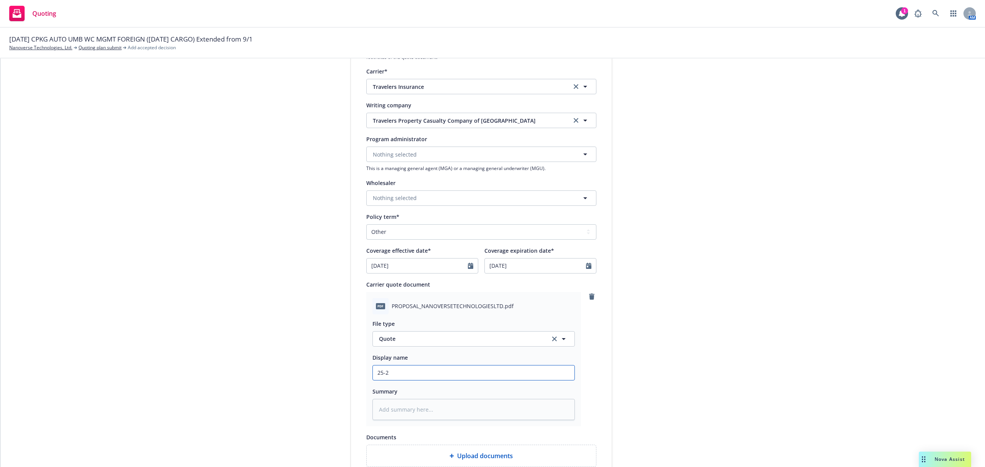
type input "25-26"
type textarea "x"
type input "25-26"
type textarea "x"
type input "25-26 C"
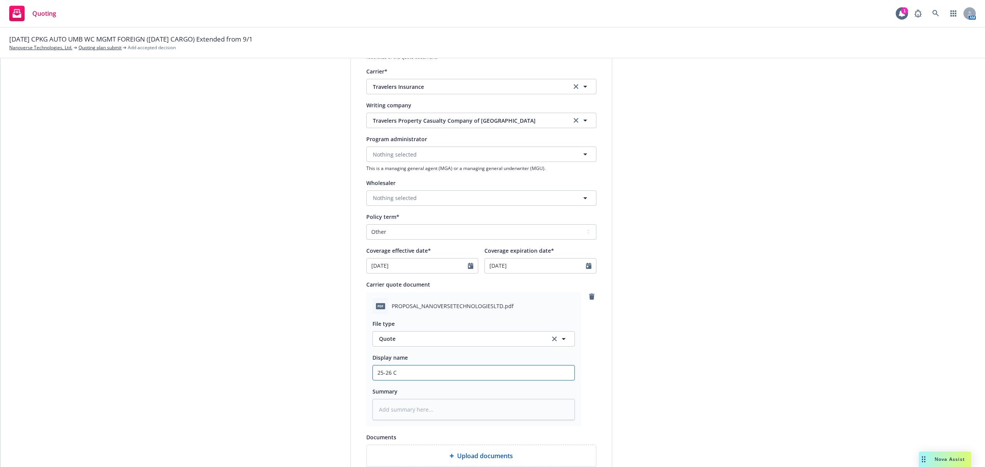
type textarea "x"
type input "25-26 CA"
type textarea "x"
type input "25-26 CAR"
type textarea "x"
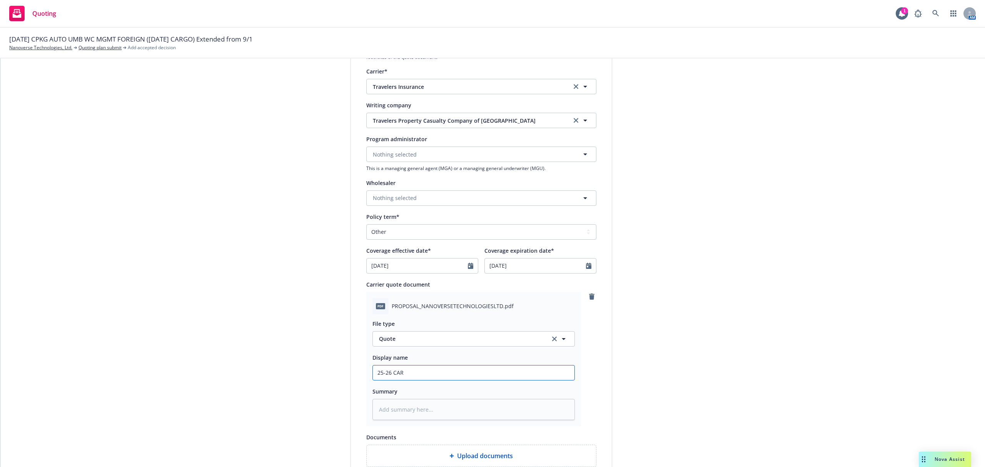
type input "25-26 CARG"
type textarea "x"
type input "25-26 CARGO"
type textarea "x"
type input "25-26 CARGO"
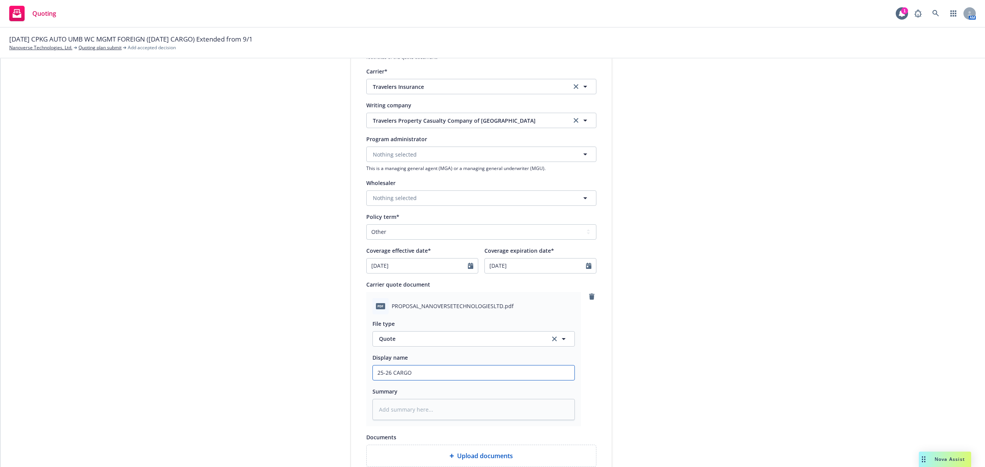
type textarea "x"
type input "25-26 CARGO R"
type textarea "x"
type input "25-26 CARGO Re"
type textarea "x"
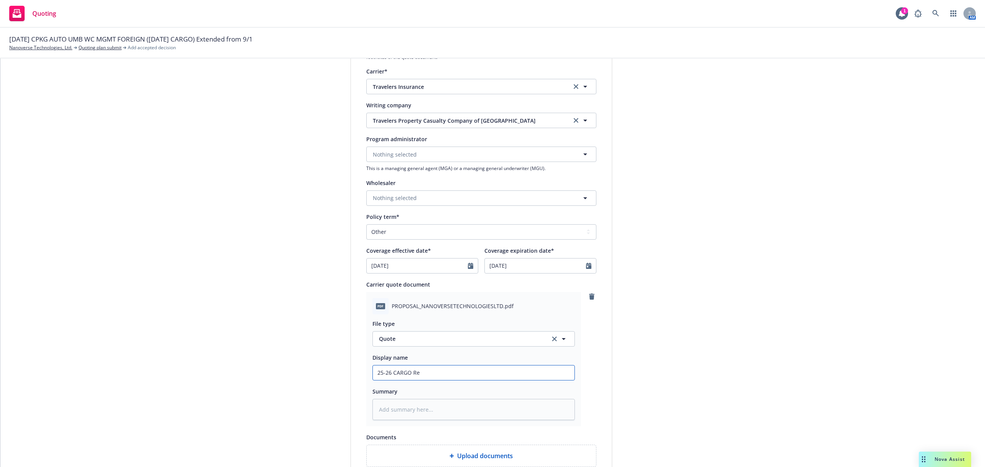
type input "25-26 CARGO Ren"
type textarea "x"
type input "25-26 CARGO Rene"
type textarea "x"
type input "25-26 CARGO Renew"
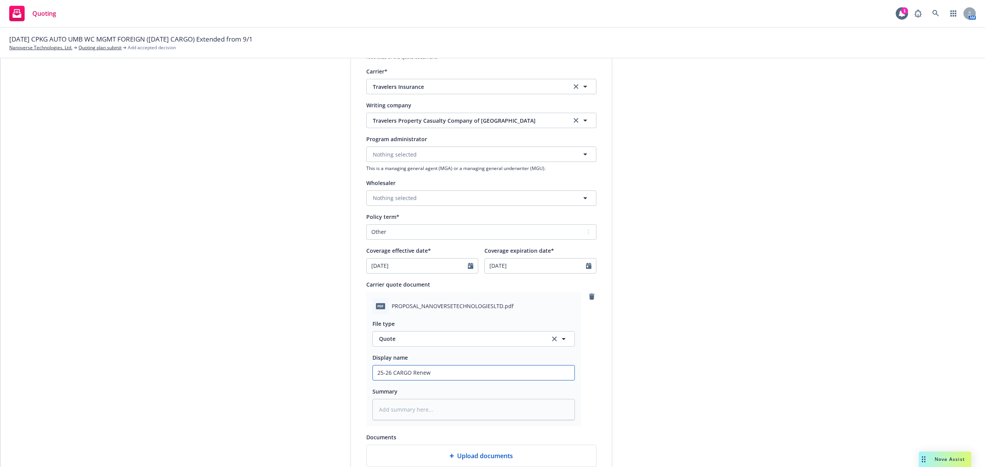
type textarea "x"
type input "25-26 CARGO Renewa"
type textarea "x"
type input "25-26 CARGO Renewal"
type textarea "x"
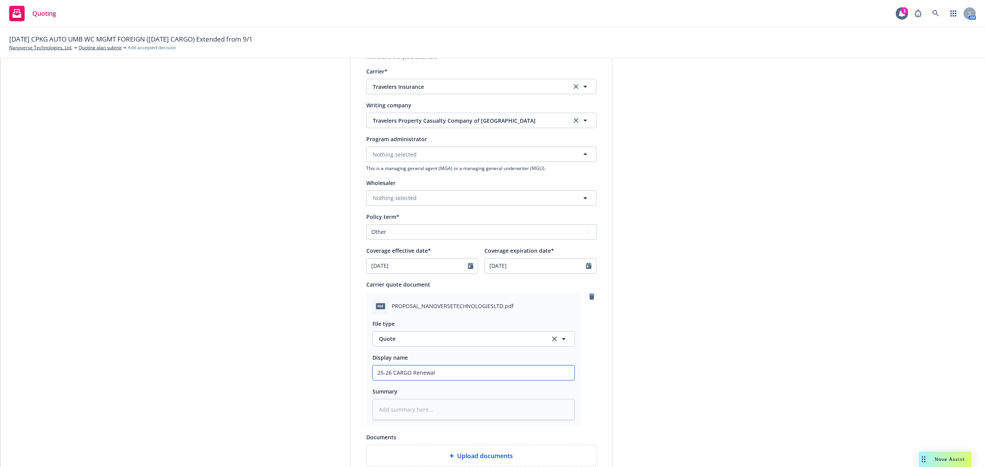
type input "25-26 CARGO Renewal"
type textarea "x"
type input "25-26 CARGO Renewal Q"
type textarea "x"
type input "25-26 CARGO Renewal Qu"
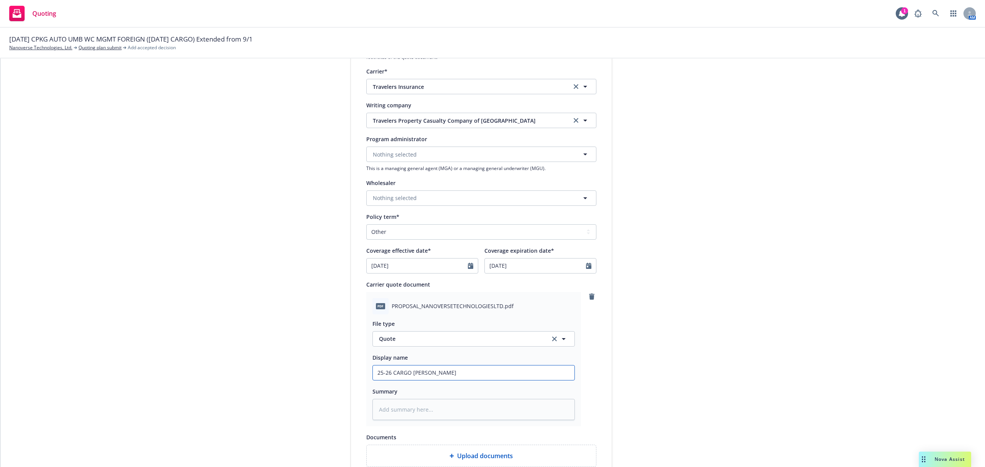
type textarea "x"
type input "25-26 CARGO Renewal Quo"
type textarea "x"
type input "25-26 CARGO Renewal Quot"
type textarea "x"
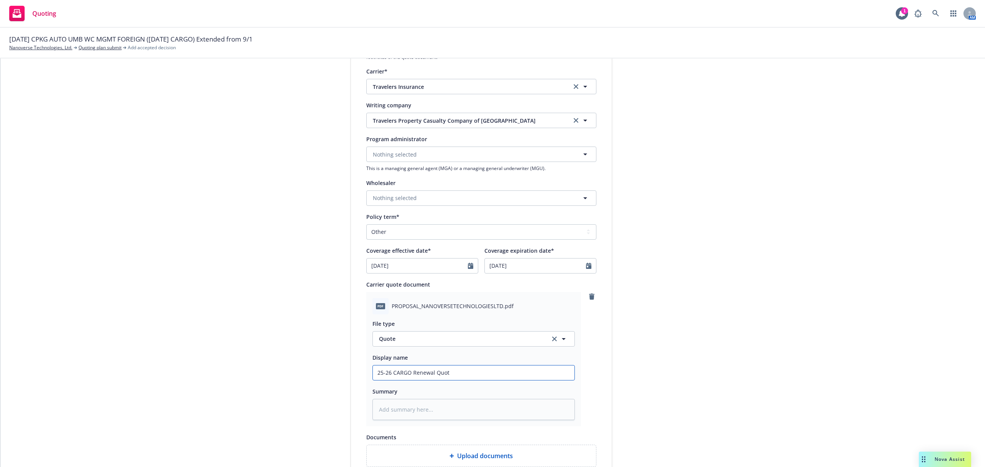
type input "25-26 CARGO Renewal Quote"
type textarea "x"
type input "25-26 CARGO Renewal Quote"
type textarea "x"
type input "25-26 CARGO Renewal Quote f"
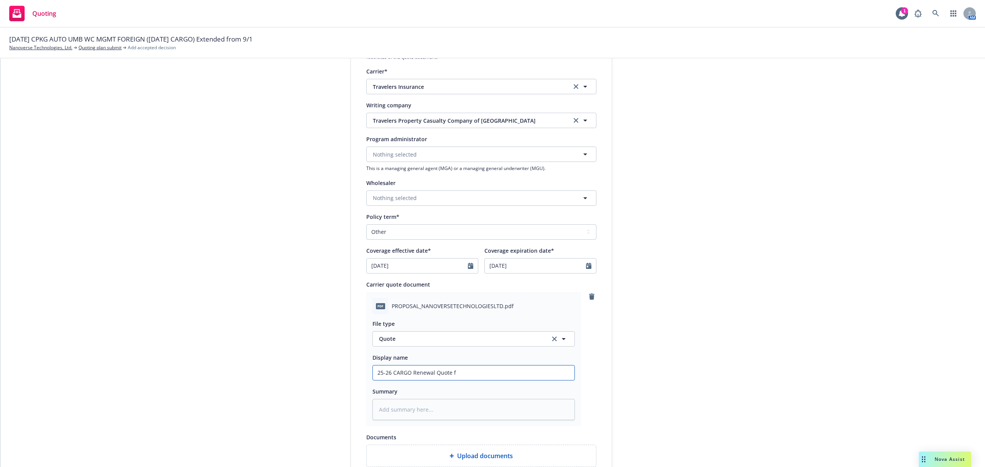
type textarea "x"
type input "25-26 CARGO Renewal Quote fr"
type textarea "x"
type input "25-26 CARGO Renewal Quote fro"
type textarea "x"
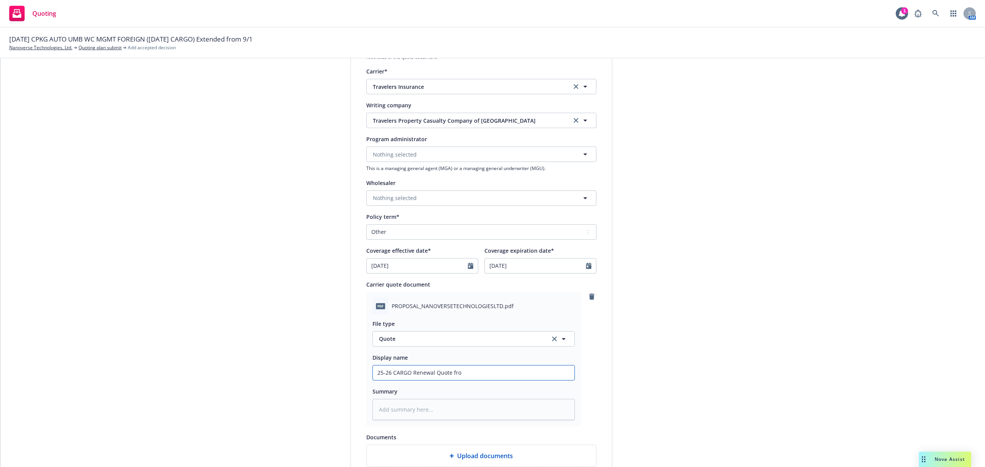
type input "25-26 CARGO Renewal Quote from"
type textarea "x"
type input "25-26 CARGO Renewal Quote from"
type textarea "x"
type input "25-26 CARGO Renewal Quote from T"
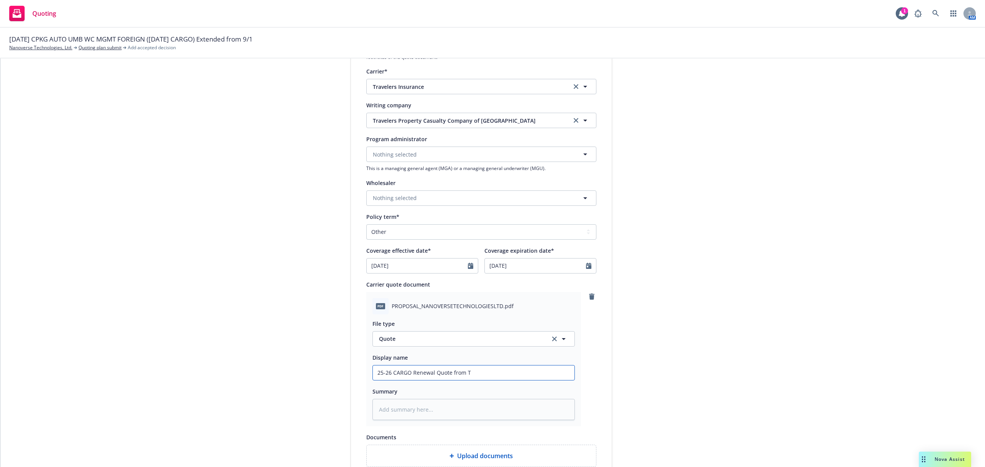
type textarea "x"
type input "25-26 CARGO Renewal Quote from Tr"
type textarea "x"
type input "25-26 CARGO Renewal Quote from Tra"
type textarea "x"
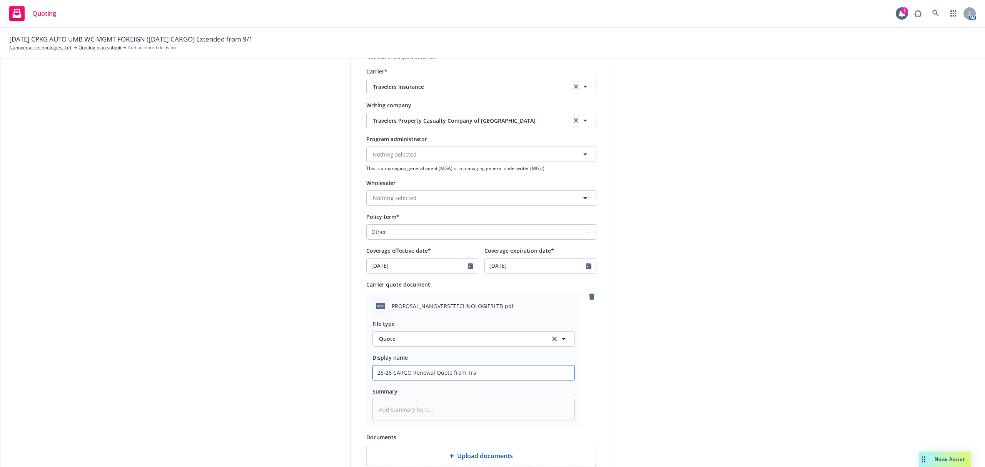
type input "25-26 CARGO Renewal Quote from Trav"
type textarea "x"
type input "25-26 CARGO Renewal Quote from Trave"
type textarea "x"
type input "25-26 CARGO Renewal Quote from Travele"
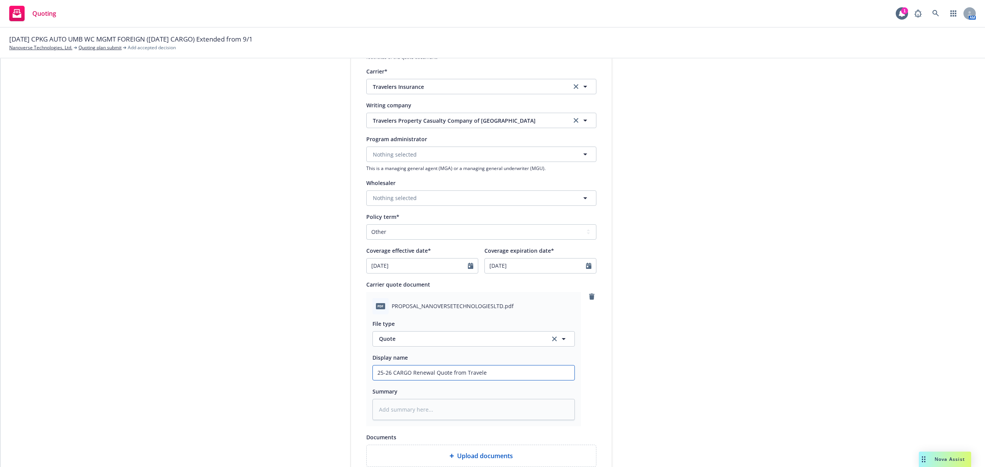
type textarea "x"
type input "25-26 CARGO Renewal Quote from Traveler"
type textarea "x"
type input "25-26 CARGO Renewal Quote from Travelers"
click at [450, 411] on textarea at bounding box center [473, 410] width 202 height 22
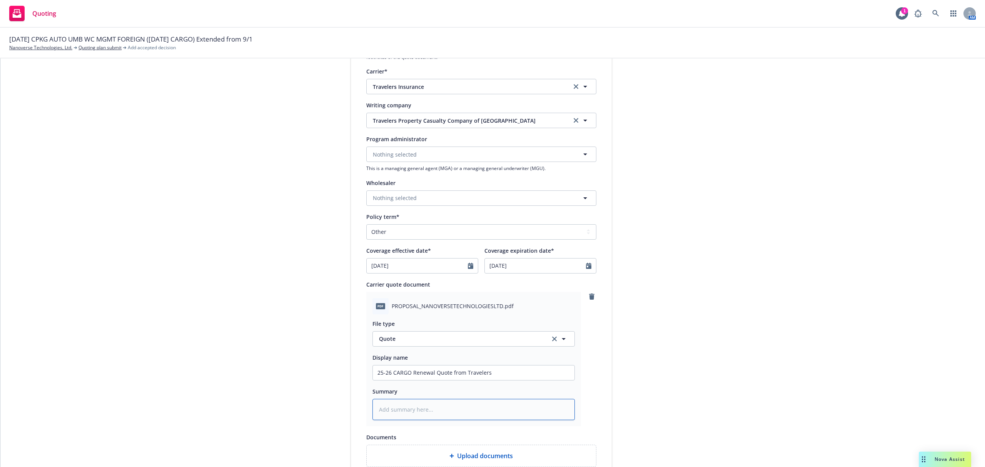
type textarea "x"
type textarea "$3"
type textarea "x"
type textarea "$31"
type textarea "x"
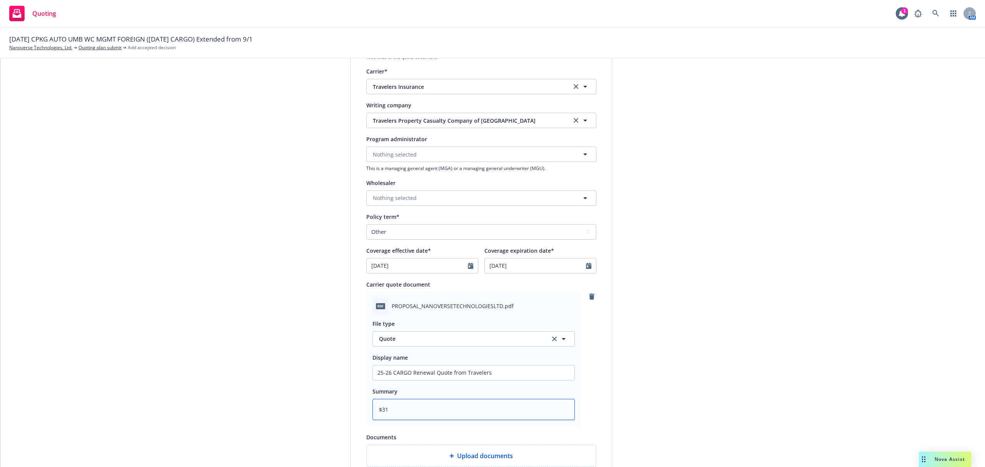
type textarea "$31,"
type textarea "x"
type textarea "$31,6"
type textarea "x"
type textarea "$31,65"
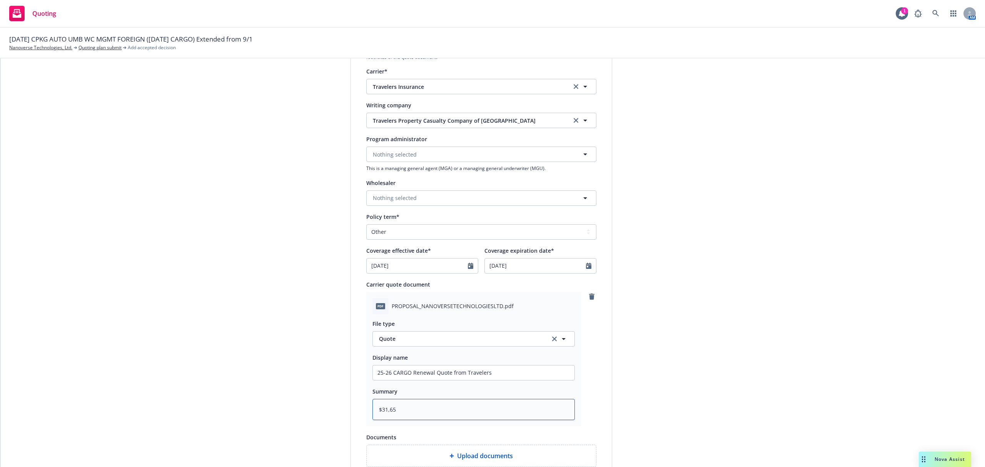
type textarea "x"
type textarea "$31,654"
type textarea "x"
type textarea "$31,654"
type textarea "x"
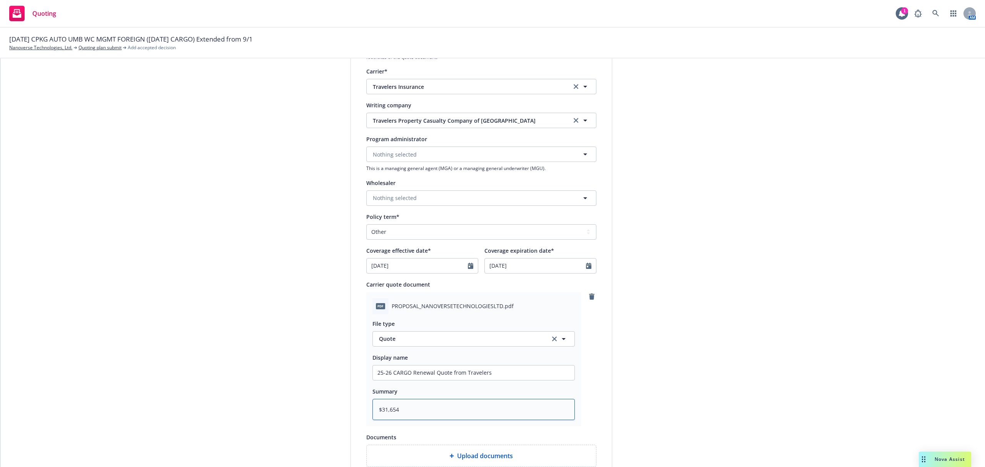
type textarea "$31,654 @"
type textarea "x"
type textarea "$31,654 @"
type textarea "x"
type textarea "$31,654 @ 1"
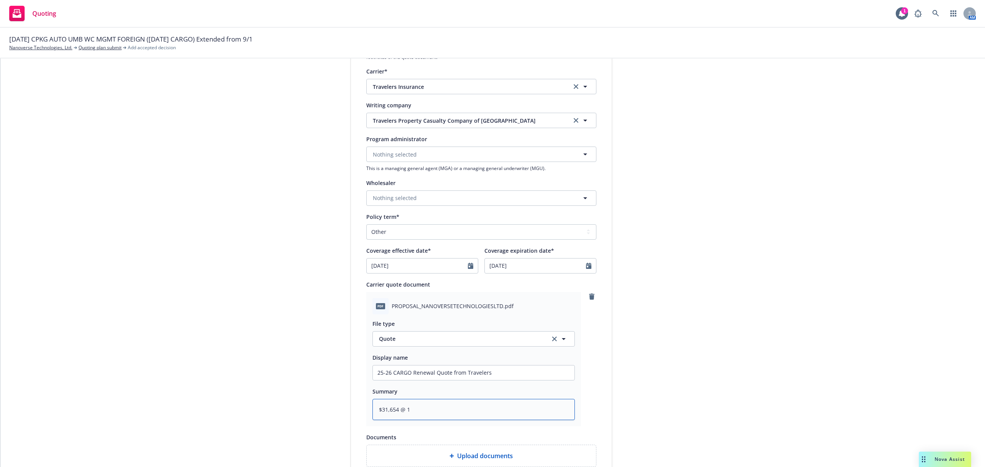
type textarea "x"
type textarea "$31,654 @ 15"
type textarea "x"
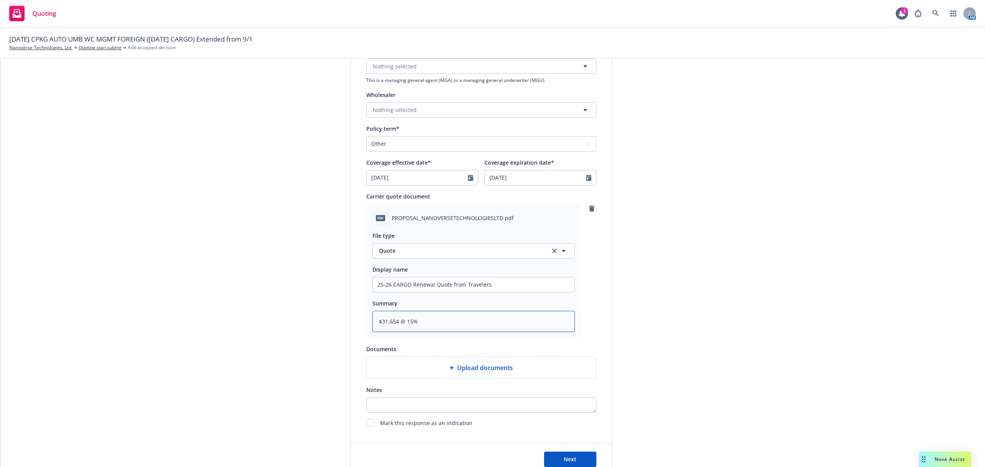
scroll to position [299, 0]
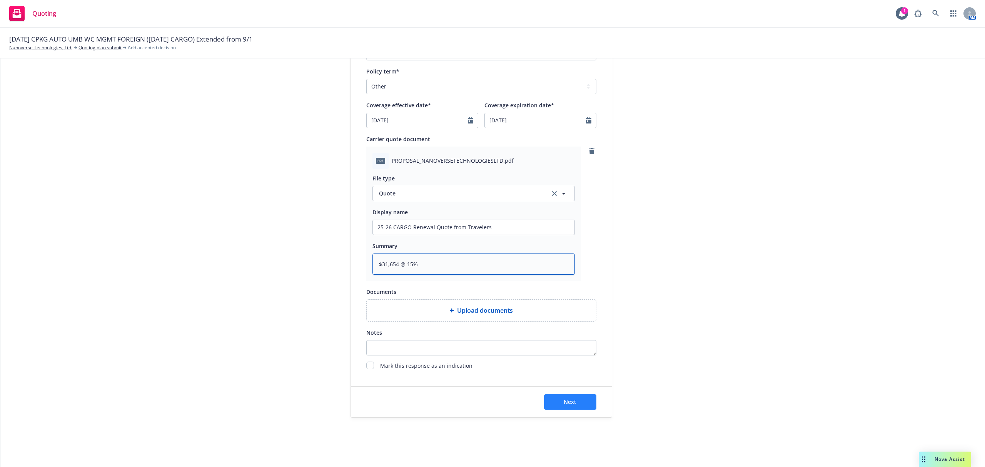
type textarea "$31,654 @ 15%"
click at [563, 405] on span "Next" at bounding box center [569, 401] width 13 height 7
type textarea "x"
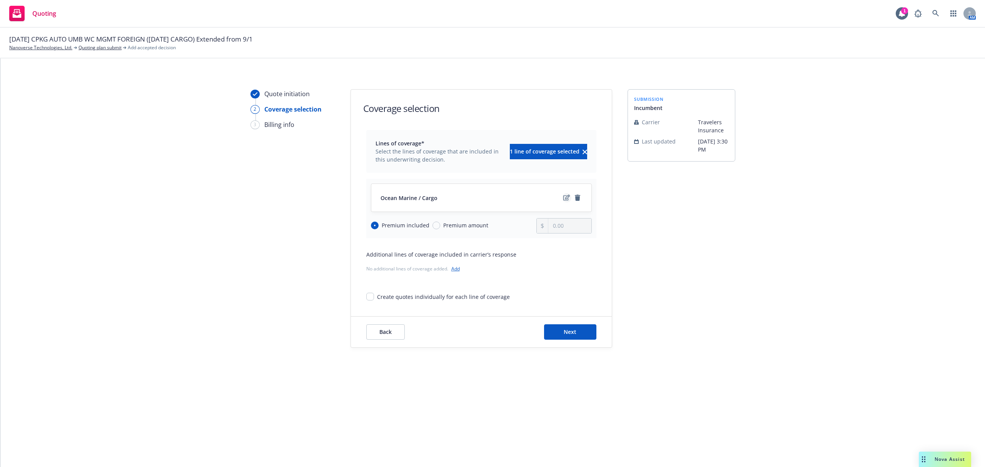
click at [565, 195] on icon "edit" at bounding box center [566, 198] width 7 height 6
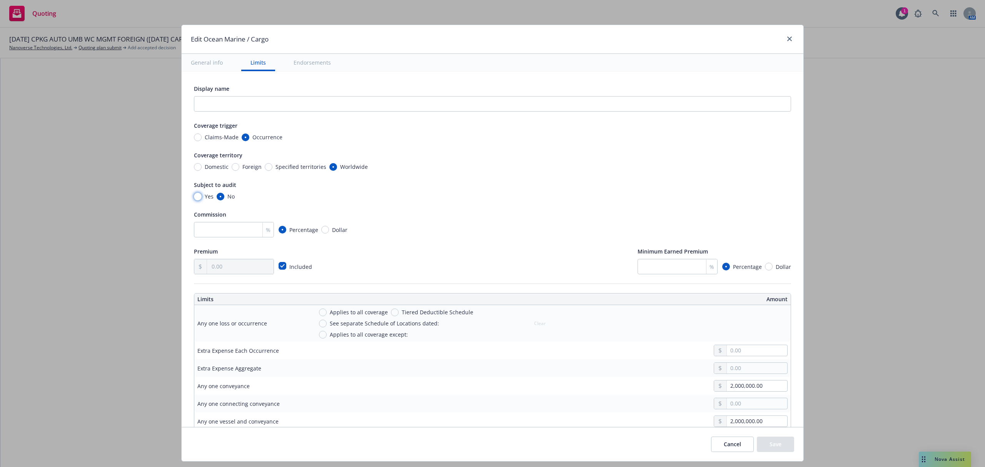
click at [194, 197] on input "Yes" at bounding box center [198, 197] width 8 height 8
radio input "true"
click at [215, 108] on input "text" at bounding box center [492, 103] width 597 height 15
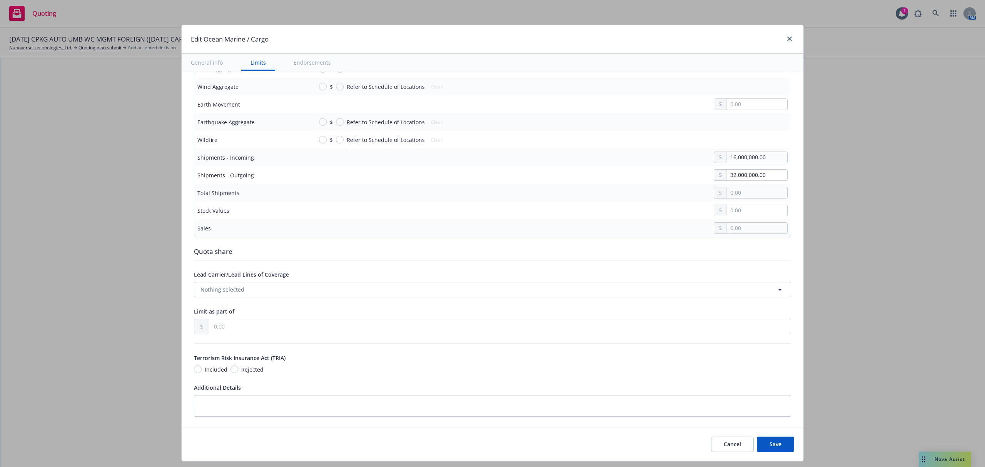
scroll to position [769, 0]
type input "Travelers Cargo Auditable Quote"
click at [748, 155] on input "16,000,000.00" at bounding box center [756, 159] width 60 height 11
drag, startPoint x: 758, startPoint y: 158, endPoint x: 660, endPoint y: 156, distance: 97.3
click at [660, 156] on div "16,000,000.00" at bounding box center [550, 160] width 475 height 12
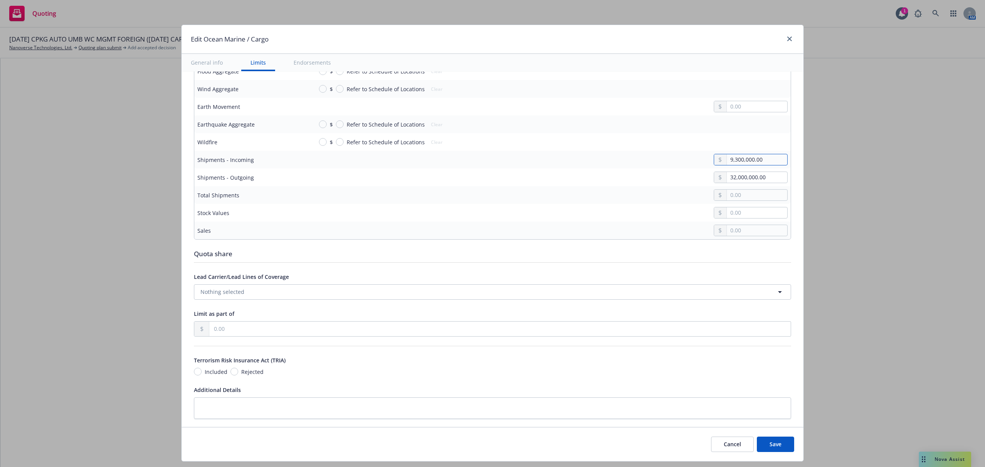
type input "9,300,000.00"
click at [759, 176] on input "32,000,000.00" at bounding box center [756, 177] width 60 height 11
drag, startPoint x: 759, startPoint y: 176, endPoint x: 641, endPoint y: 170, distance: 117.5
click at [641, 170] on td "32,000,000.00" at bounding box center [550, 177] width 481 height 18
type input "19,600,000.00"
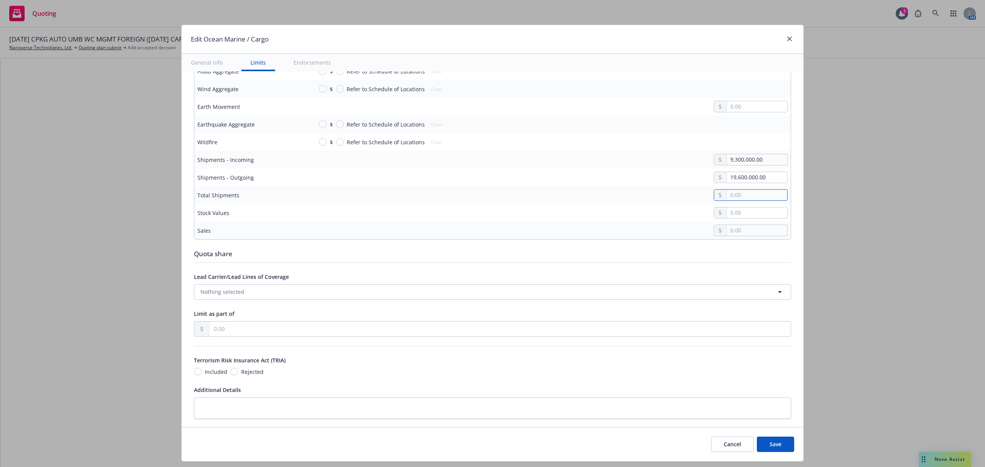
click at [726, 193] on input "text" at bounding box center [756, 195] width 60 height 11
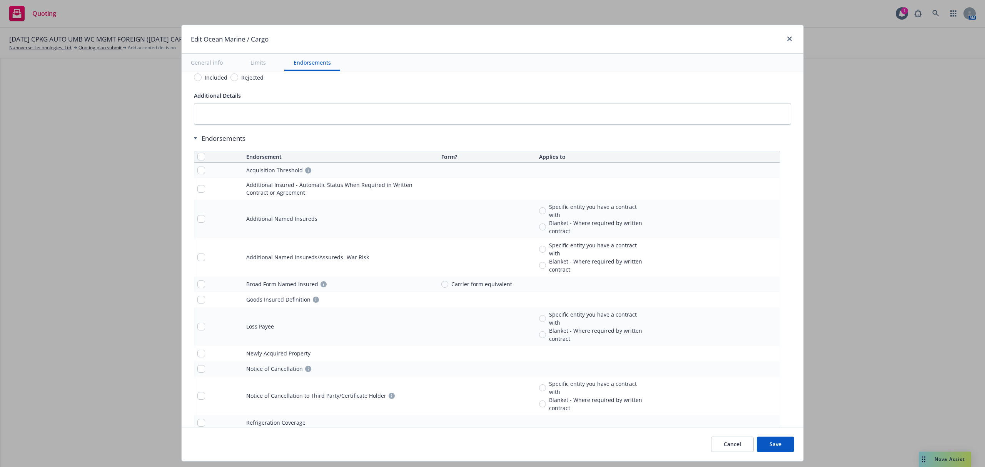
scroll to position [998, 0]
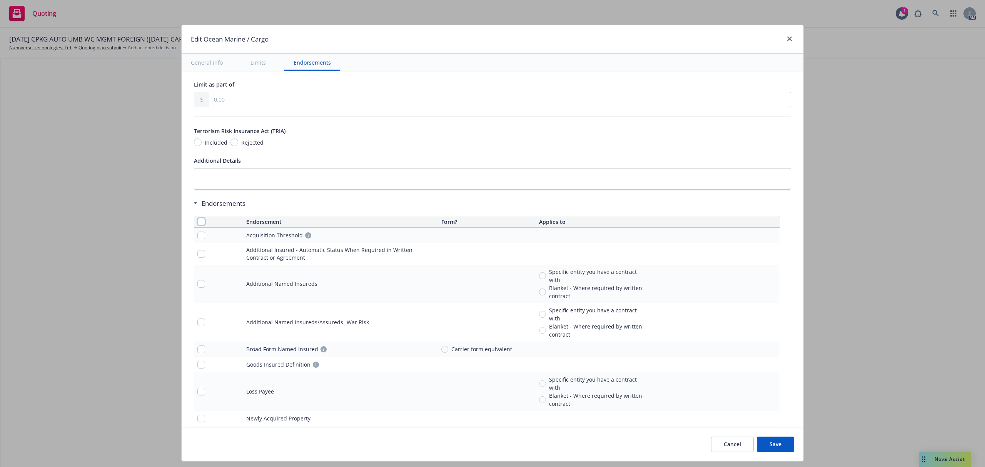
click at [197, 222] on input "checkbox" at bounding box center [201, 222] width 8 height 8
checkbox input "true"
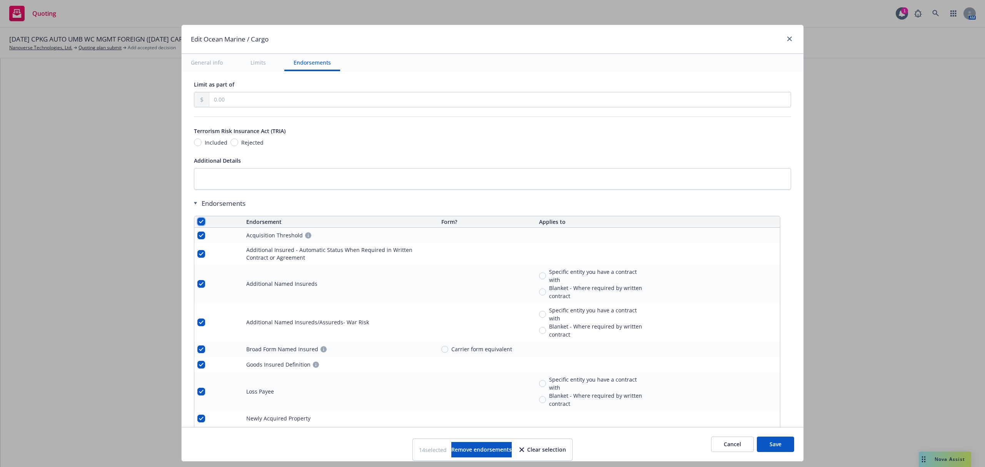
checkbox input "true"
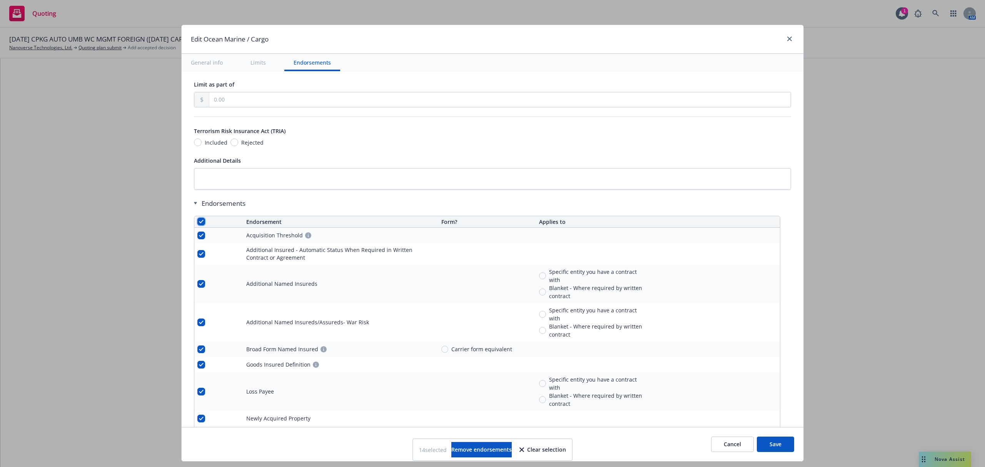
checkbox input "true"
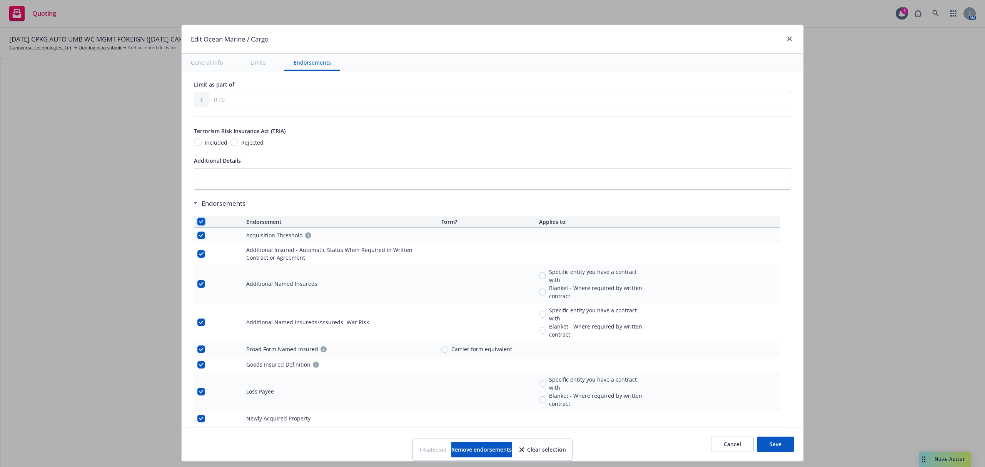
checkbox input "true"
click at [463, 448] on span "Remove endorsements" at bounding box center [481, 449] width 60 height 7
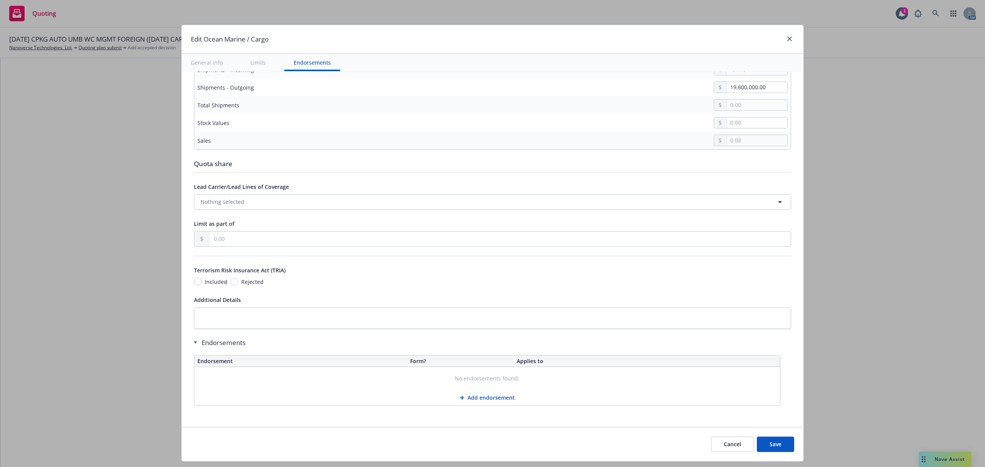
scroll to position [20, 0]
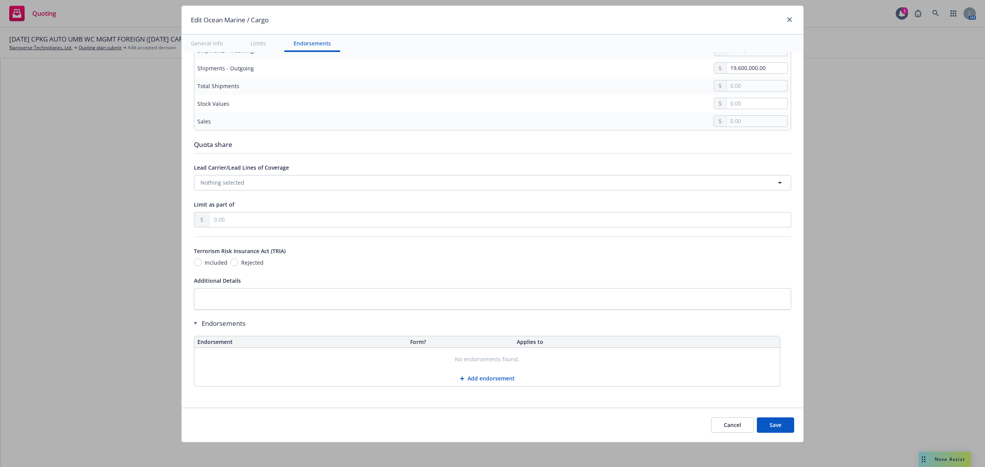
click at [774, 427] on button "Save" at bounding box center [774, 424] width 37 height 15
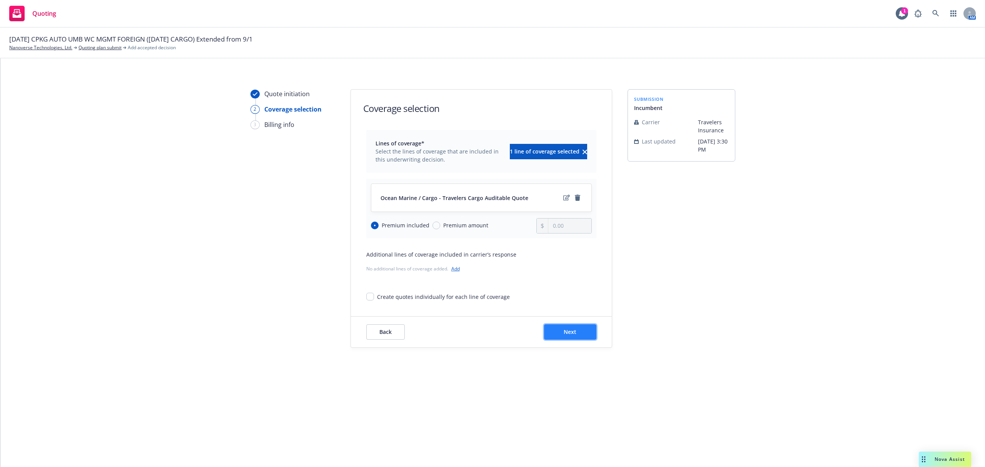
click at [572, 332] on span "Next" at bounding box center [569, 331] width 13 height 7
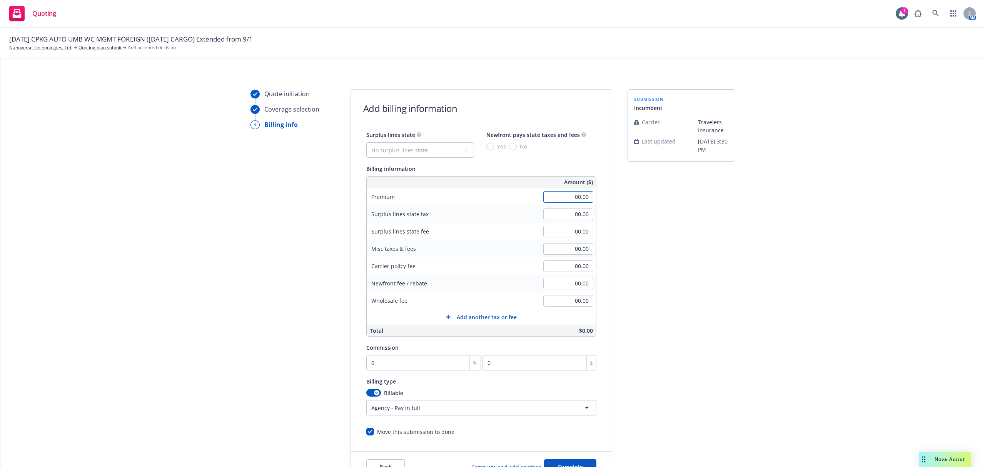
click at [558, 200] on input "00.00" at bounding box center [568, 197] width 50 height 12
type input "31,654.00"
click at [402, 366] on input "0" at bounding box center [423, 362] width 115 height 15
type input "1"
type input "316.54"
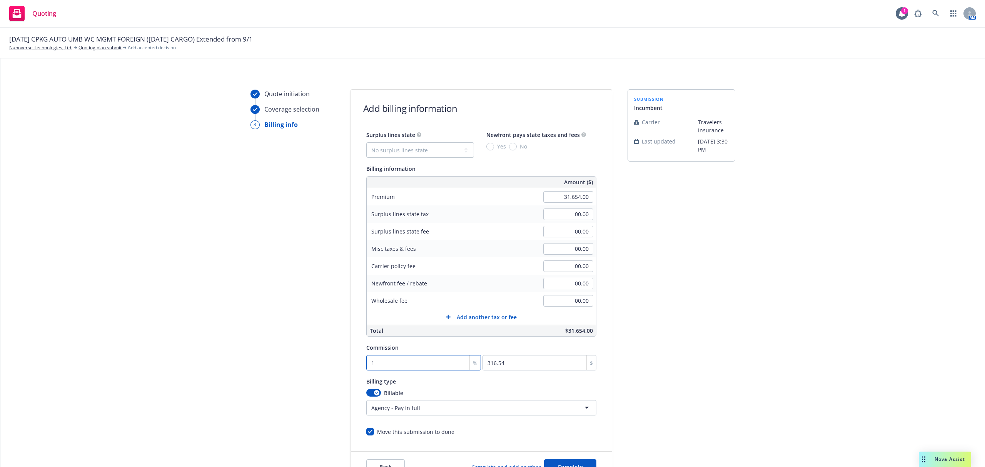
type input "15"
type input "4748.1"
type input "15"
click at [393, 410] on html "Quoting 1 AM 09/30/25 CPKG AUTO UMB WC MGMT FOREIGN (10/5/25 CARGO) Extended fr…" at bounding box center [492, 233] width 985 height 467
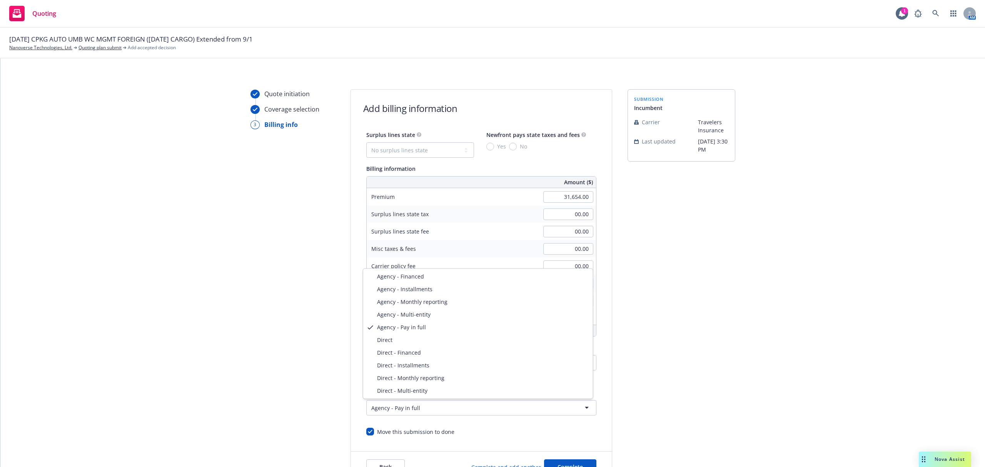
select select "DIRECT_INSTALLMENTS"
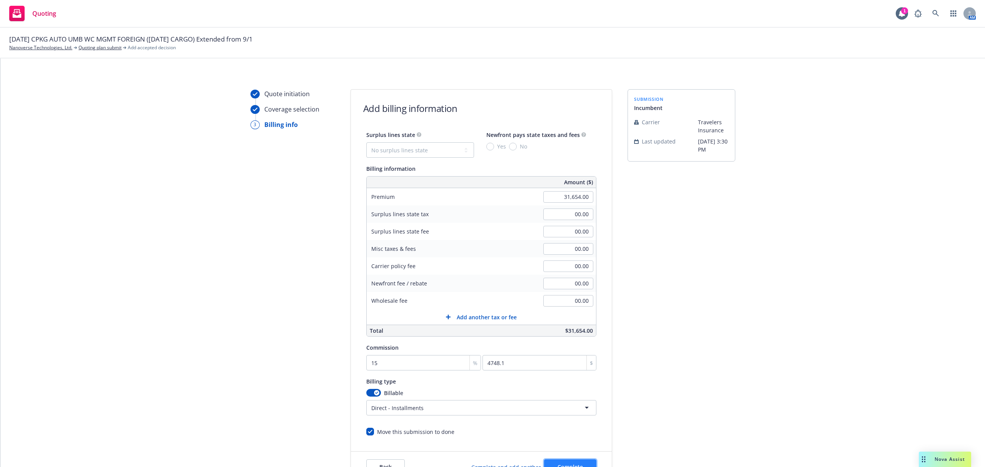
click at [557, 460] on button "Complete" at bounding box center [570, 466] width 52 height 15
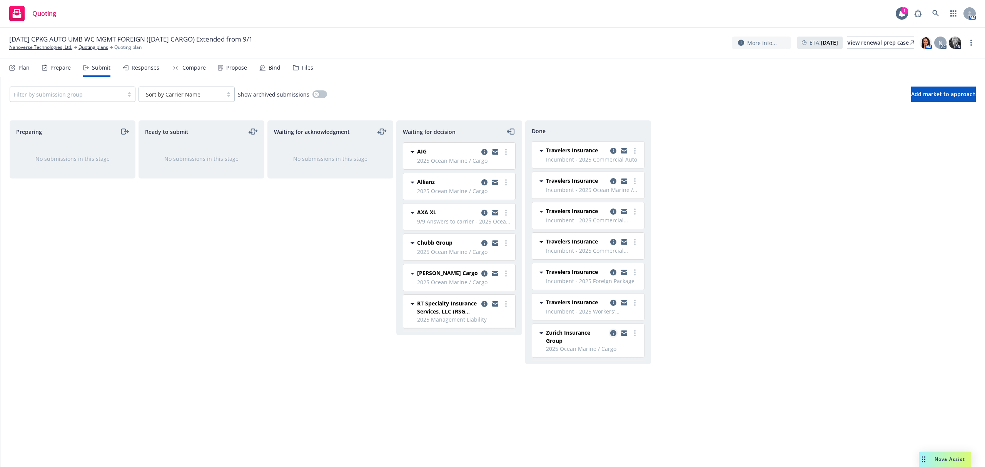
click at [613, 333] on icon "copy logging email" at bounding box center [613, 333] width 6 height 6
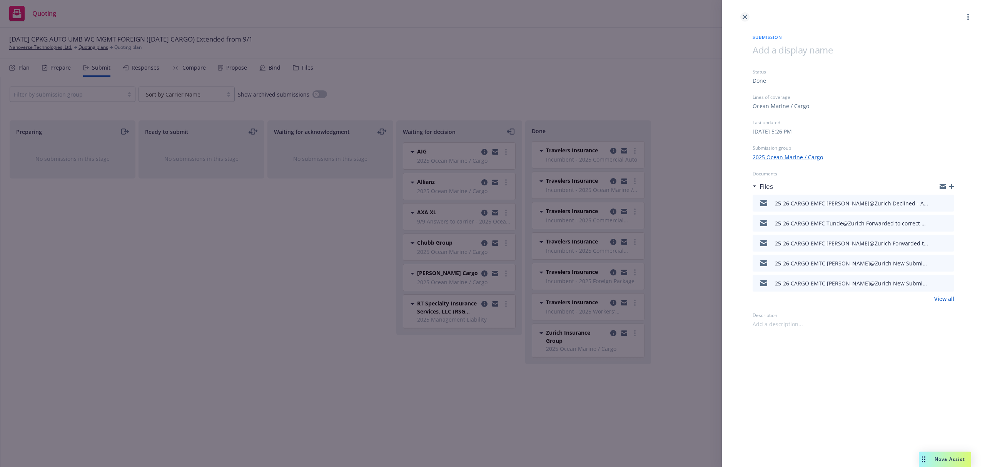
click at [746, 15] on icon "close" at bounding box center [744, 17] width 5 height 5
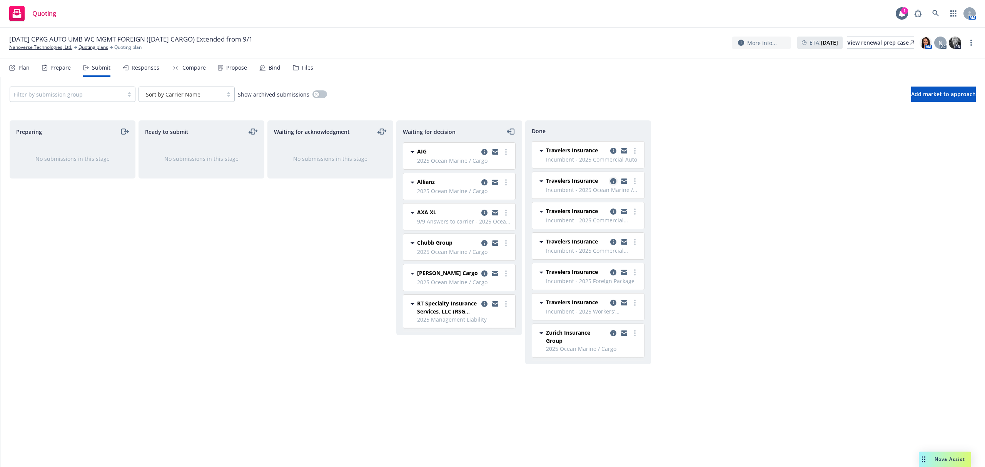
click at [615, 182] on icon "copy logging email" at bounding box center [613, 181] width 6 height 6
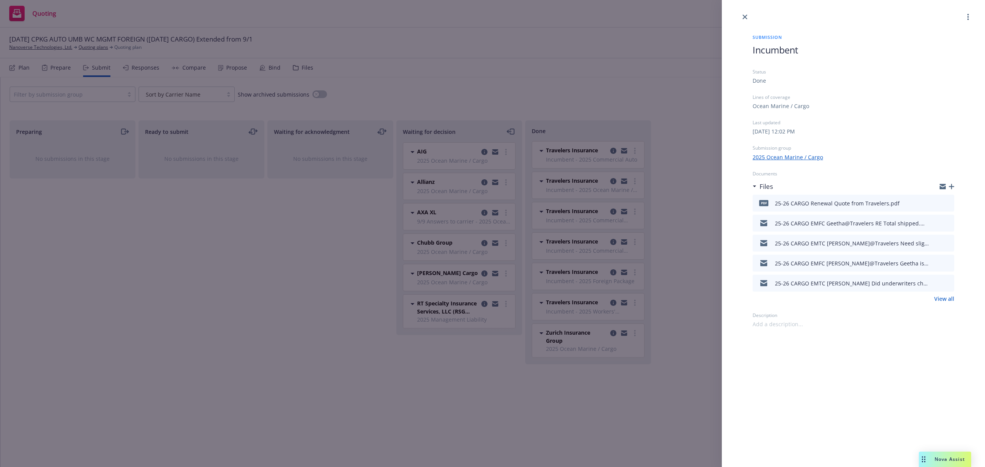
click at [951, 185] on icon "button" at bounding box center [950, 186] width 5 height 5
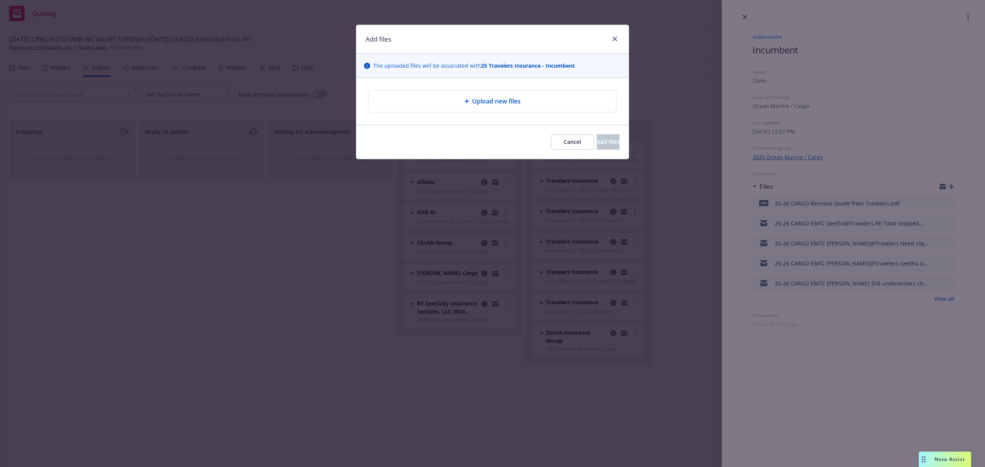
type textarea "x"
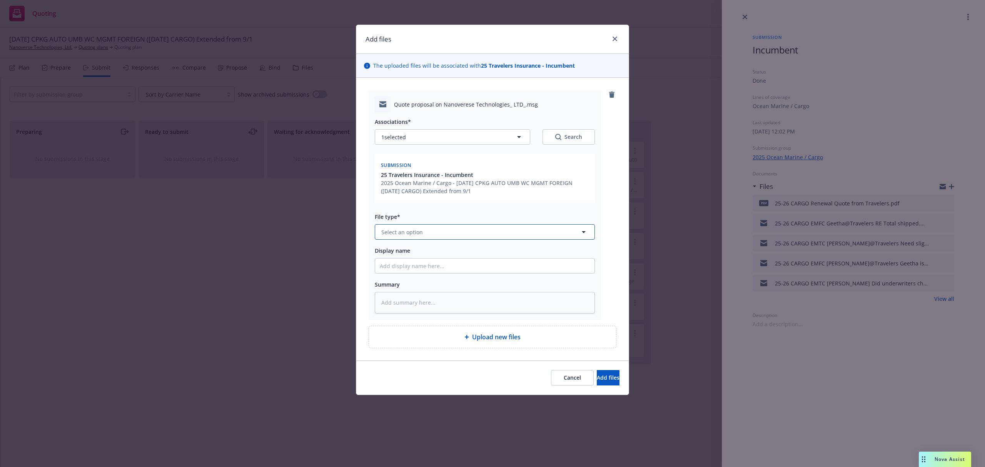
click at [411, 231] on span "Select an option" at bounding box center [402, 232] width 42 height 8
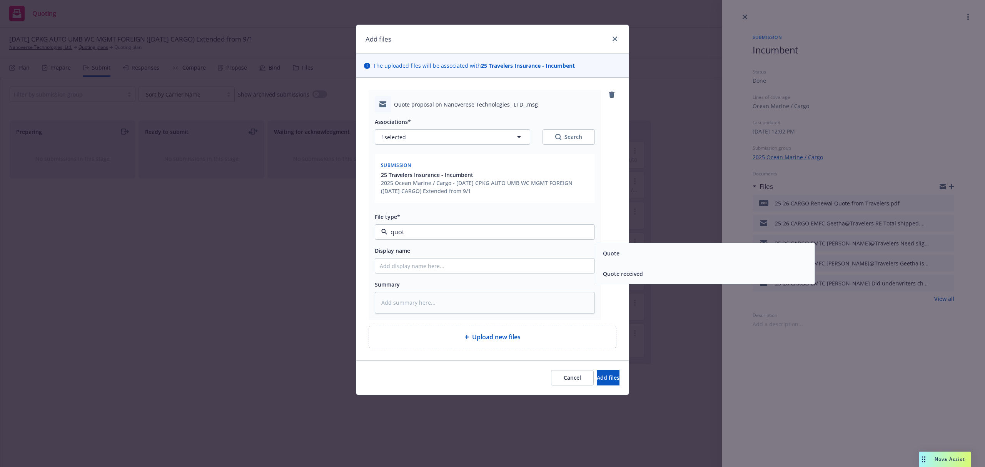
type input "quote"
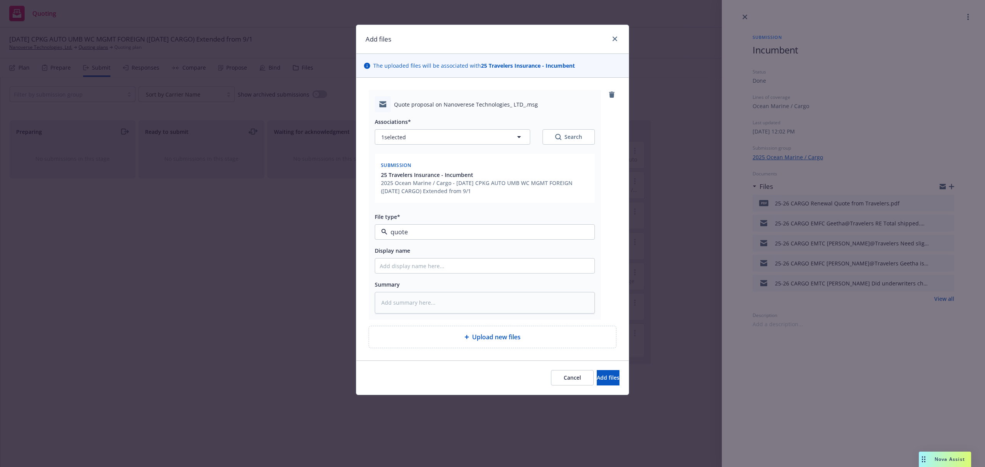
type textarea "x"
type input "2"
type textarea "x"
type input "25"
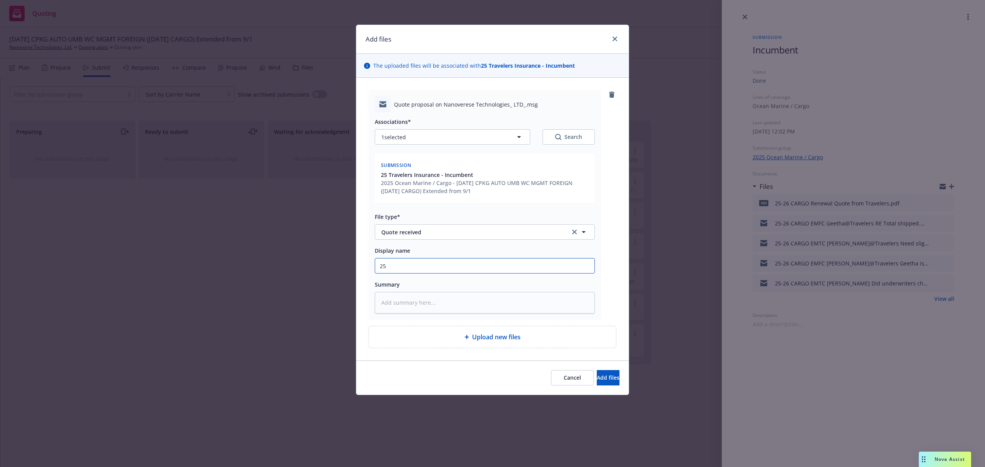
type textarea "x"
type input "25-"
type textarea "x"
type input "25-2"
type textarea "x"
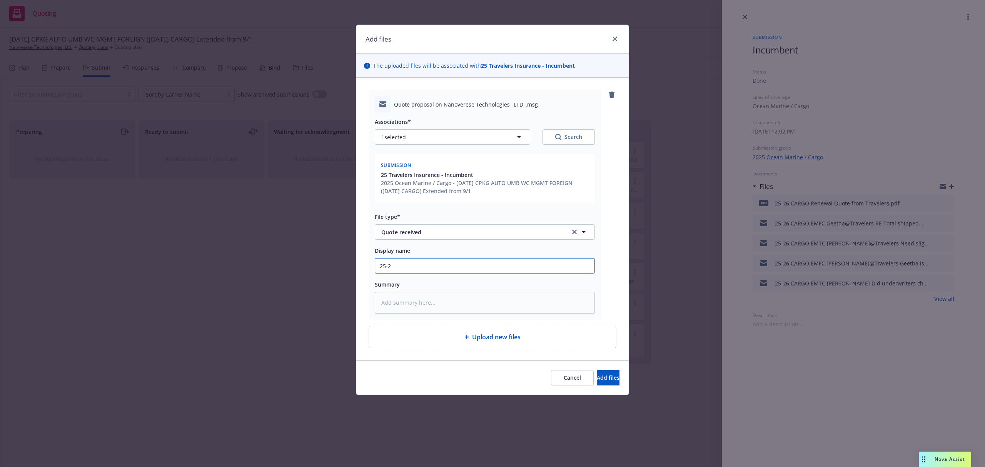
type input "25-26"
type textarea "x"
type input "25-26"
type textarea "x"
type input "25-26 C"
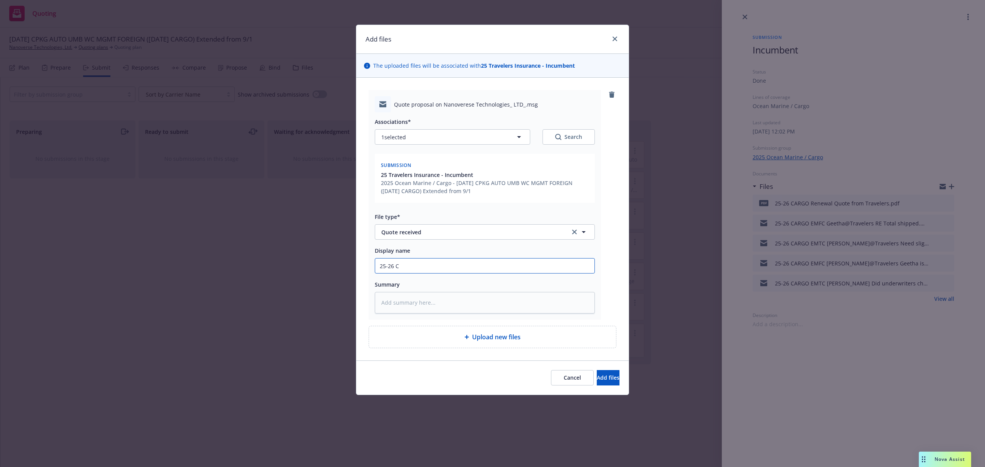
type textarea "x"
type input "25-26 CA"
type textarea "x"
type input "25-26 CAR"
type textarea "x"
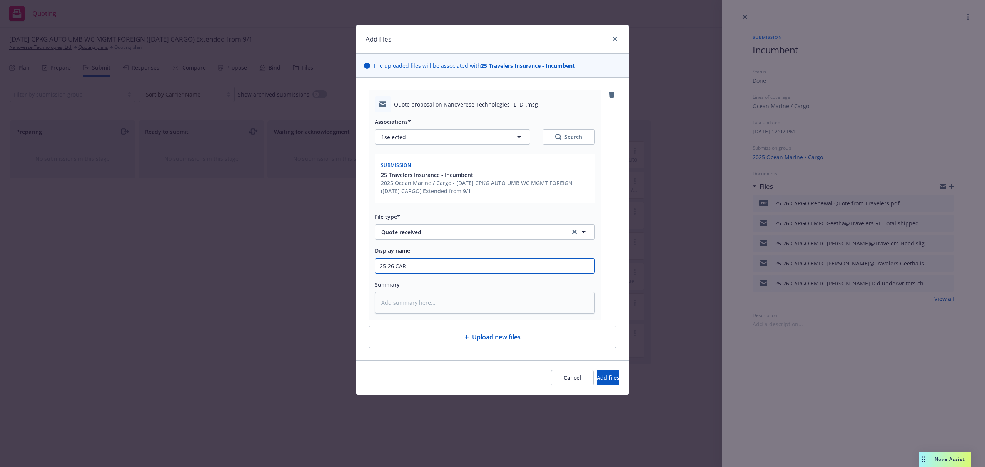
type input "25-26 CARG"
type textarea "x"
type input "25-26 CARGO"
type textarea "x"
type input "25-26 CARGO"
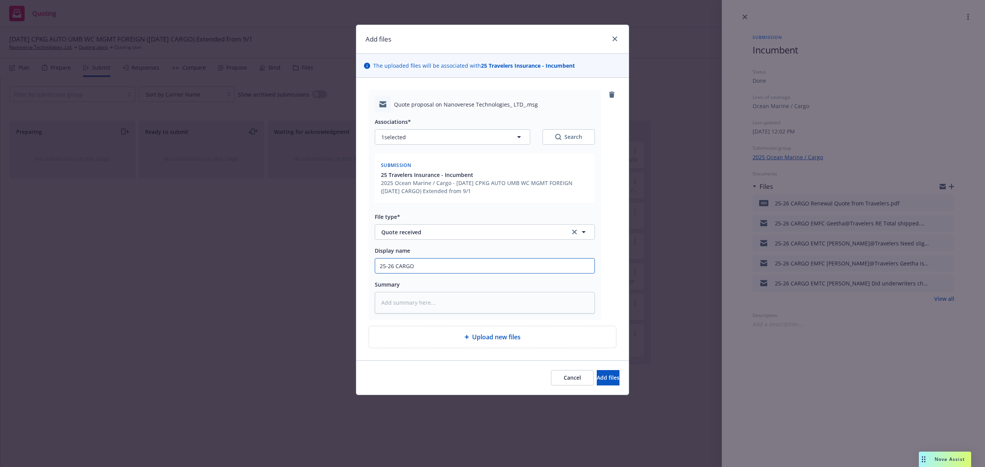
type textarea "x"
type input "25-26 CARGO E"
type textarea "x"
type input "25-26 CARGO EM"
type textarea "x"
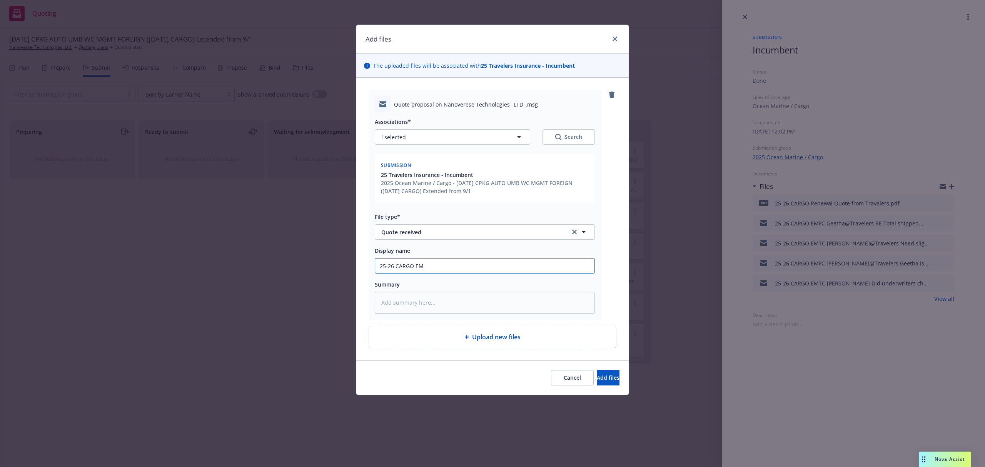
type input "25-26 CARGO EMF"
type textarea "x"
type input "25-26 CARGO EMFC"
type textarea "x"
type input "25-26 CARGO EMFC"
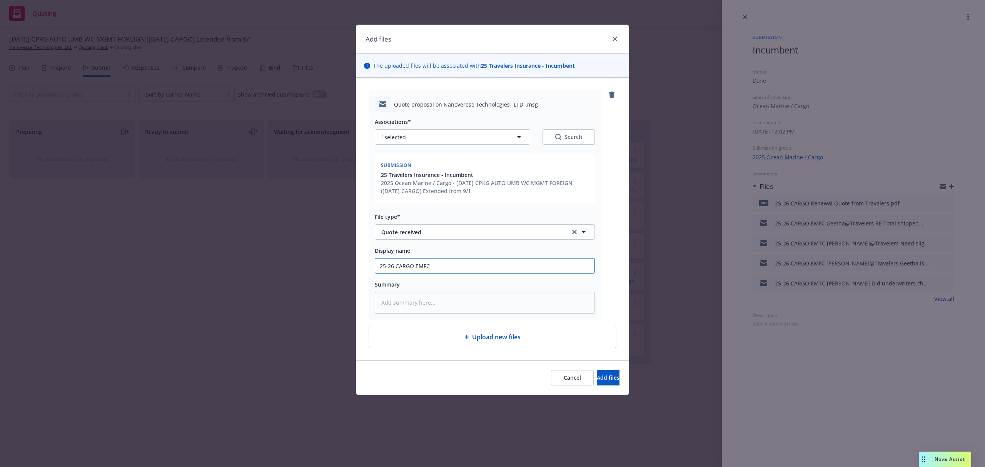
type textarea "x"
type input "25-26 CARGO EMFC G"
type textarea "x"
type input "25-26 CARGO EMFC Ge"
type textarea "x"
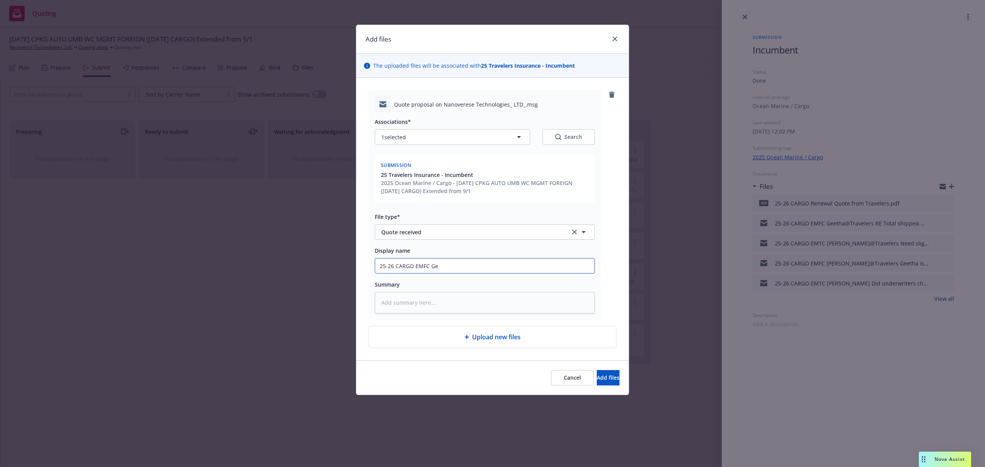
type input "25-26 CARGO EMFC Gee"
type textarea "x"
type input "25-26 CARGO EMFC Geet"
type textarea "x"
type input "25-26 CARGO EMFC Geeth"
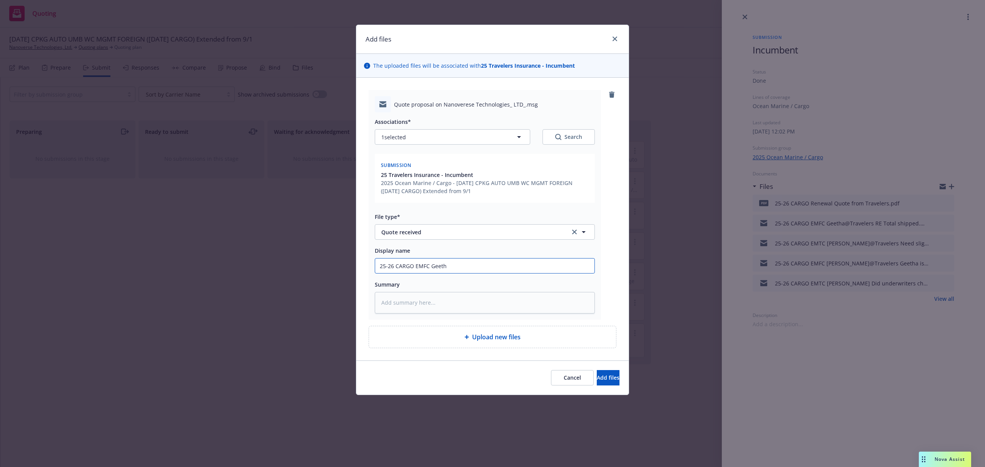
type textarea "x"
type input "25-26 CARGO EMFC Geetha"
type textarea "x"
type input "25-26 CARGO EMFC Geetha@"
type textarea "x"
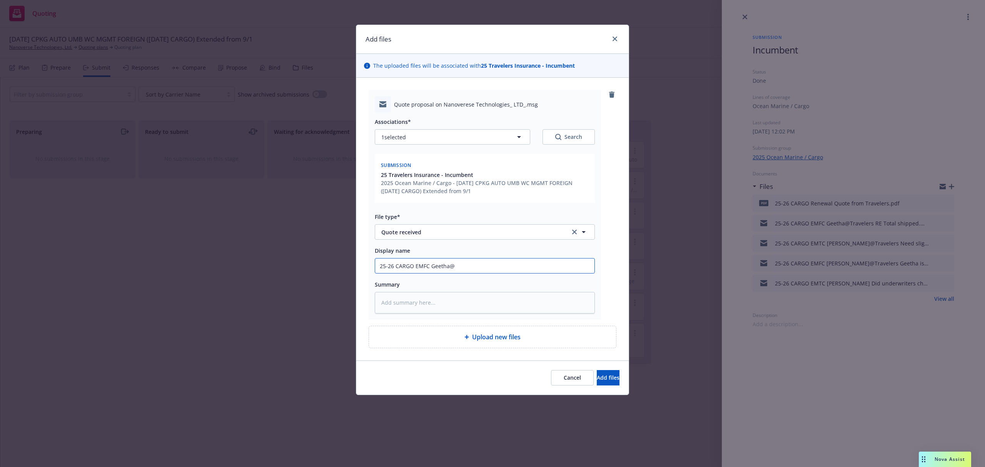
type input "25-26 CARGO EMFC Geetha@T"
type textarea "x"
type input "25-26 CARGO EMFC Geetha@Tr"
type textarea "x"
type input "25-26 CARGO EMFC Geetha@Tra"
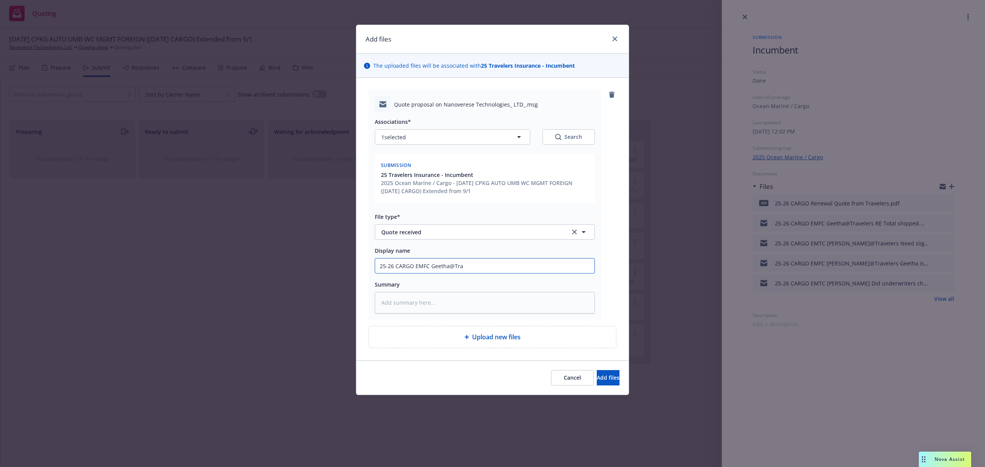
type textarea "x"
type input "25-26 CARGO EMFC Geetha@Trav"
type textarea "x"
type input "25-26 CARGO EMFC Geetha@Trave"
type textarea "x"
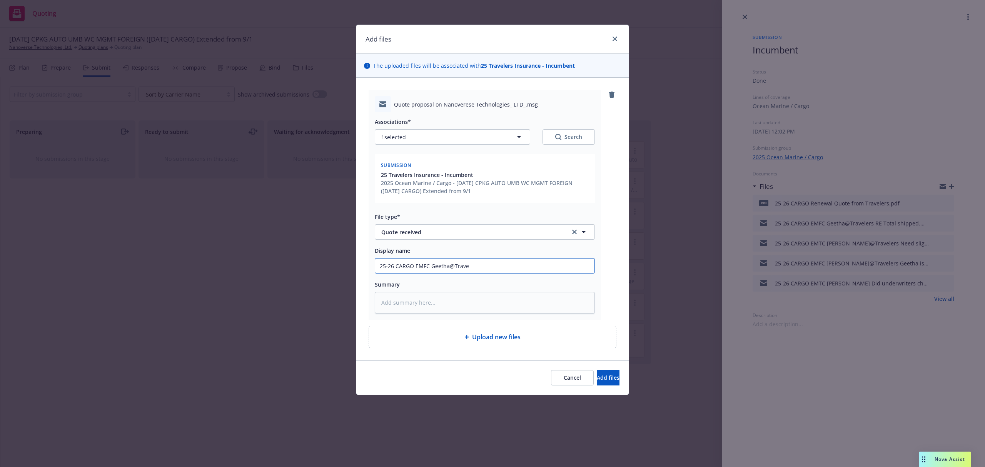
type input "25-26 CARGO EMFC Geetha@Travel"
type textarea "x"
type input "25-26 CARGO EMFC Geetha@Travele"
paste textarea "Hello Samantha, Please see the attached renewal proposal on Nanoverse Technolog…"
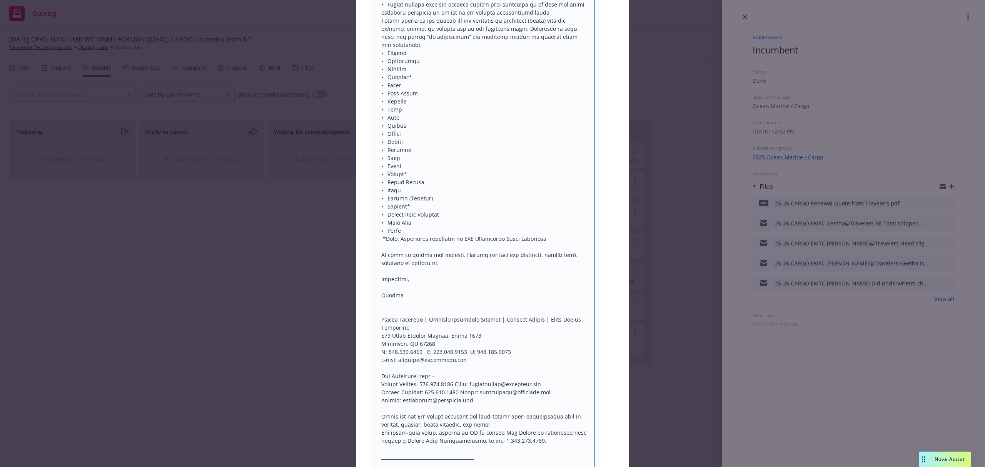
scroll to position [8, 0]
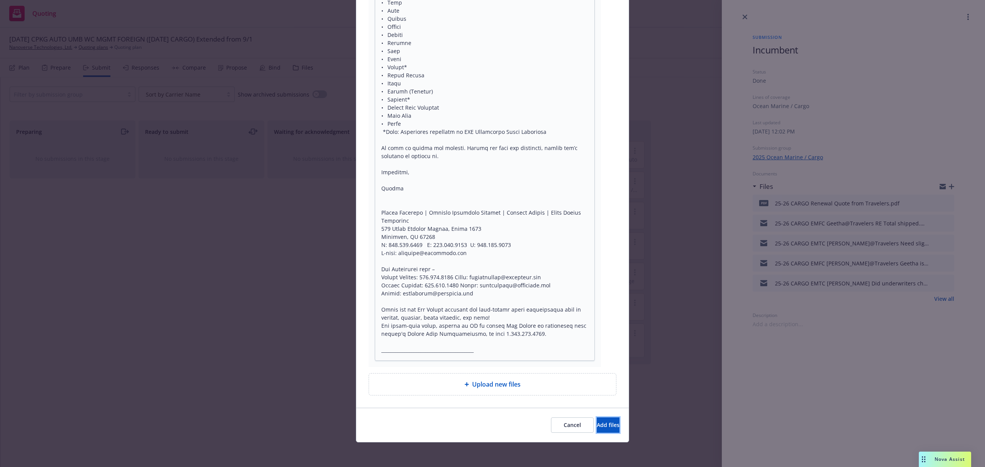
drag, startPoint x: 595, startPoint y: 431, endPoint x: 565, endPoint y: 420, distance: 32.6
click at [596, 430] on button "Add files" at bounding box center [607, 424] width 23 height 15
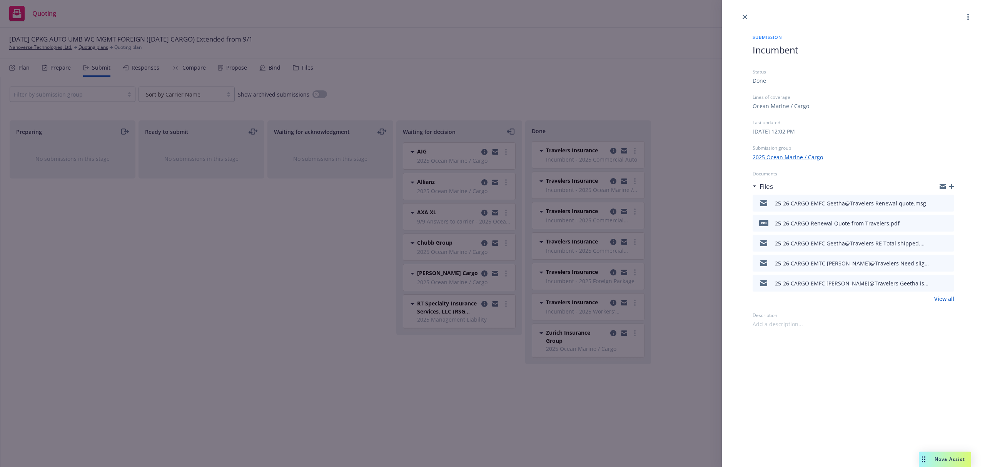
click at [952, 186] on icon "button" at bounding box center [950, 186] width 5 height 5
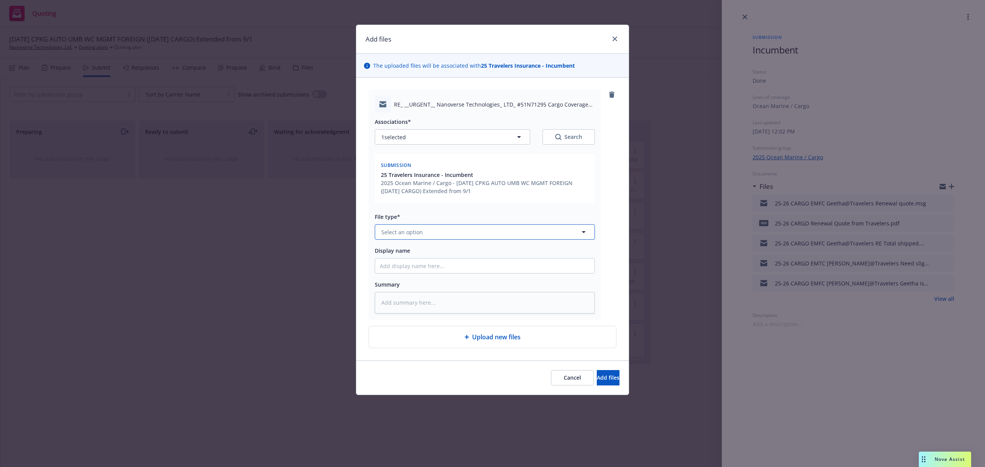
click at [416, 229] on span "Select an option" at bounding box center [402, 232] width 42 height 8
paste textarea "Hi Samantha, $9.8M, are you referring to Annual values shipped for overland shi…"
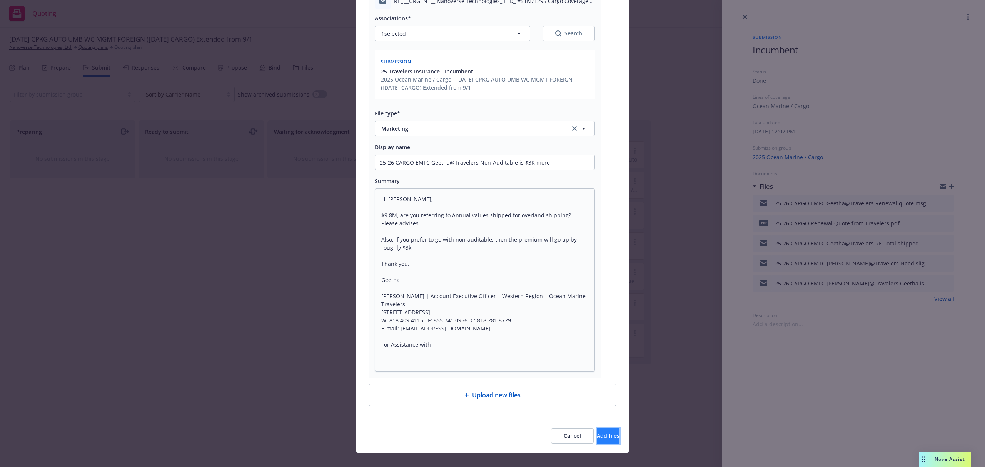
click at [596, 434] on span "Add files" at bounding box center [607, 435] width 23 height 7
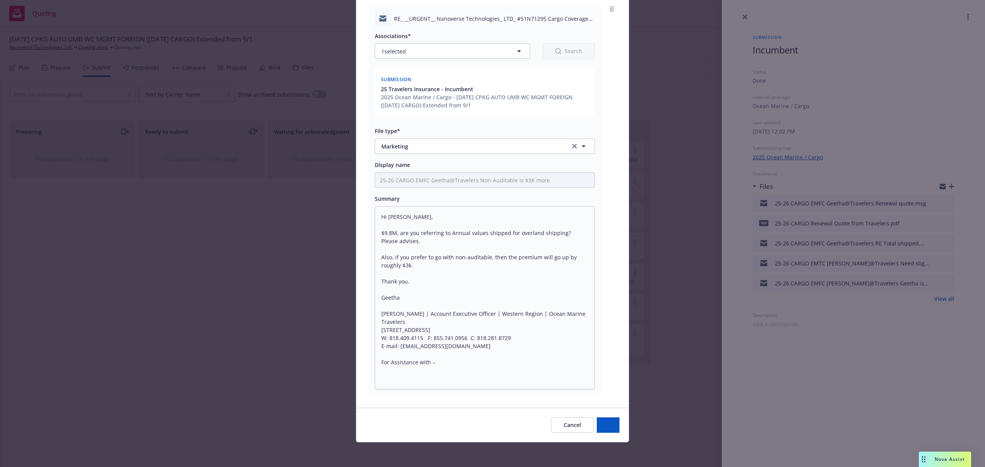
scroll to position [86, 0]
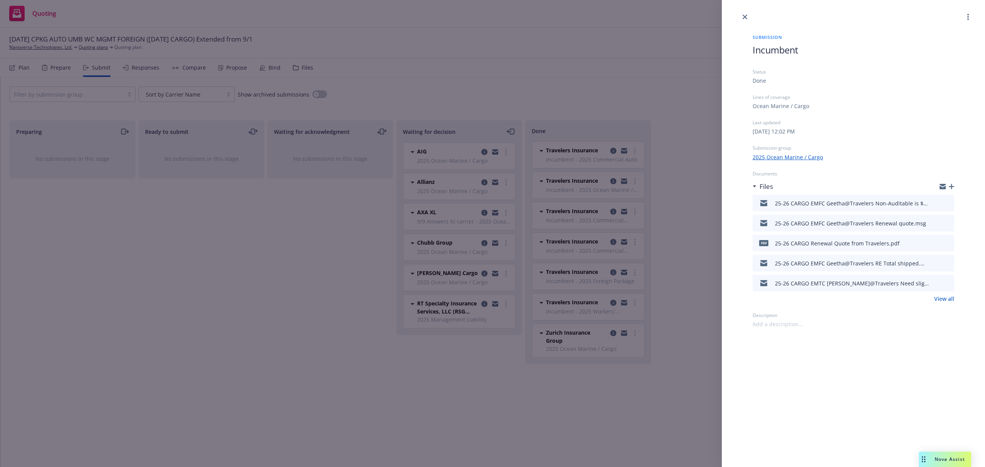
click at [949, 184] on icon "button" at bounding box center [950, 186] width 5 height 5
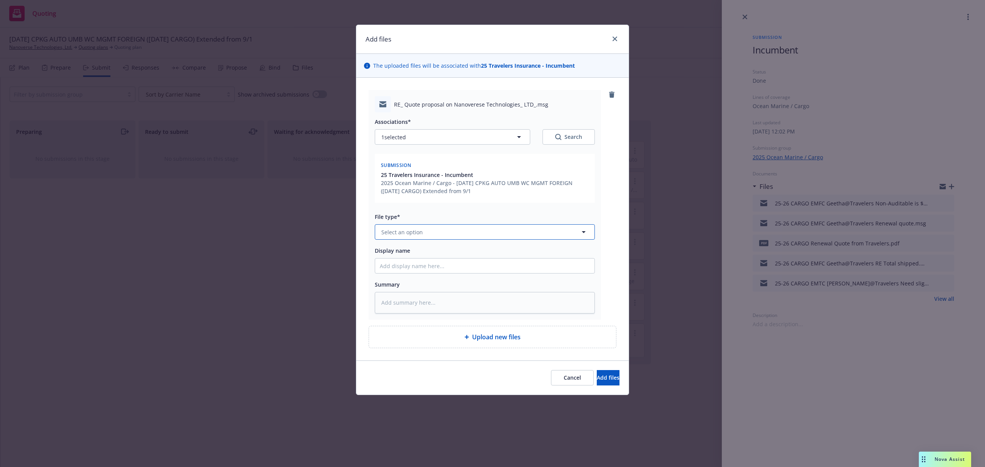
click at [447, 231] on button "Select an option" at bounding box center [485, 231] width 220 height 15
paste textarea "Hi Samantha, The revised premium will be $28,706. Based on Overland Transit Ann…"
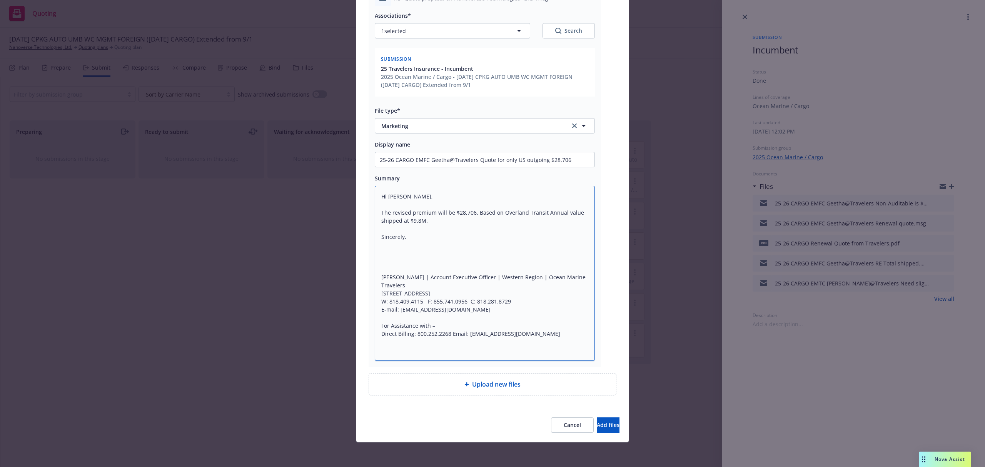
scroll to position [107, 0]
click at [596, 430] on button "Add files" at bounding box center [607, 424] width 23 height 15
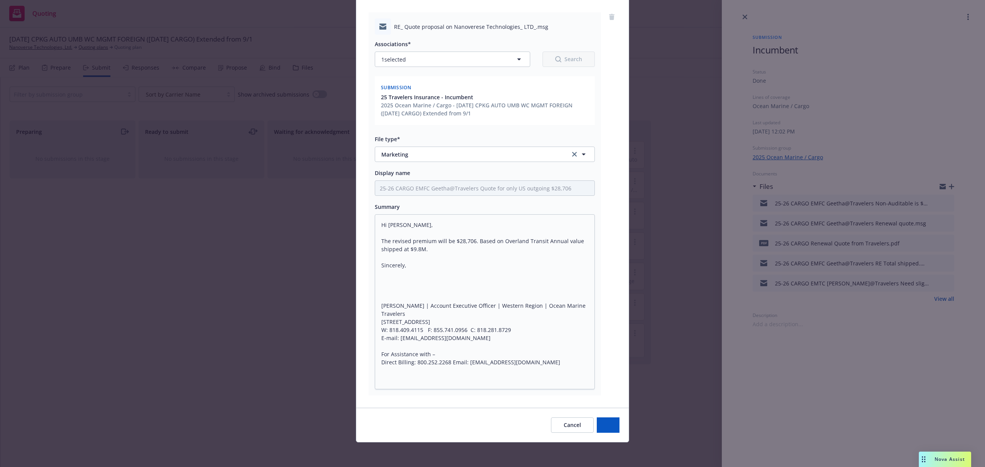
scroll to position [78, 0]
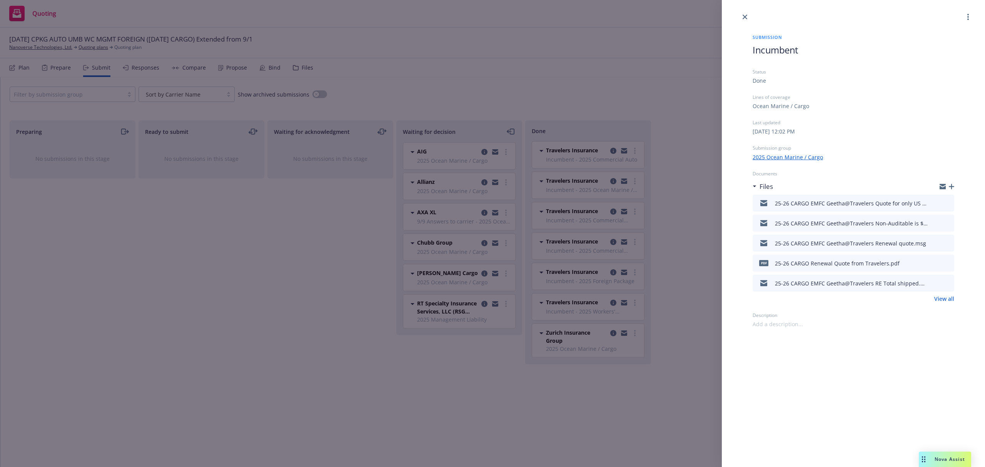
click at [950, 185] on icon "button" at bounding box center [950, 186] width 5 height 5
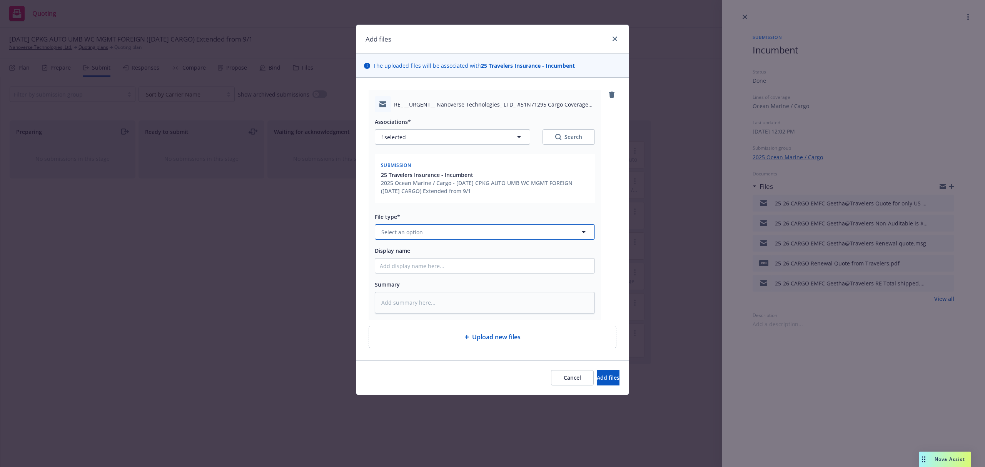
click at [420, 232] on span "Select an option" at bounding box center [402, 232] width 42 height 8
paste textarea "Hi Geetha, There is a typo on the quote, estimated values should be $28,900,000…"
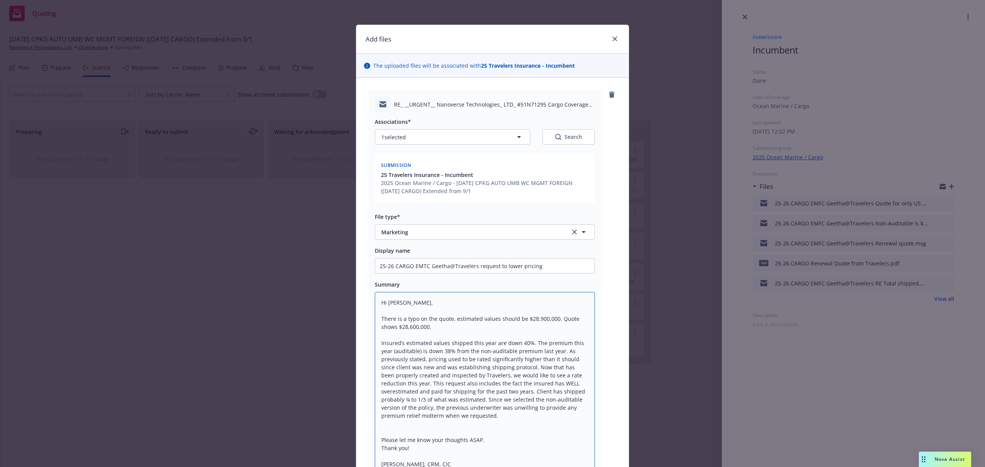
scroll to position [17, 0]
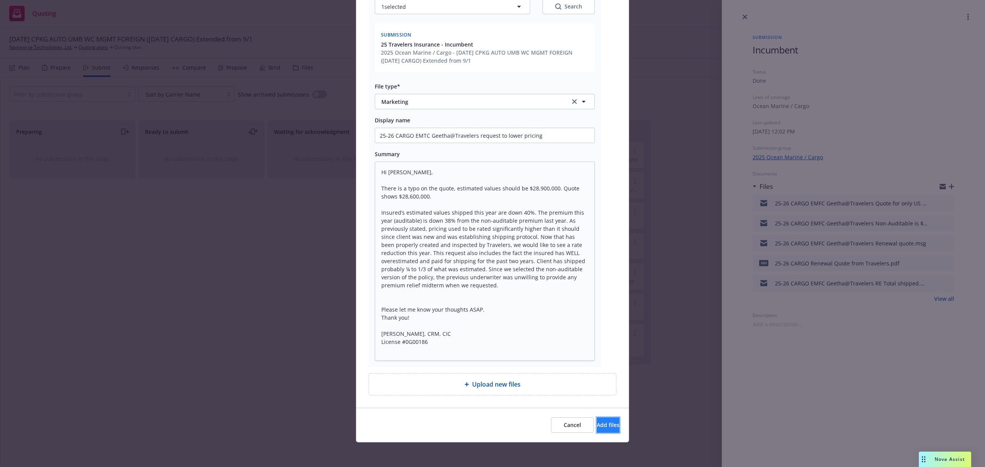
click at [599, 425] on span "Add files" at bounding box center [607, 424] width 23 height 7
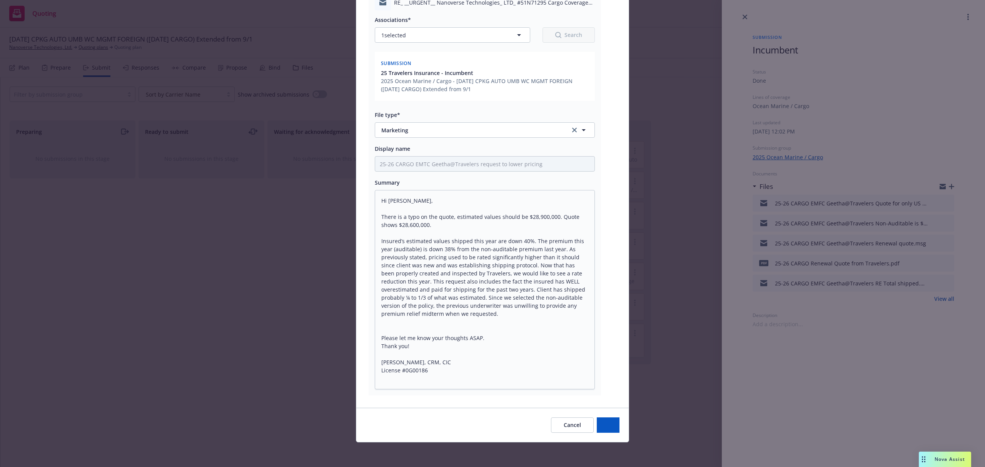
scroll to position [102, 0]
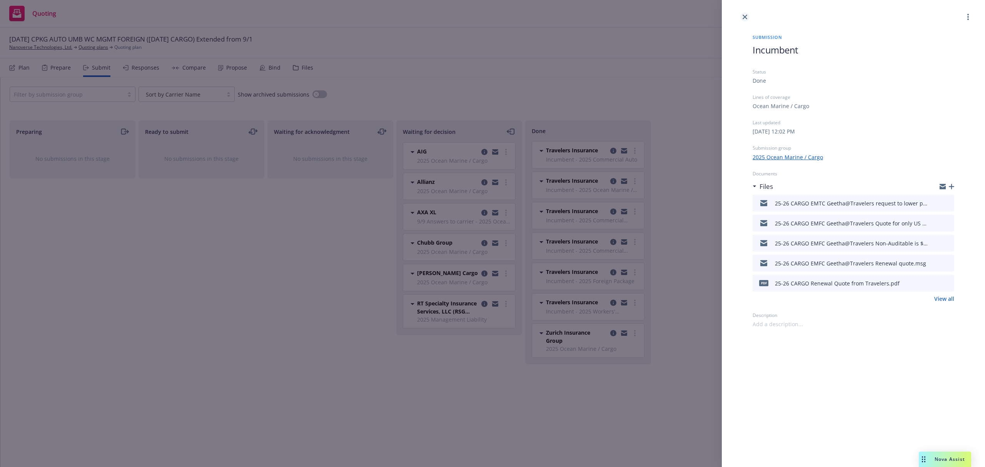
click at [743, 13] on link "close" at bounding box center [744, 16] width 9 height 9
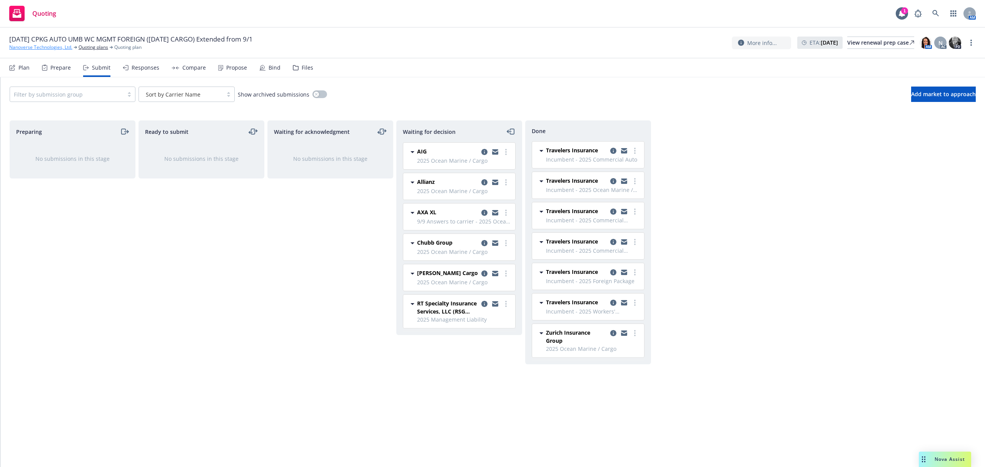
click at [28, 51] on link "Nanoverse Technologies, Ltd." at bounding box center [40, 47] width 63 height 7
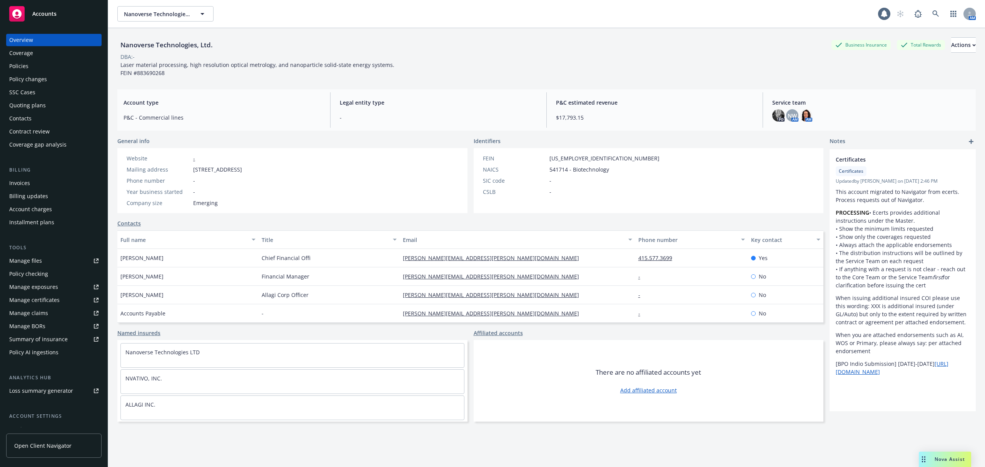
click at [45, 8] on div "Accounts" at bounding box center [53, 13] width 89 height 15
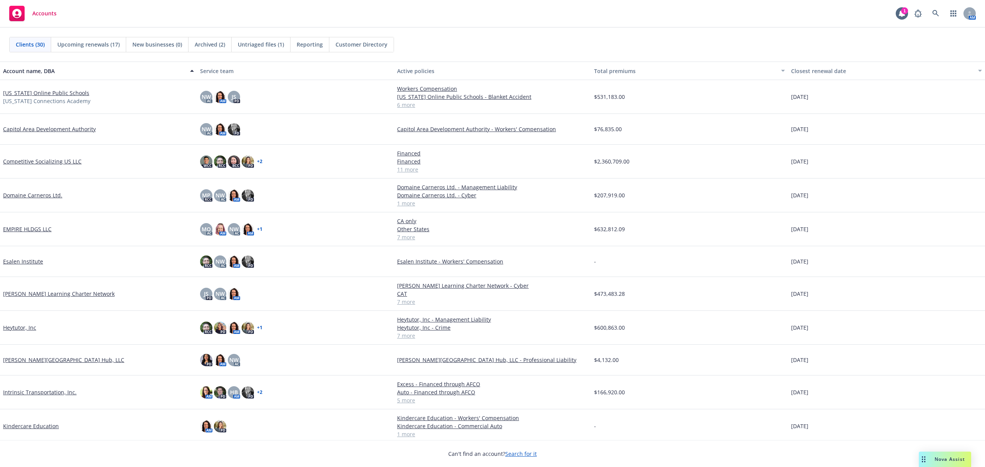
click at [32, 230] on link "EMPIRE HLDGS LLC" at bounding box center [27, 229] width 48 height 8
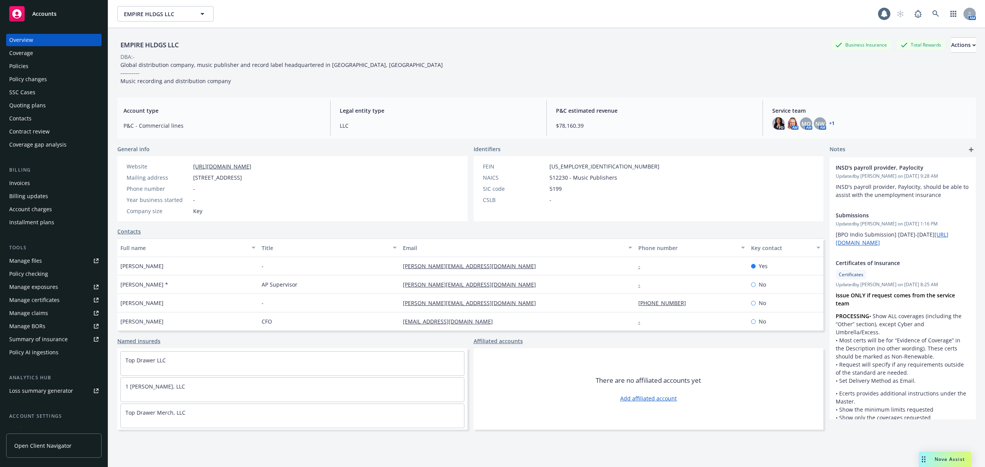
click at [28, 65] on div "Policies" at bounding box center [53, 66] width 89 height 12
